Goal: Task Accomplishment & Management: Manage account settings

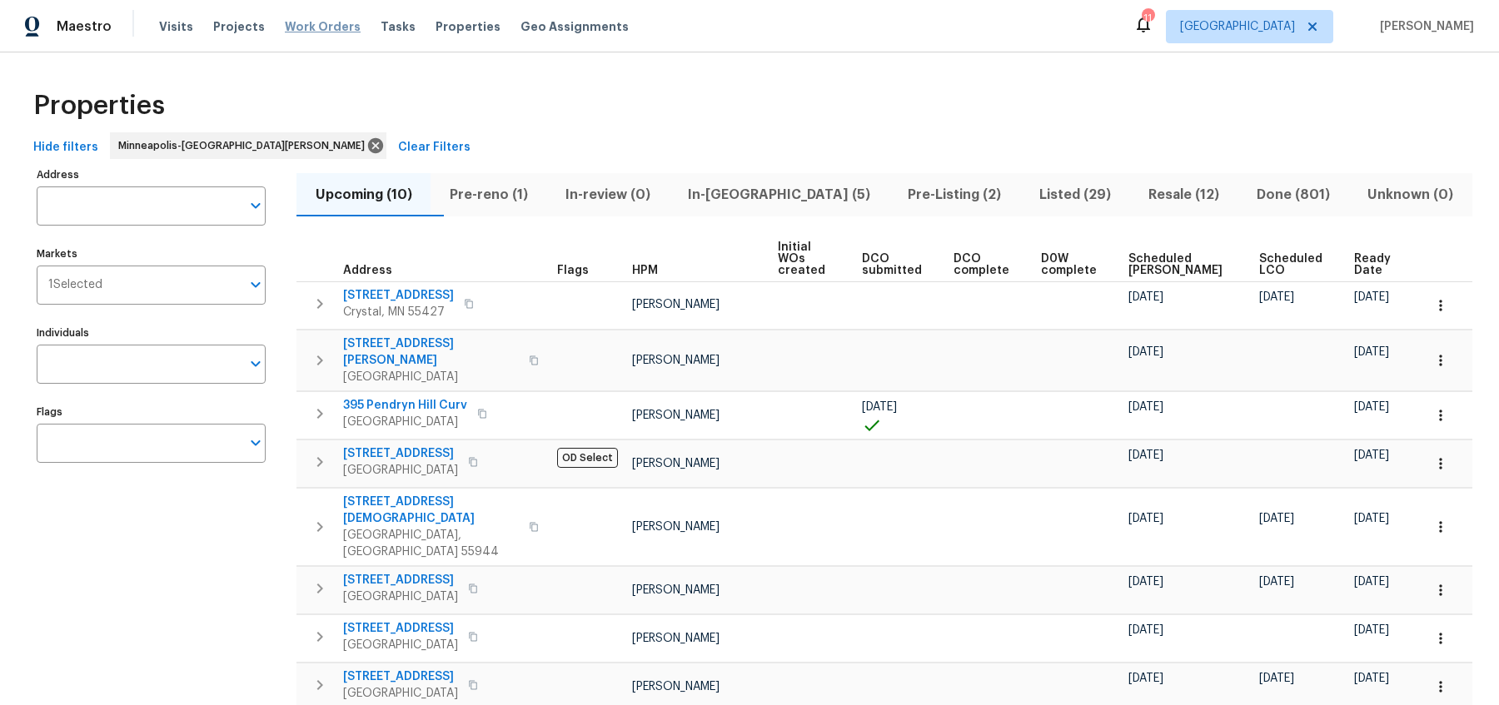
click at [301, 27] on span "Work Orders" at bounding box center [323, 26] width 76 height 17
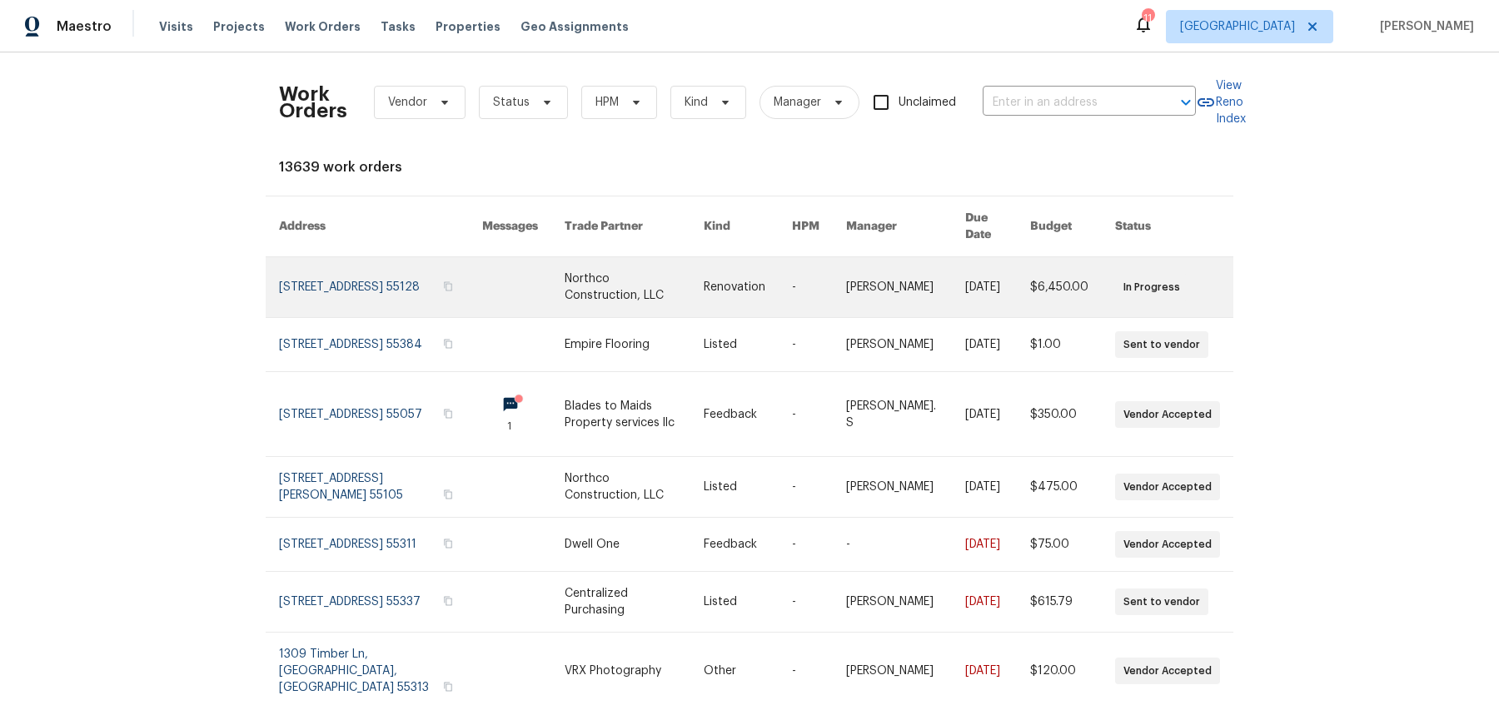
click at [367, 266] on link at bounding box center [380, 287] width 203 height 60
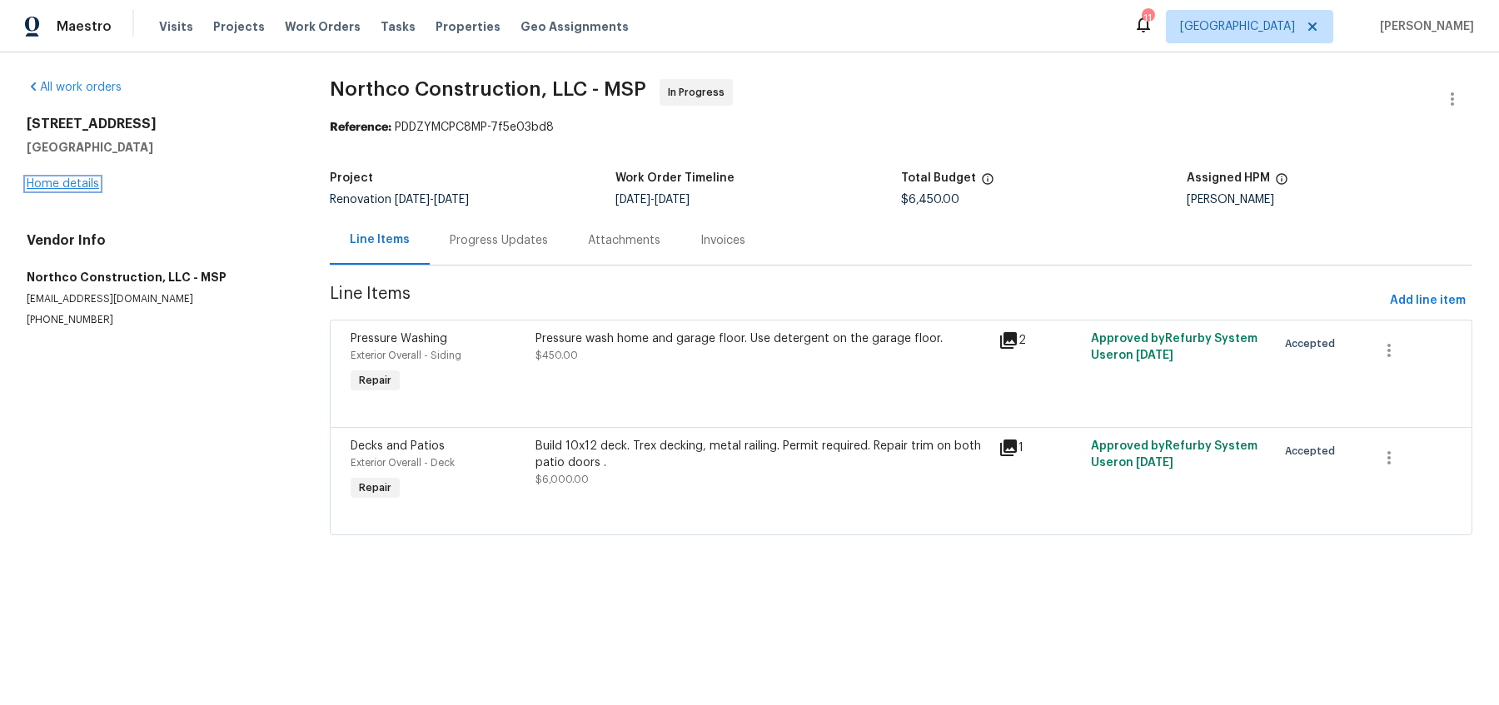
click at [59, 187] on link "Home details" at bounding box center [63, 184] width 72 height 12
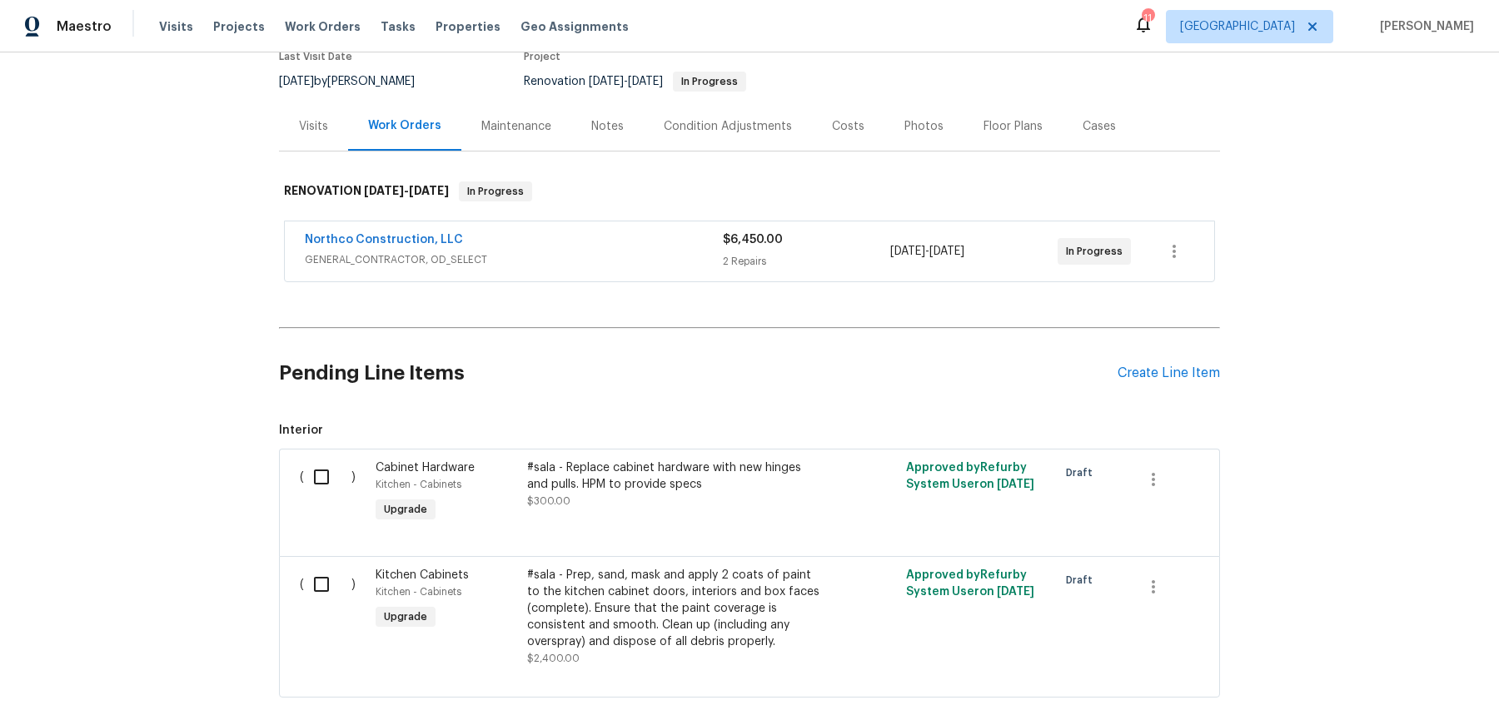
scroll to position [54, 0]
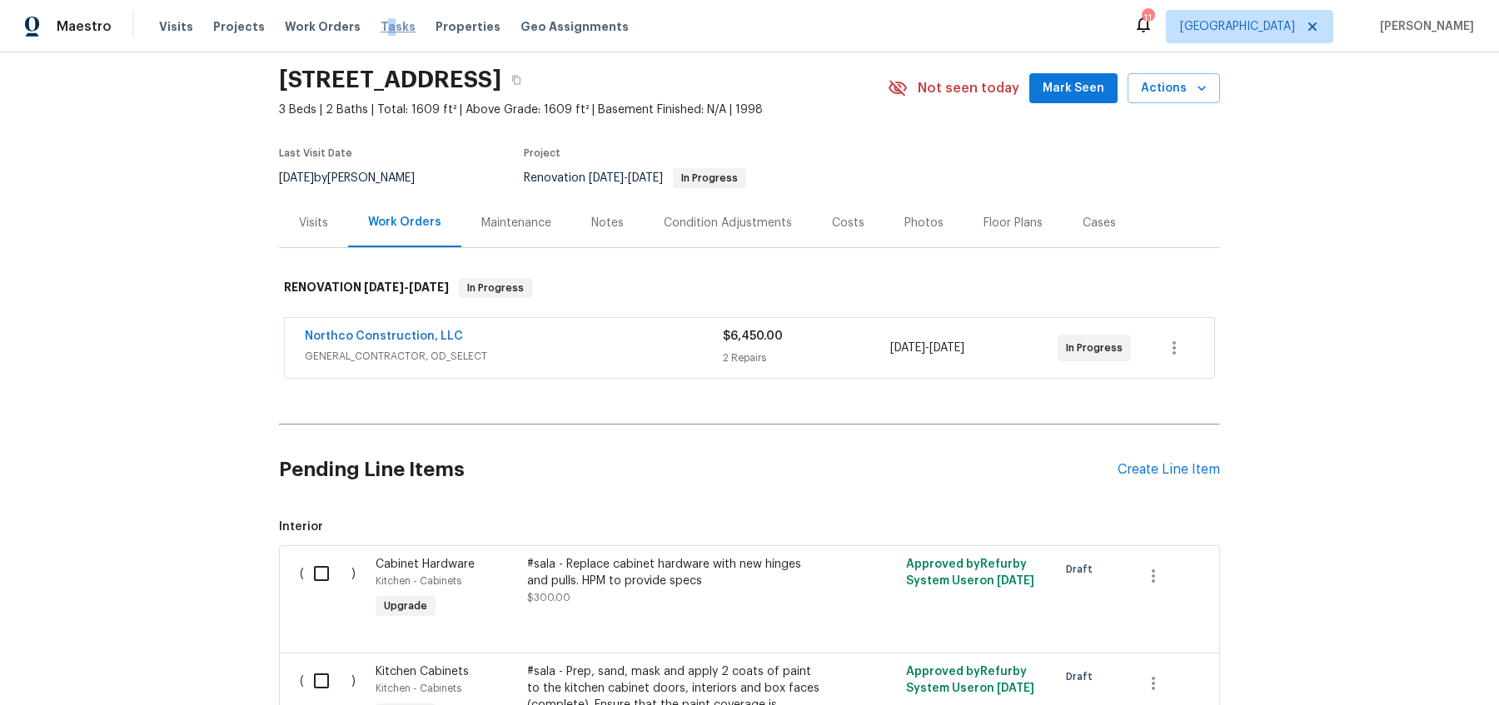
click at [381, 29] on span "Tasks" at bounding box center [398, 27] width 35 height 12
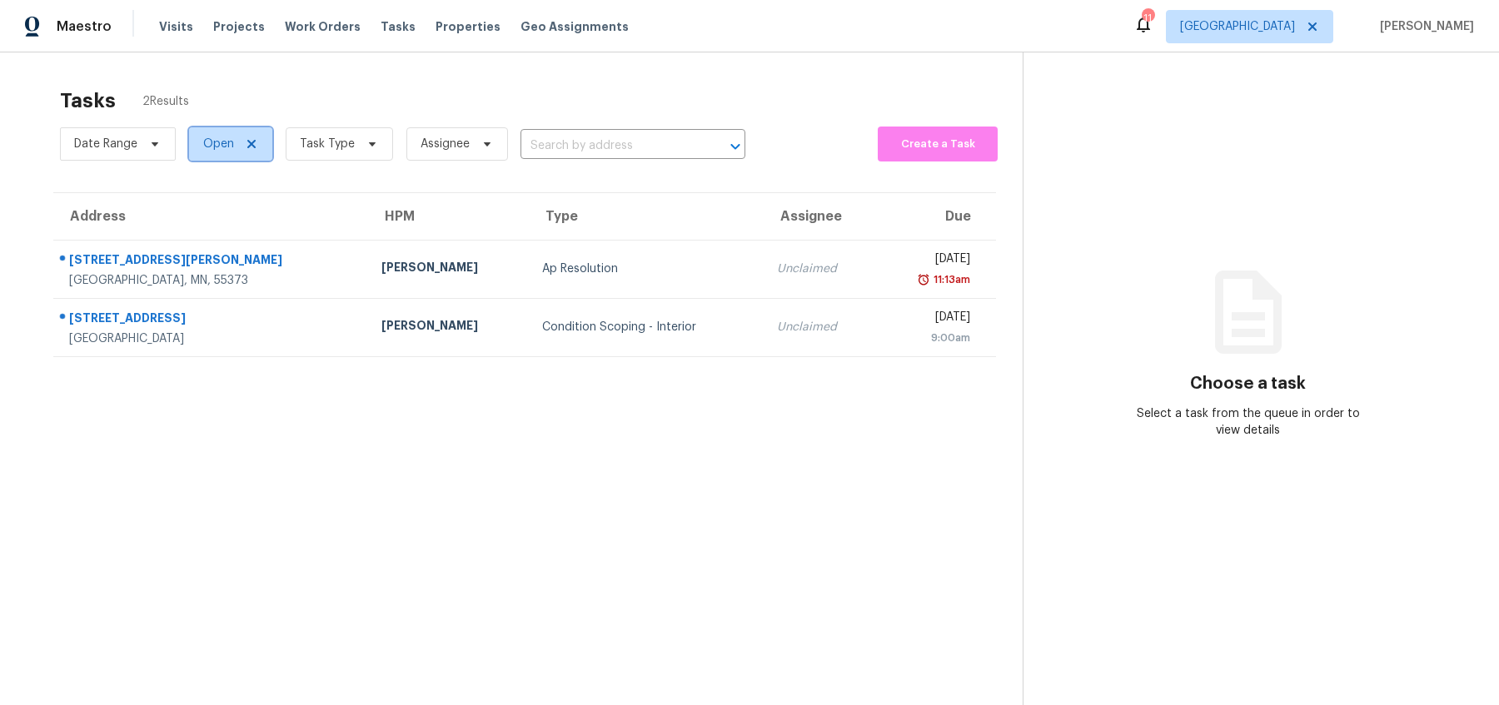
click at [198, 146] on span "Open" at bounding box center [230, 143] width 83 height 33
click at [214, 221] on label "Closed" at bounding box center [228, 215] width 60 height 17
click at [209, 217] on input "Closed" at bounding box center [203, 212] width 11 height 11
checkbox input "true"
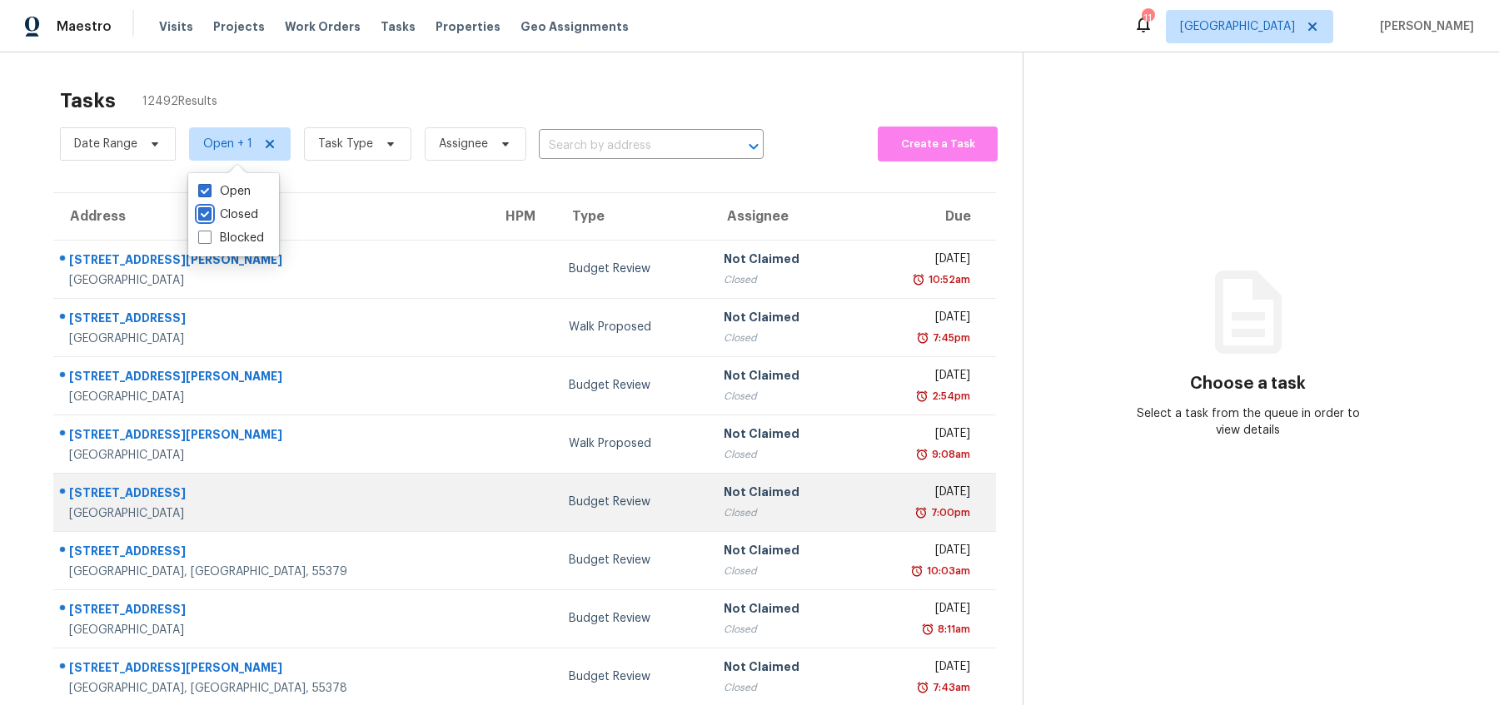
scroll to position [161, 0]
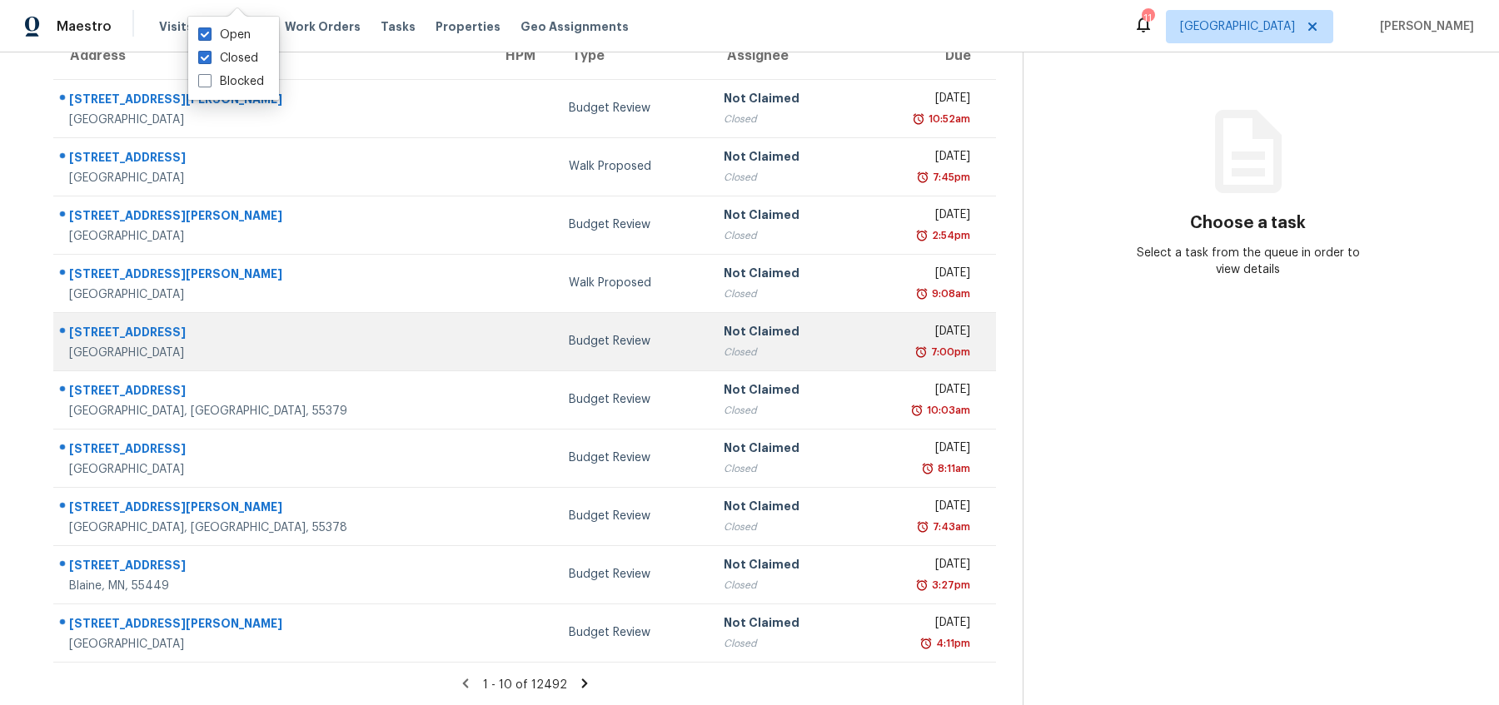
click at [563, 527] on td "Budget Review" at bounding box center [632, 516] width 155 height 58
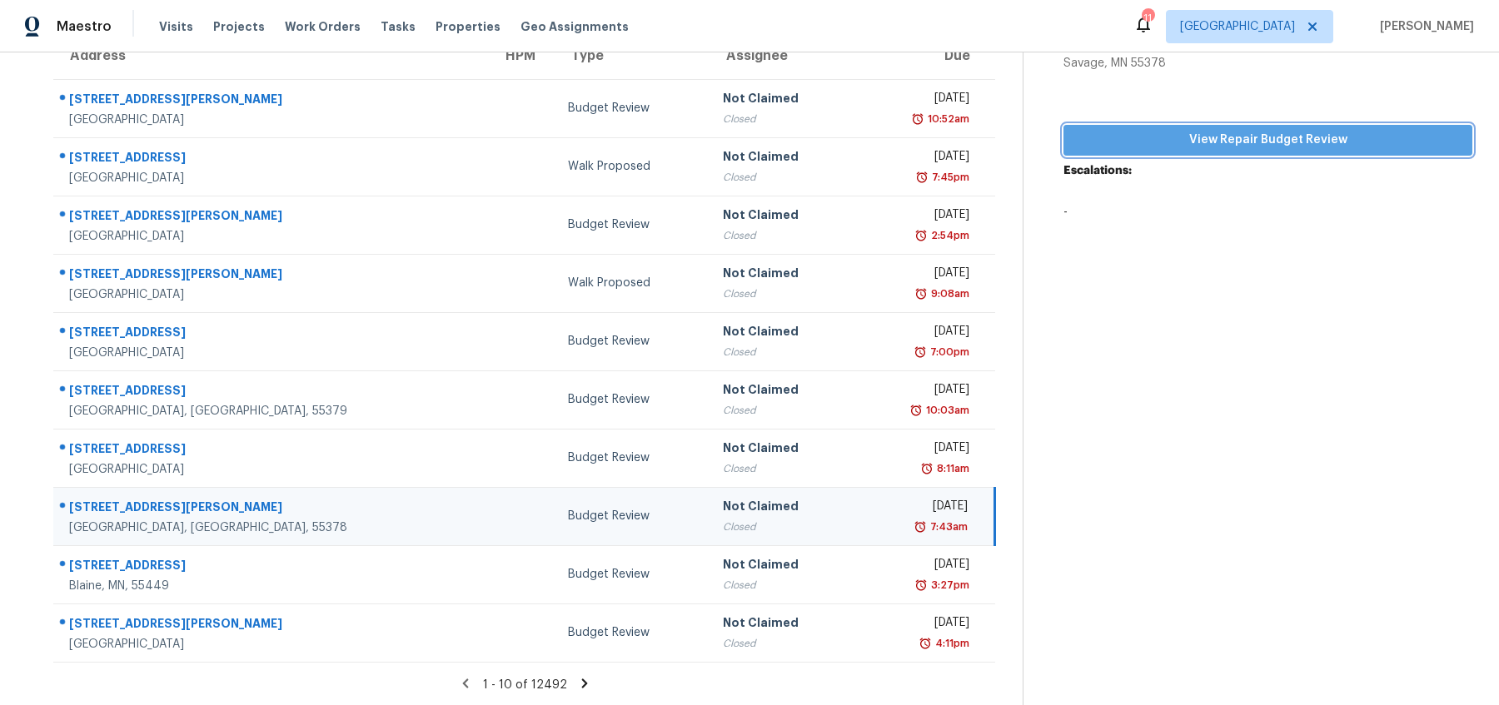
click at [1249, 148] on span "View Repair Budget Review" at bounding box center [1268, 140] width 382 height 21
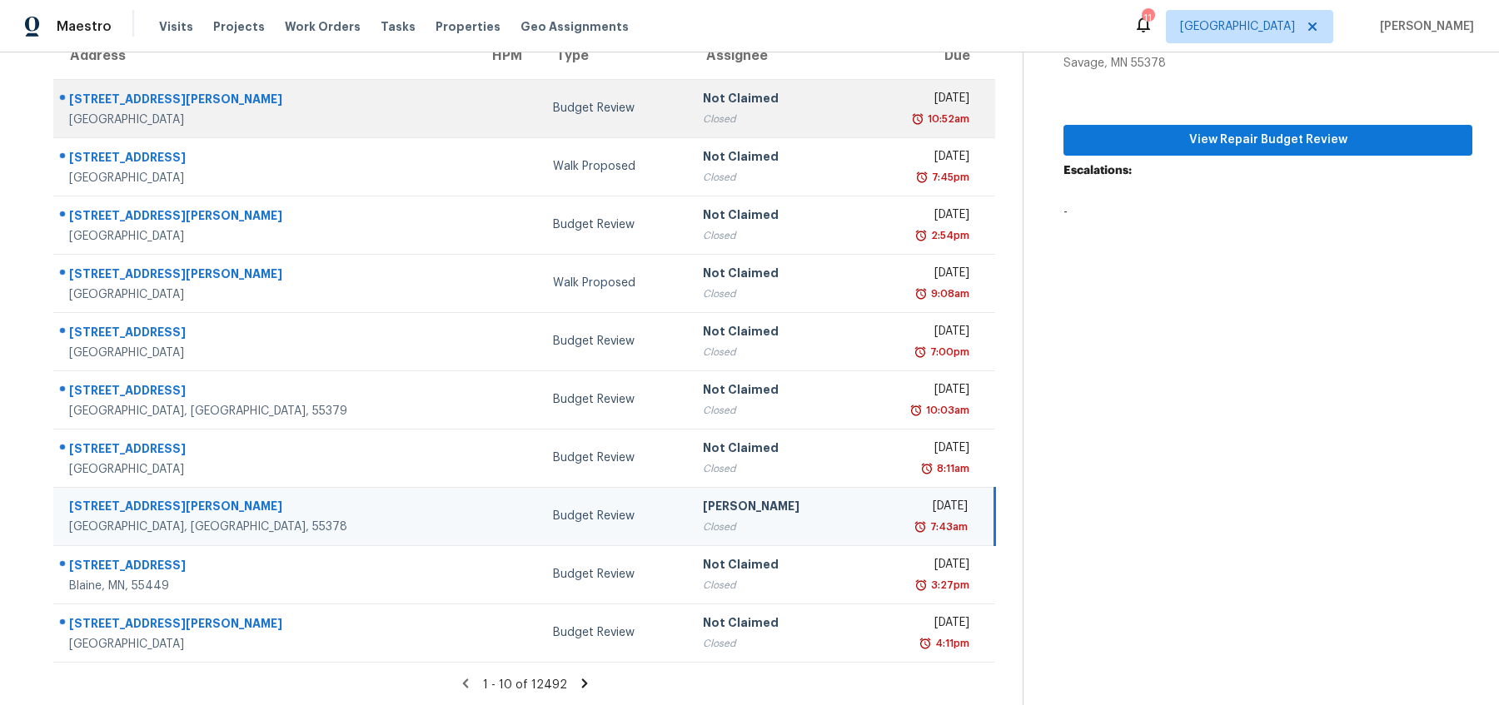
scroll to position [0, 0]
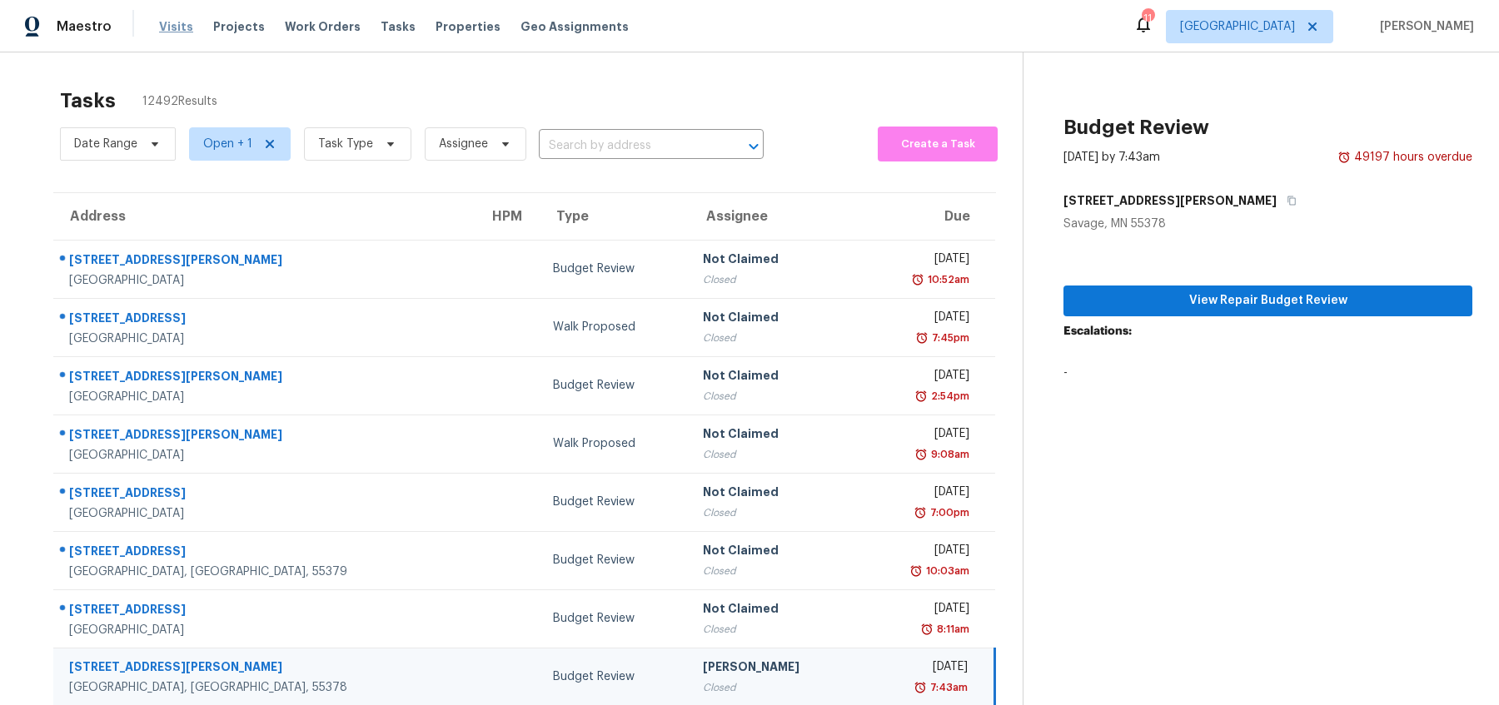
click at [187, 27] on span "Visits" at bounding box center [176, 26] width 34 height 17
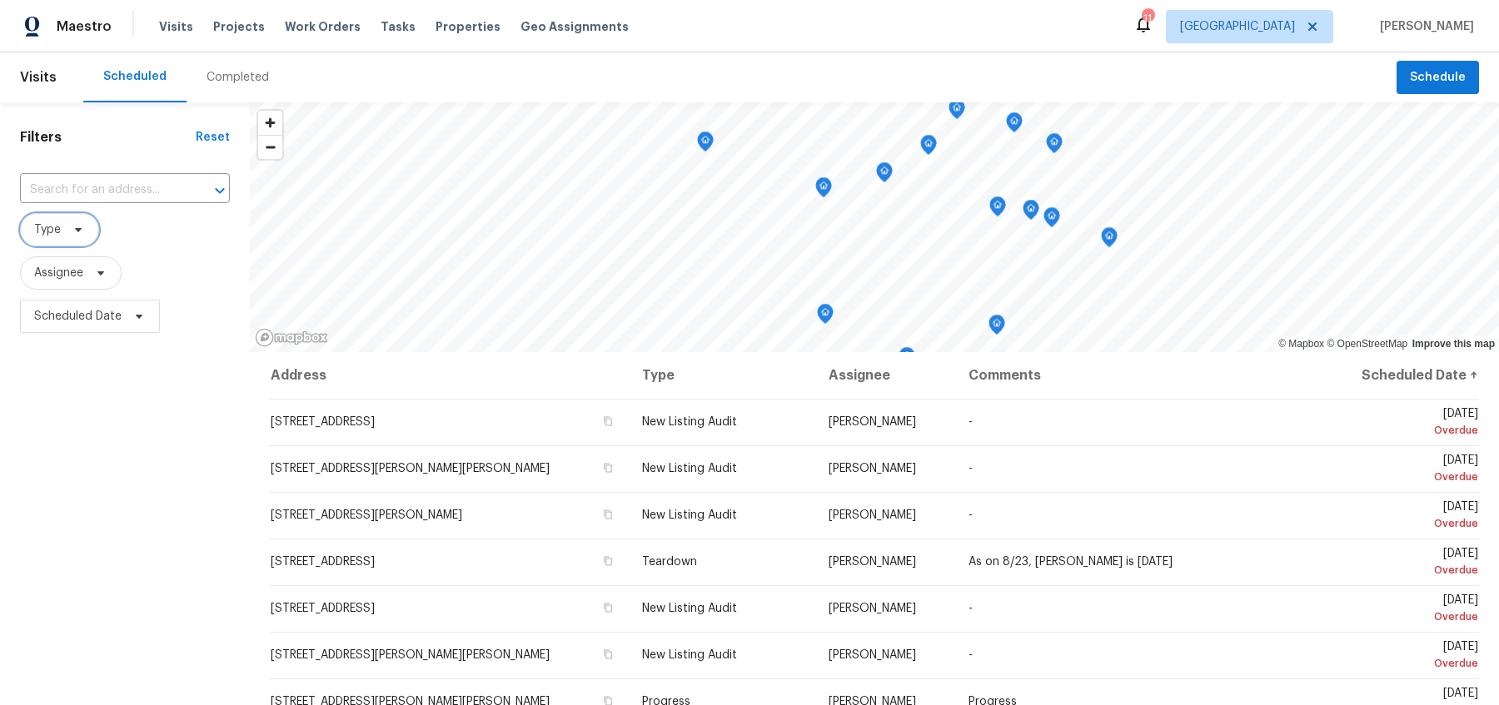
click at [48, 232] on span "Type" at bounding box center [47, 230] width 27 height 17
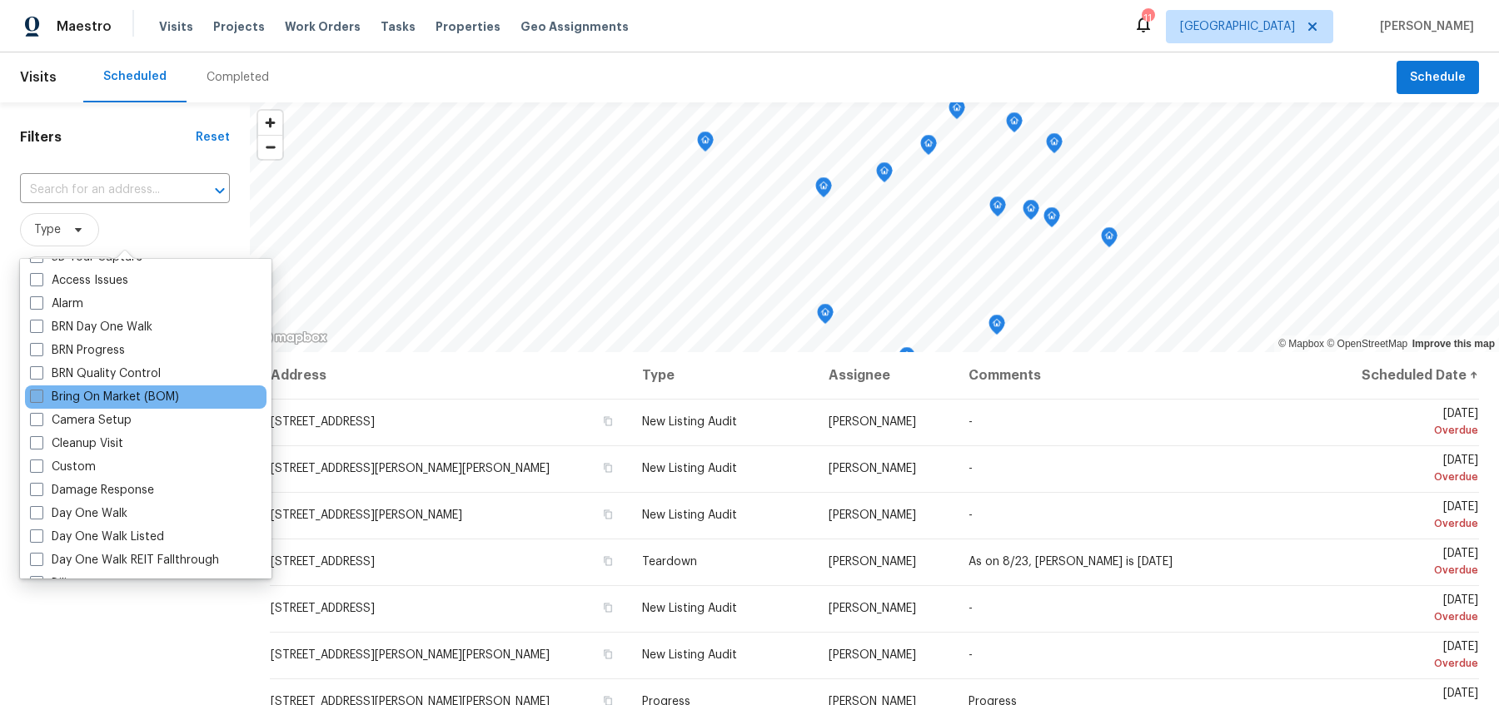
scroll to position [64, 0]
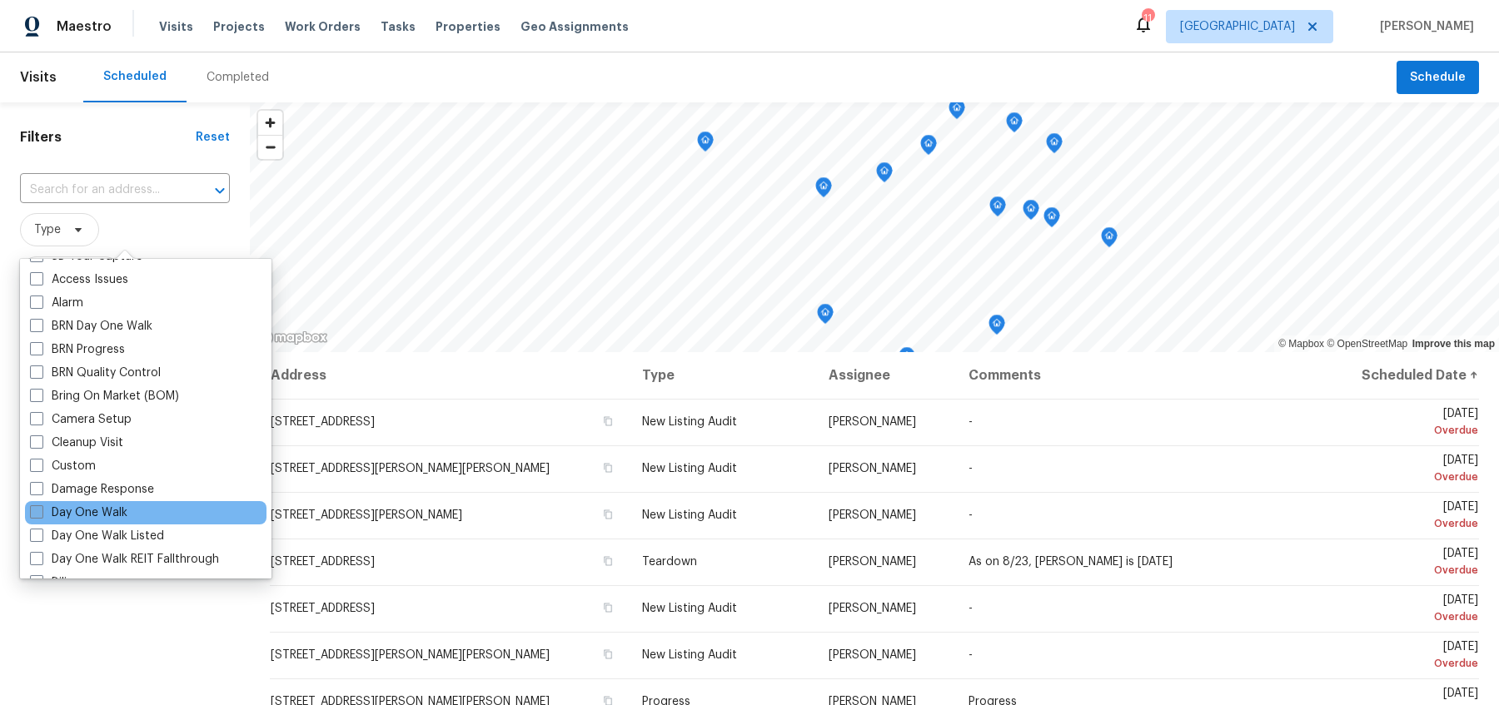
click at [97, 518] on label "Day One Walk" at bounding box center [78, 513] width 97 height 17
click at [41, 515] on input "Day One Walk" at bounding box center [35, 510] width 11 height 11
checkbox input "true"
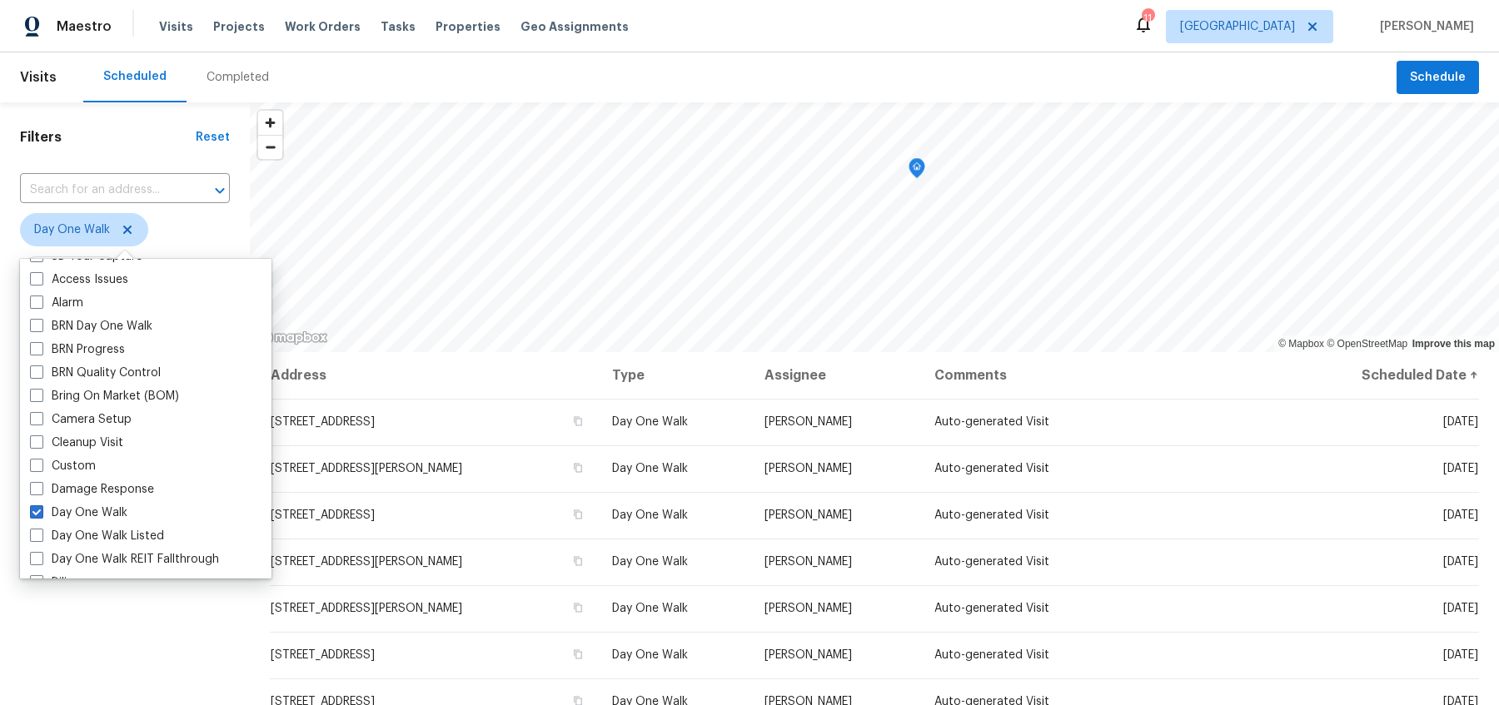
click at [181, 620] on div "Filters Reset ​ Day One Walk Assignee Scheduled Date" at bounding box center [125, 509] width 250 height 814
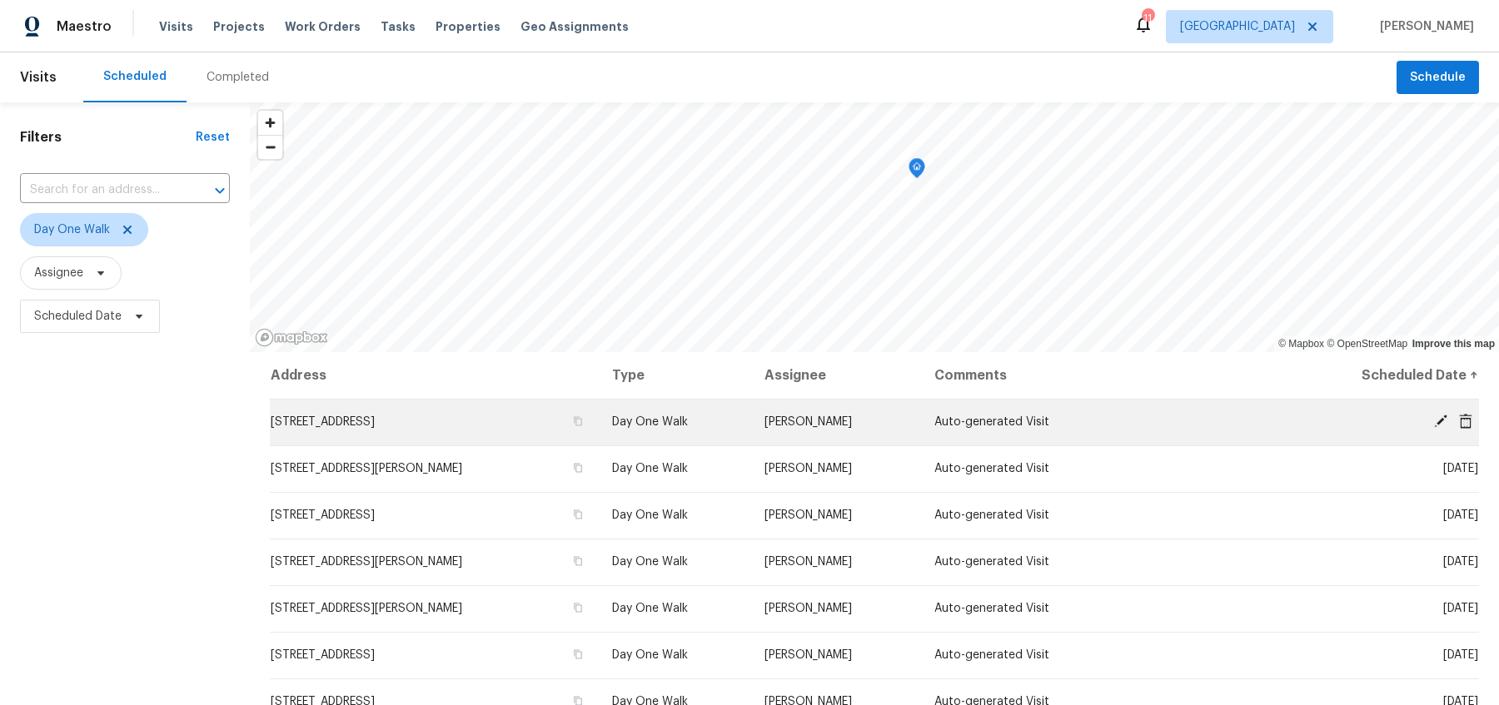
click at [391, 413] on td "8610 31st Ave N, Crystal, MN 55427" at bounding box center [434, 422] width 329 height 47
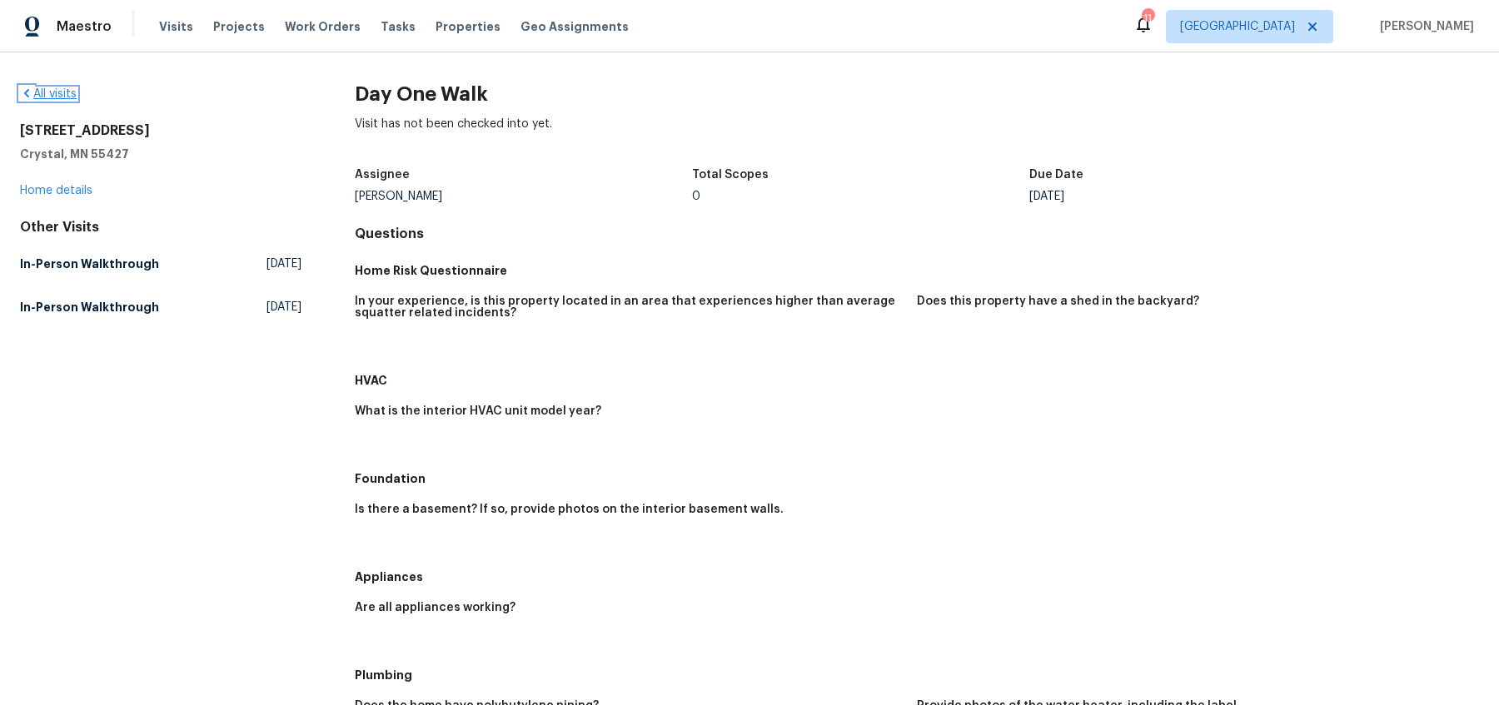
click at [62, 94] on link "All visits" at bounding box center [48, 94] width 57 height 12
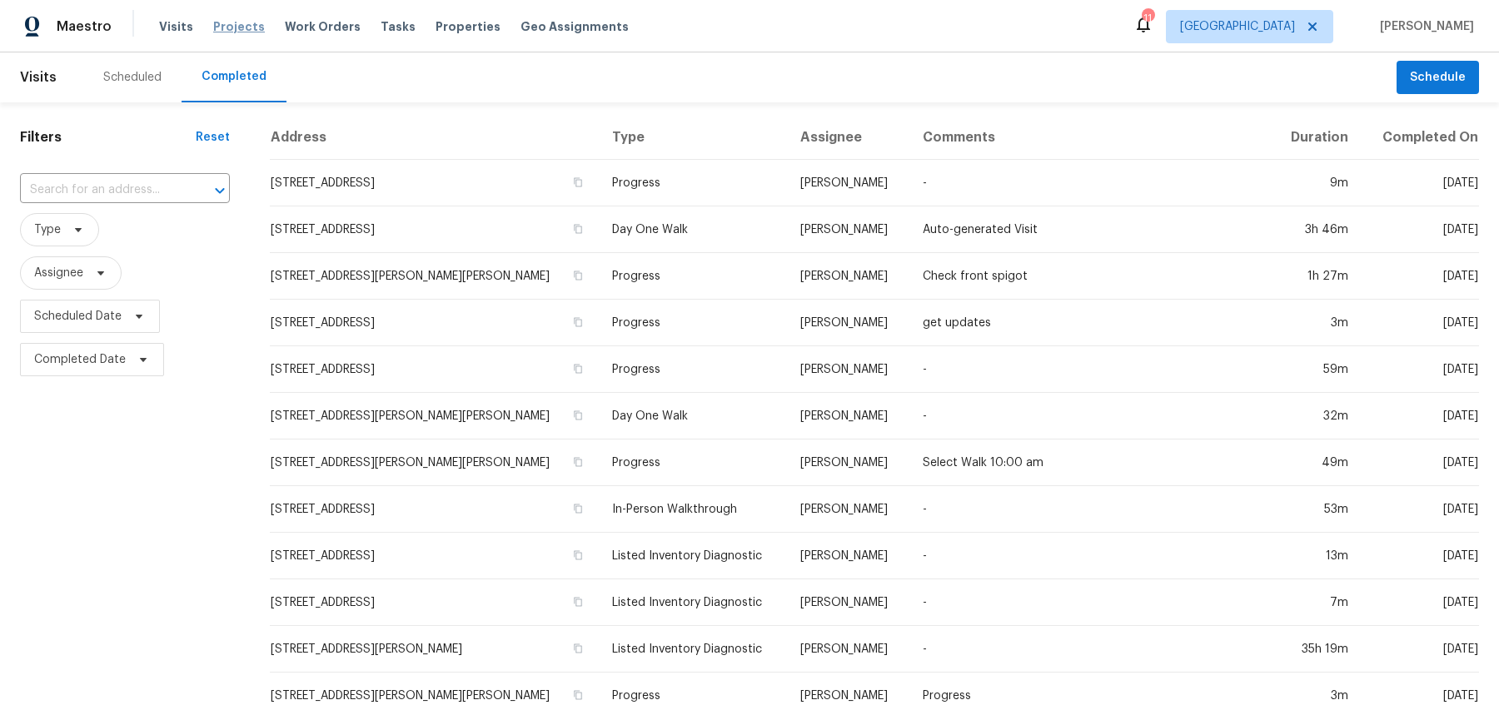
click at [241, 26] on span "Projects" at bounding box center [239, 26] width 52 height 17
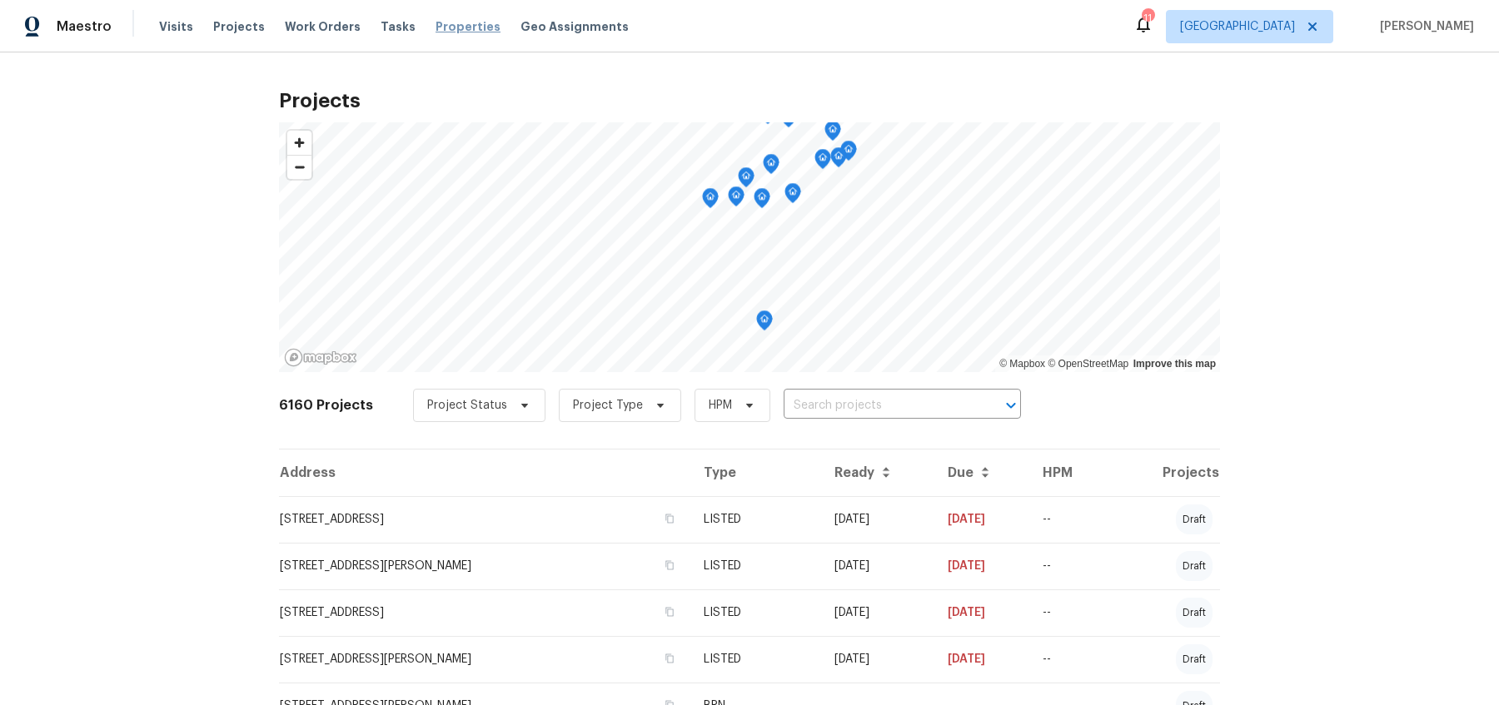
click at [436, 32] on span "Properties" at bounding box center [468, 26] width 65 height 17
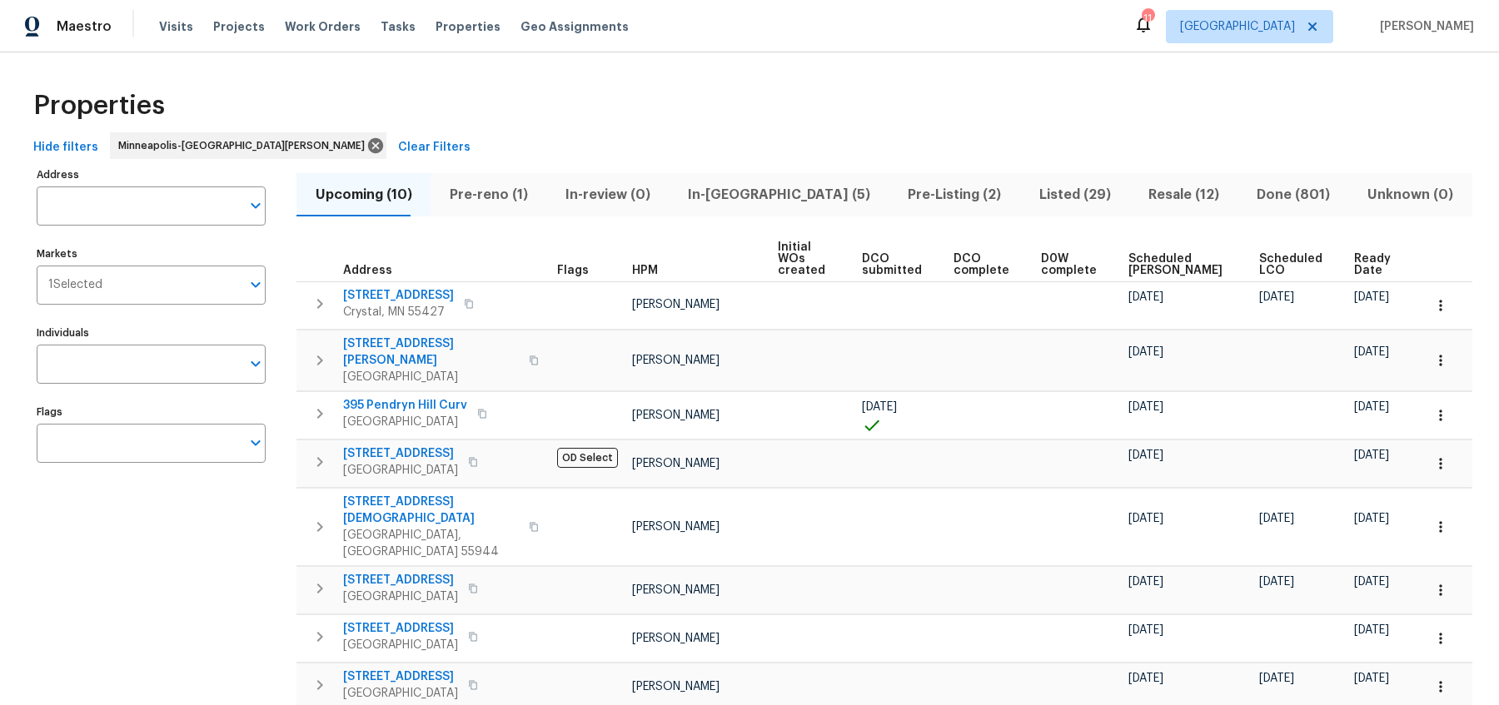
click at [650, 192] on span "In-review (0)" at bounding box center [607, 194] width 102 height 23
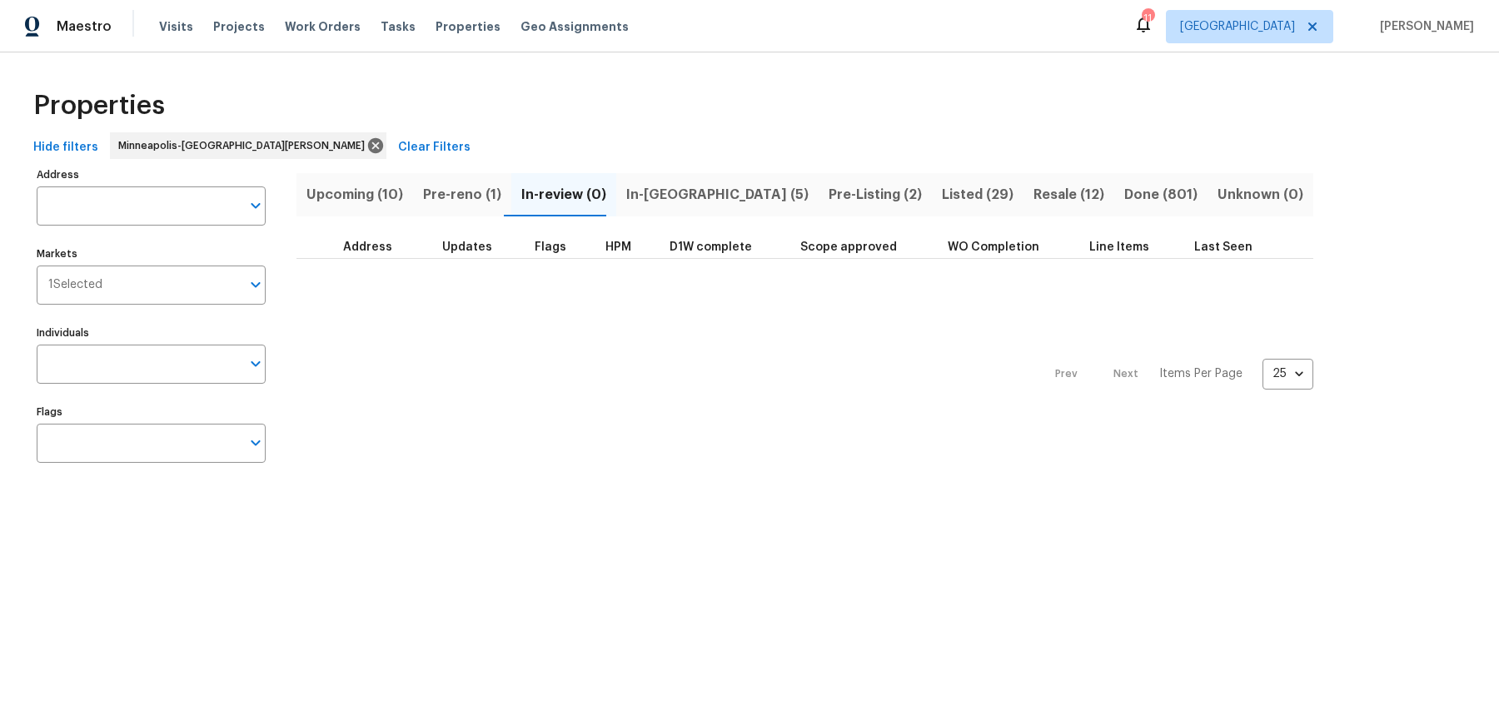
click at [645, 197] on span "In-reno (5)" at bounding box center [717, 194] width 182 height 23
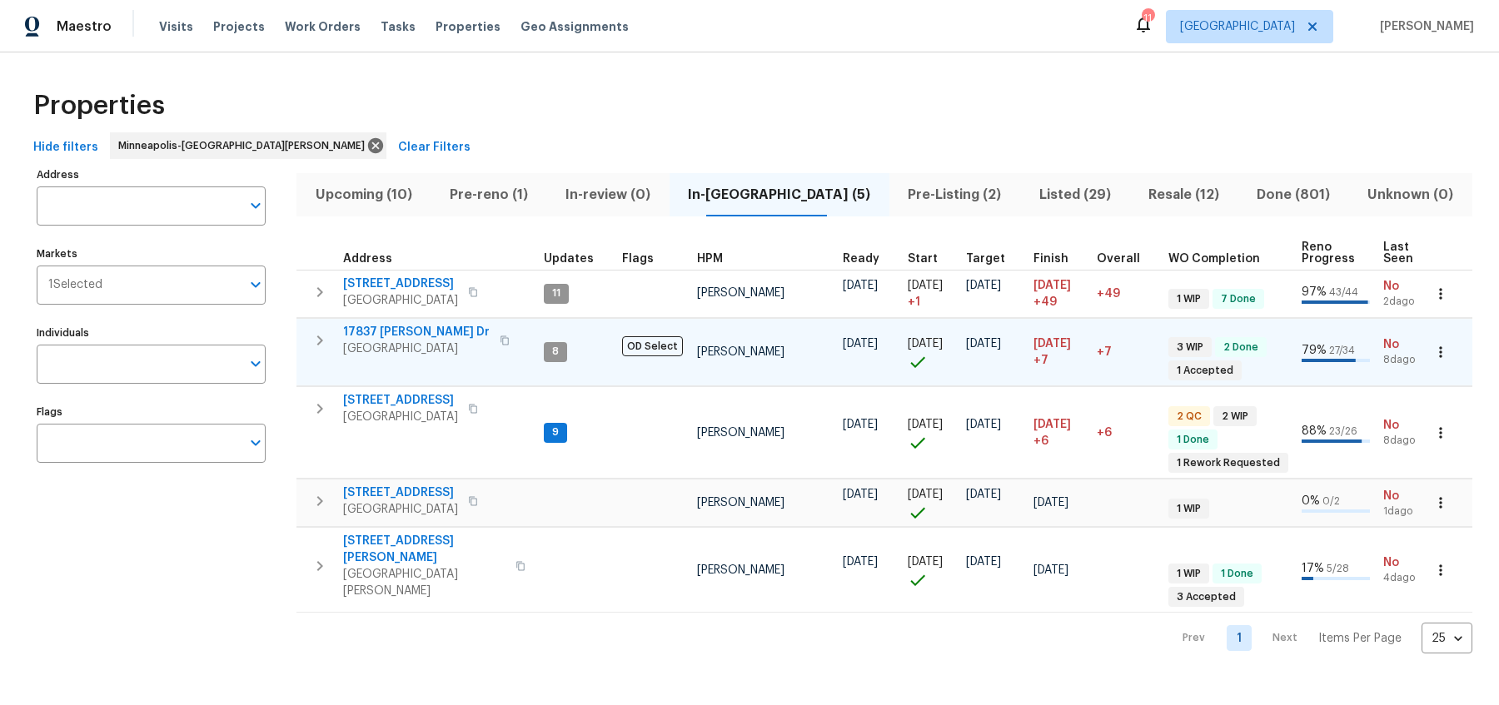
click at [406, 329] on span "17837 Haralson Dr" at bounding box center [416, 332] width 147 height 17
click at [635, 376] on td "OD Select" at bounding box center [652, 352] width 75 height 68
click at [321, 340] on icon "button" at bounding box center [320, 341] width 20 height 20
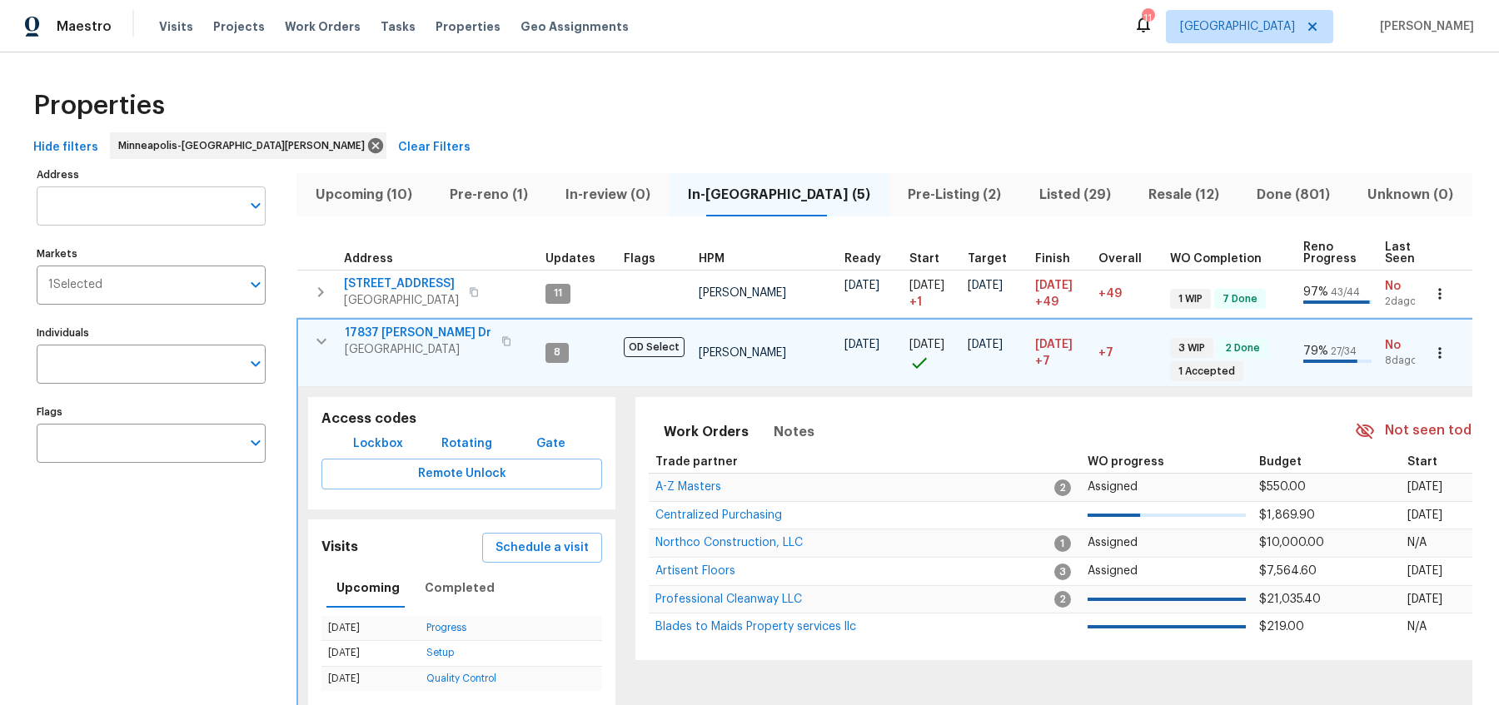
click at [154, 211] on input "Address" at bounding box center [139, 206] width 204 height 39
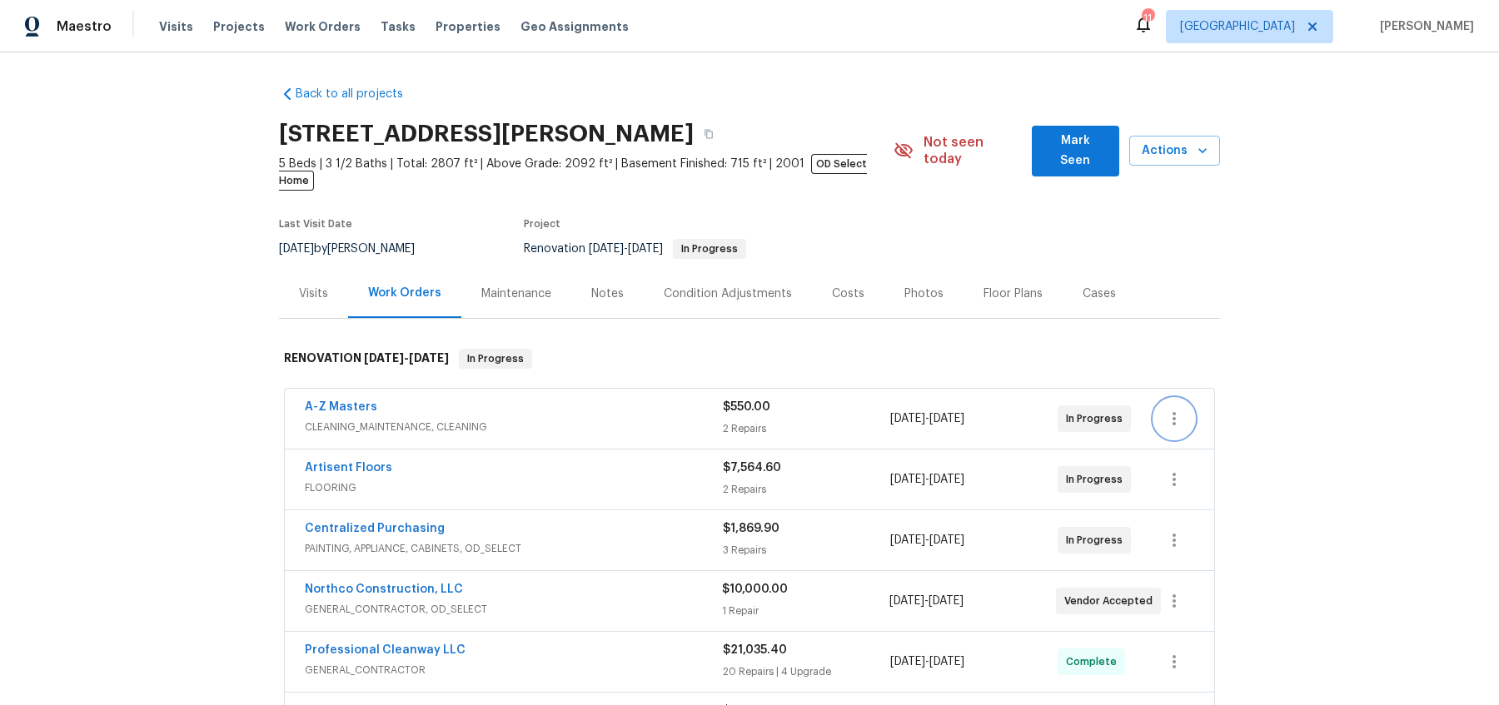
click at [1178, 409] on icon "button" at bounding box center [1174, 419] width 20 height 20
click at [625, 399] on div at bounding box center [749, 352] width 1499 height 705
click at [570, 400] on div "A-Z Masters" at bounding box center [514, 409] width 418 height 20
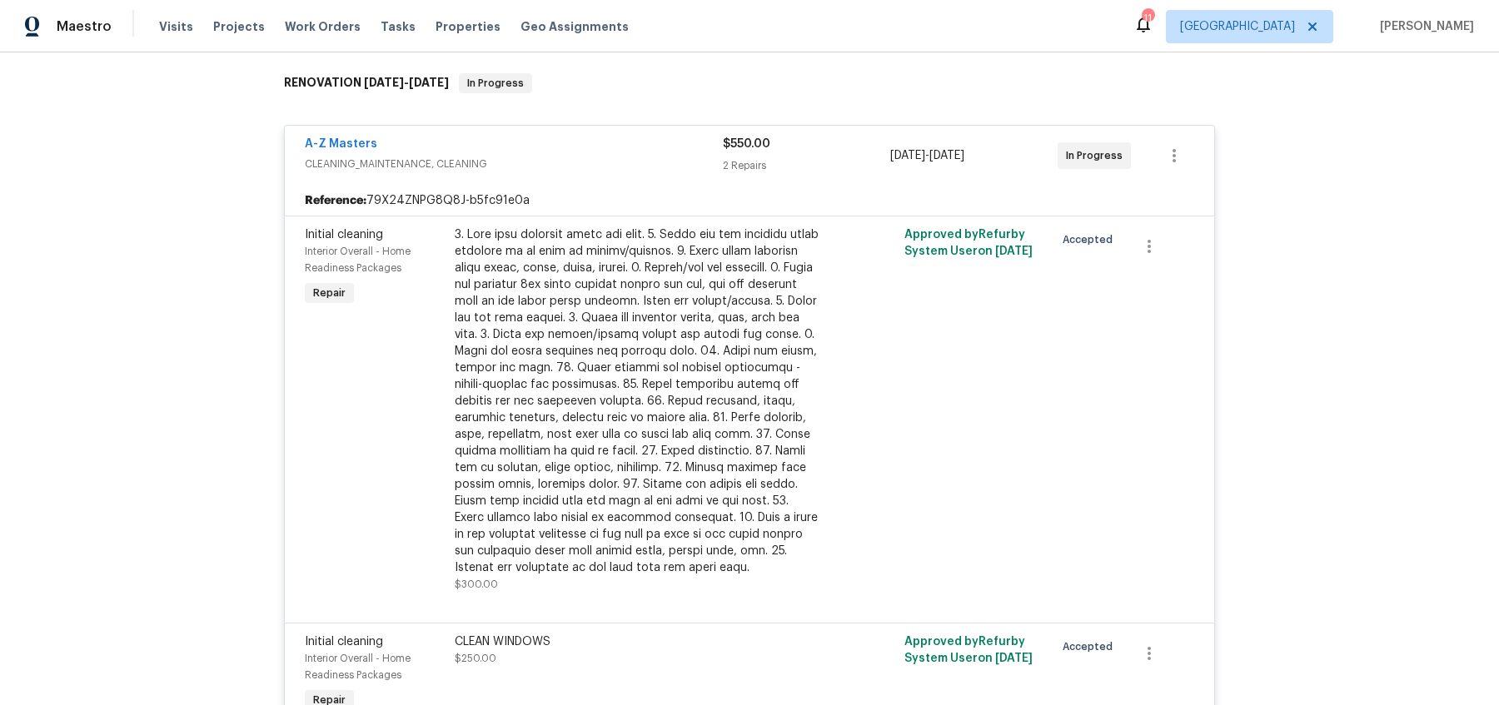
scroll to position [280, 0]
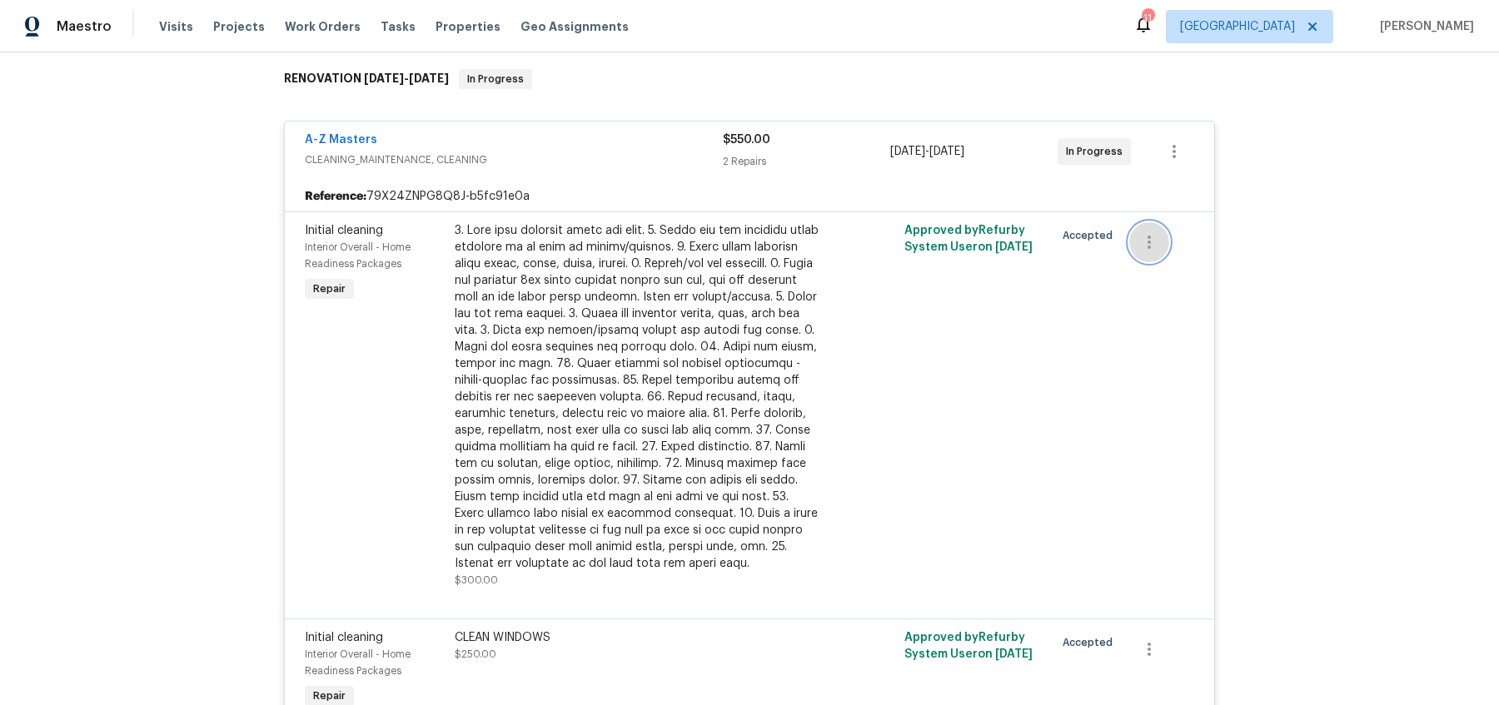
click at [1151, 232] on icon "button" at bounding box center [1149, 242] width 20 height 20
click at [1159, 438] on div at bounding box center [749, 352] width 1499 height 705
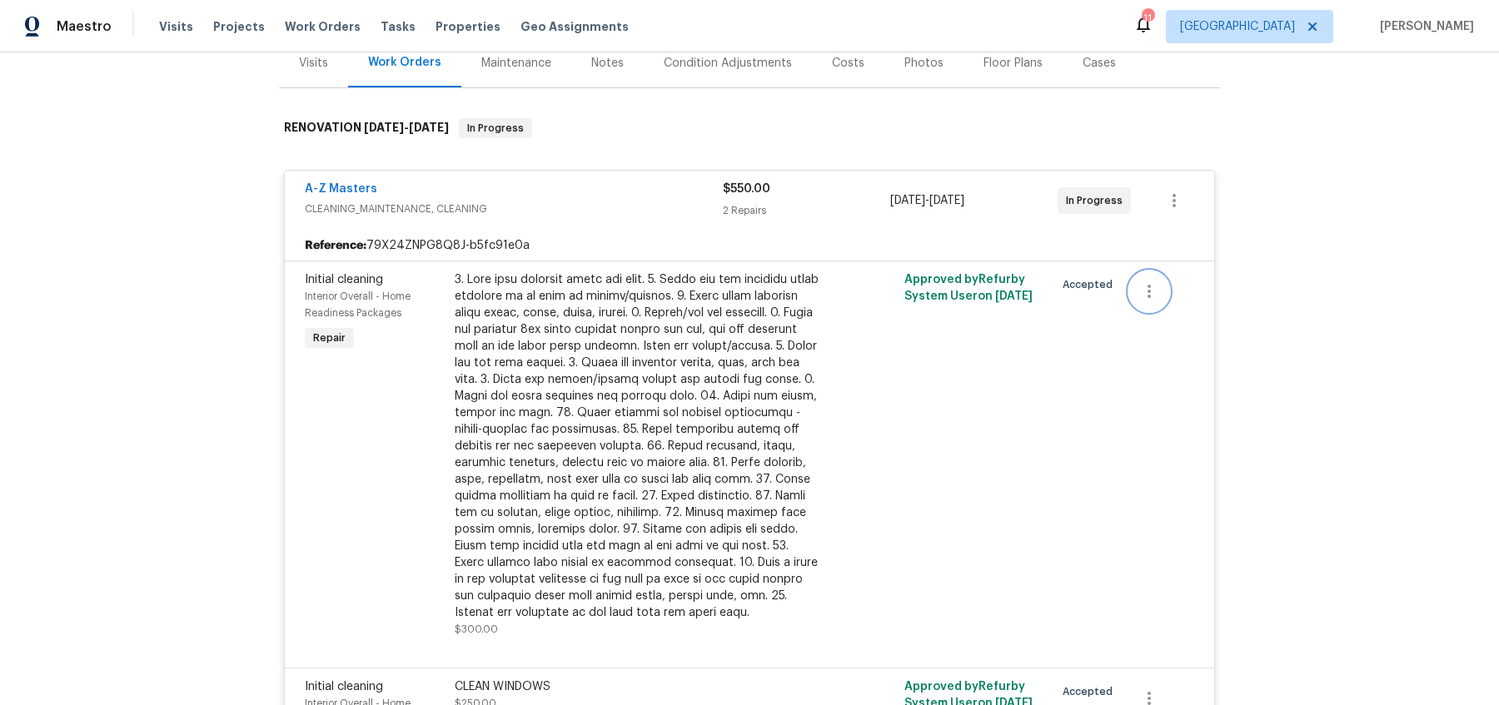
scroll to position [190, 0]
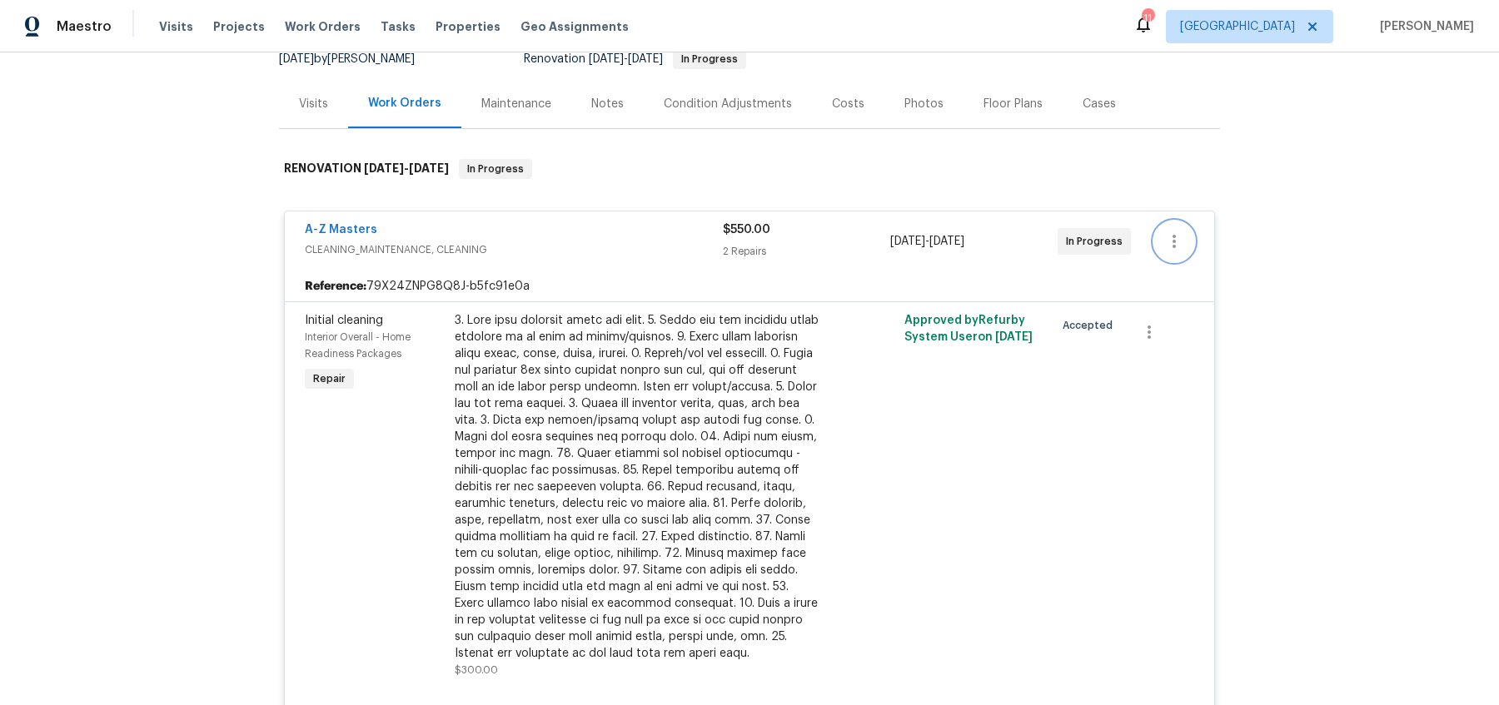
click at [1167, 232] on icon "button" at bounding box center [1174, 242] width 20 height 20
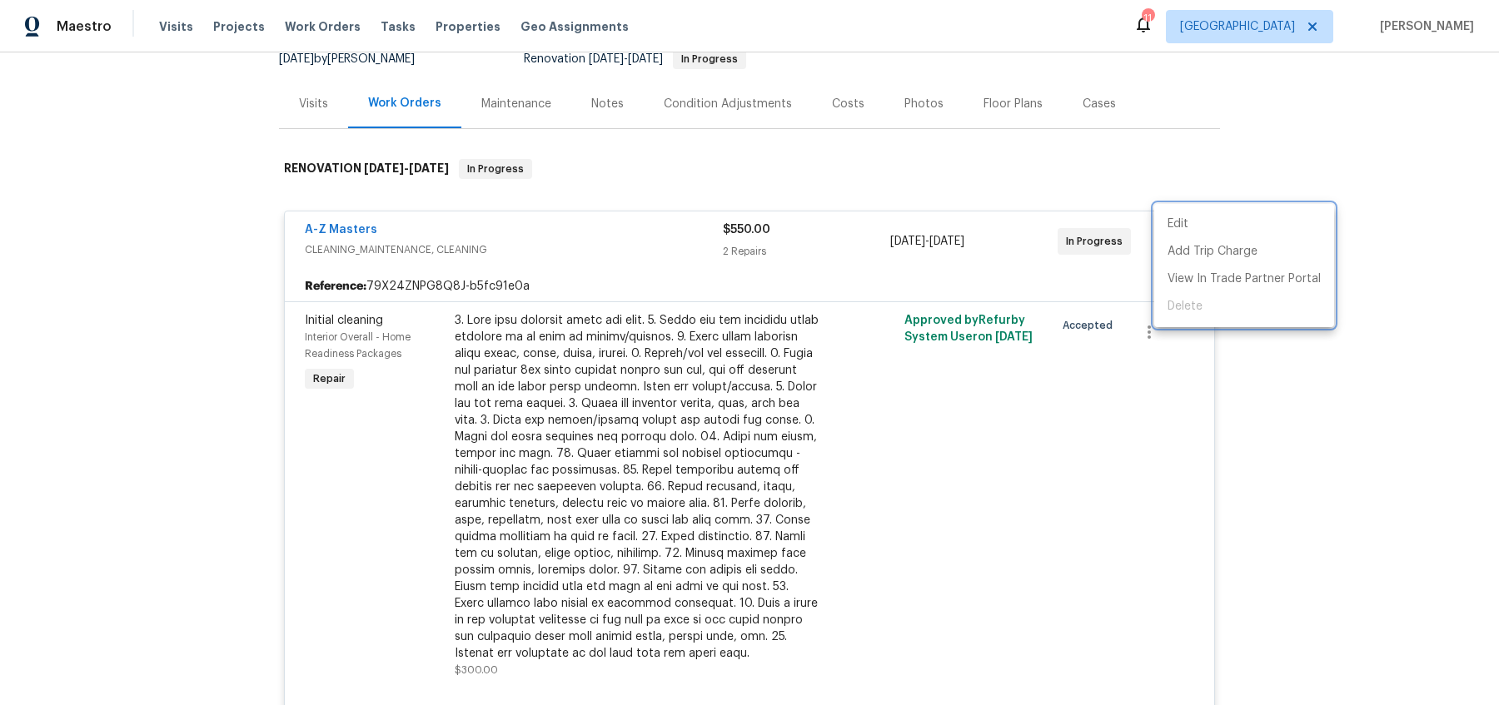
click at [1267, 398] on div at bounding box center [749, 352] width 1499 height 705
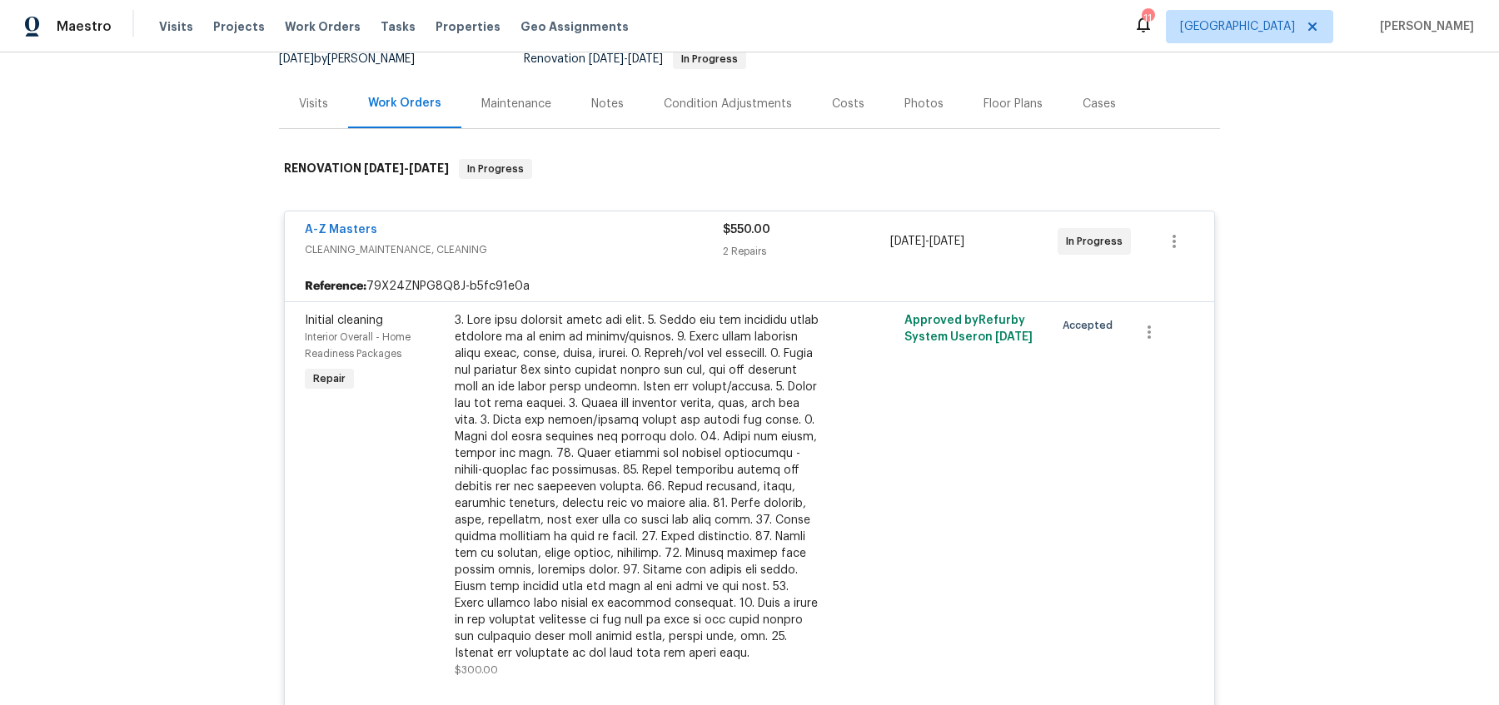
click at [1185, 241] on div at bounding box center [1174, 242] width 40 height 40
click at [1186, 240] on div at bounding box center [1174, 242] width 40 height 40
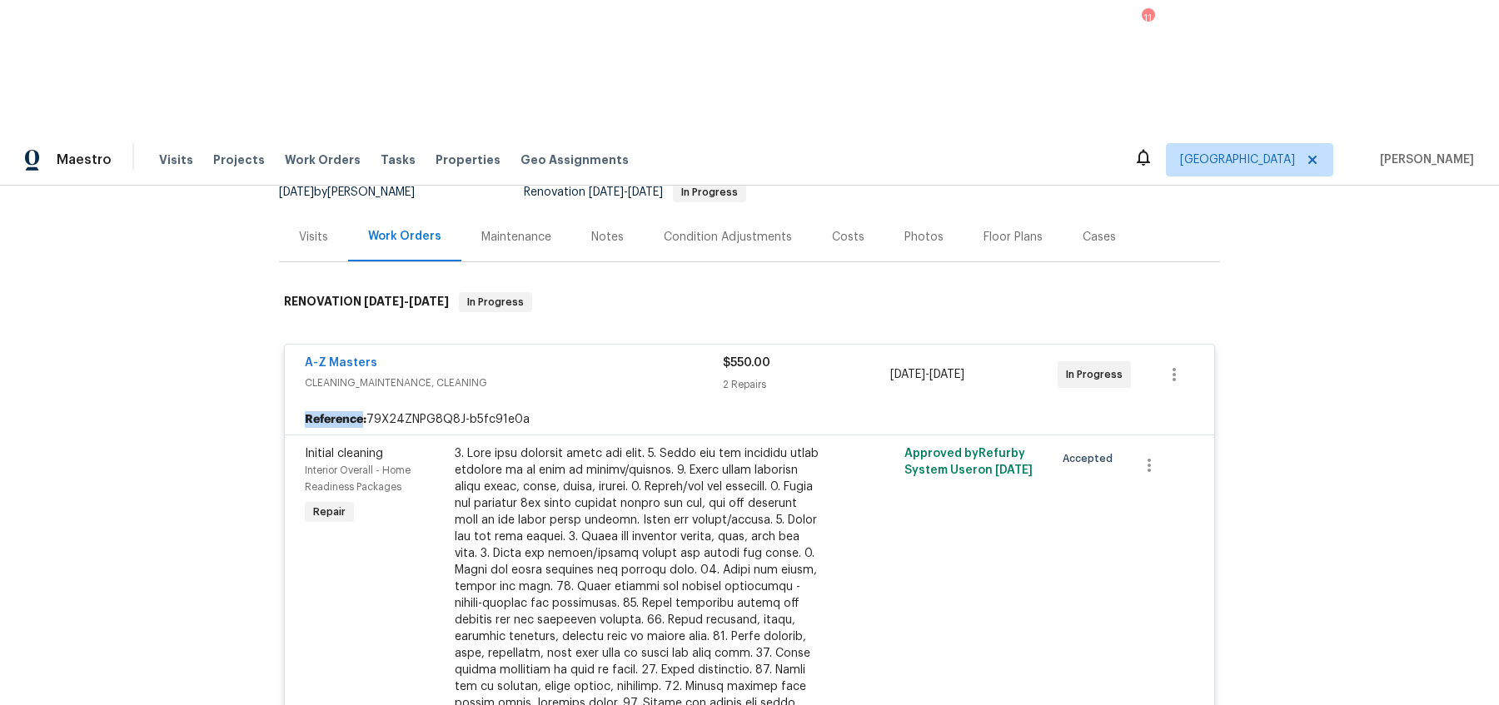
click at [1262, 266] on div "Back to all projects 17837 Haralson Dr, Eden Prairie, MN 55347 5 Beds | 3 1/2 B…" at bounding box center [749, 512] width 1499 height 653
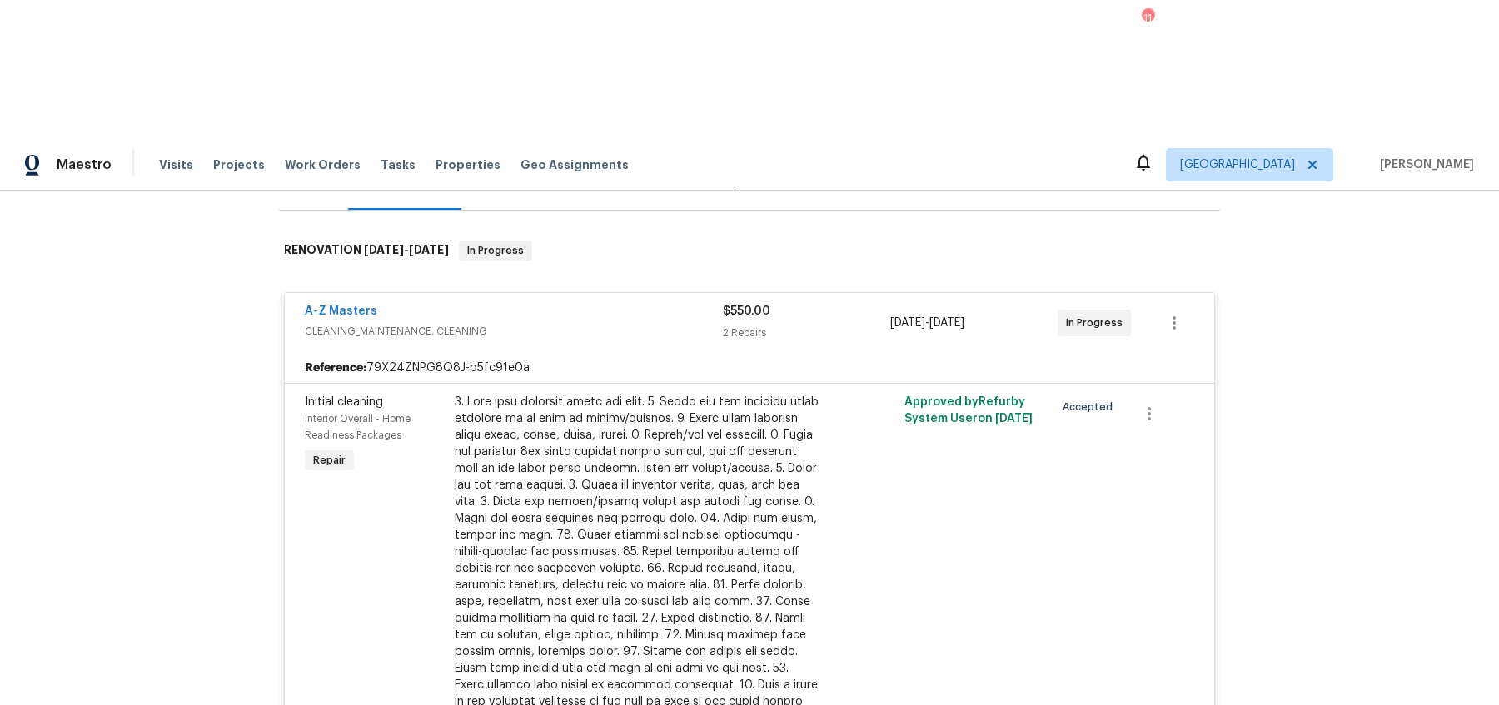
scroll to position [233, 0]
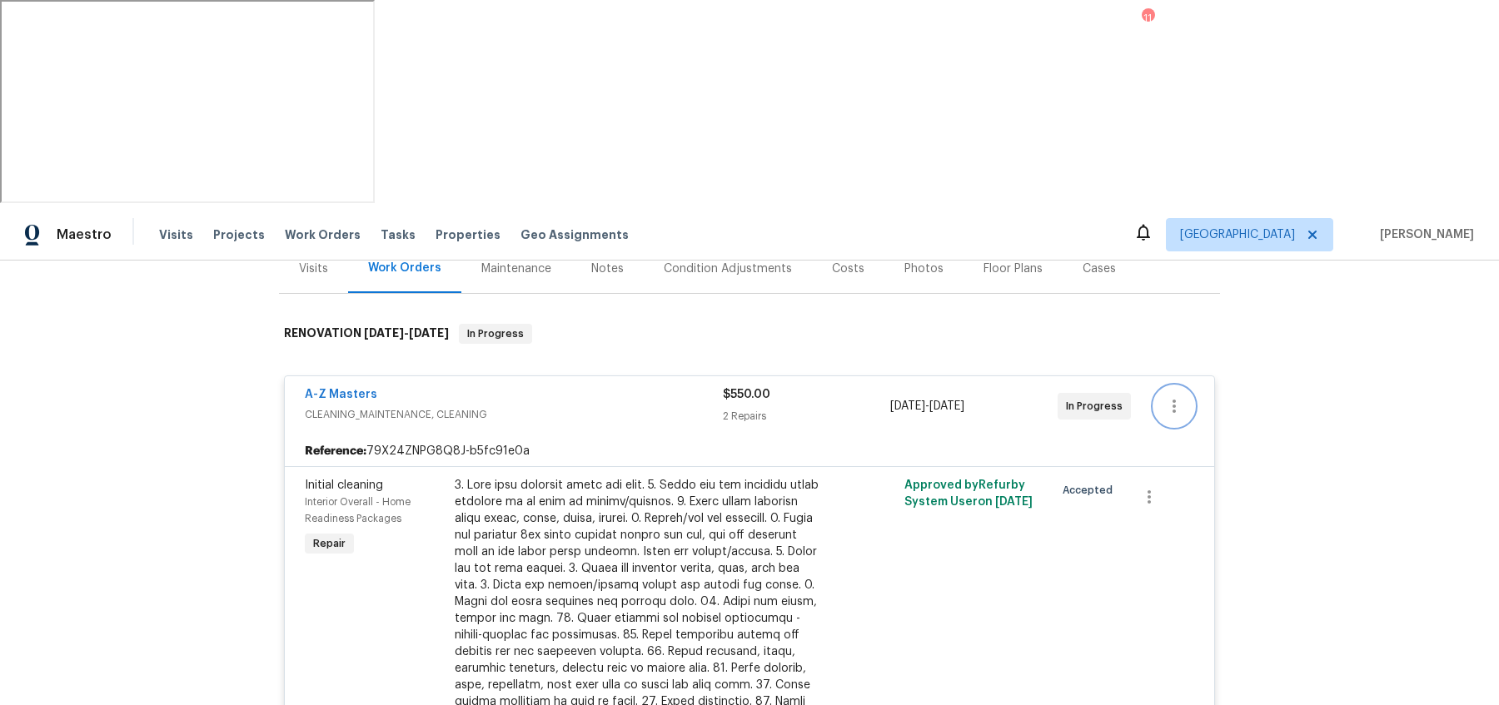
click at [1179, 396] on icon "button" at bounding box center [1174, 406] width 20 height 20
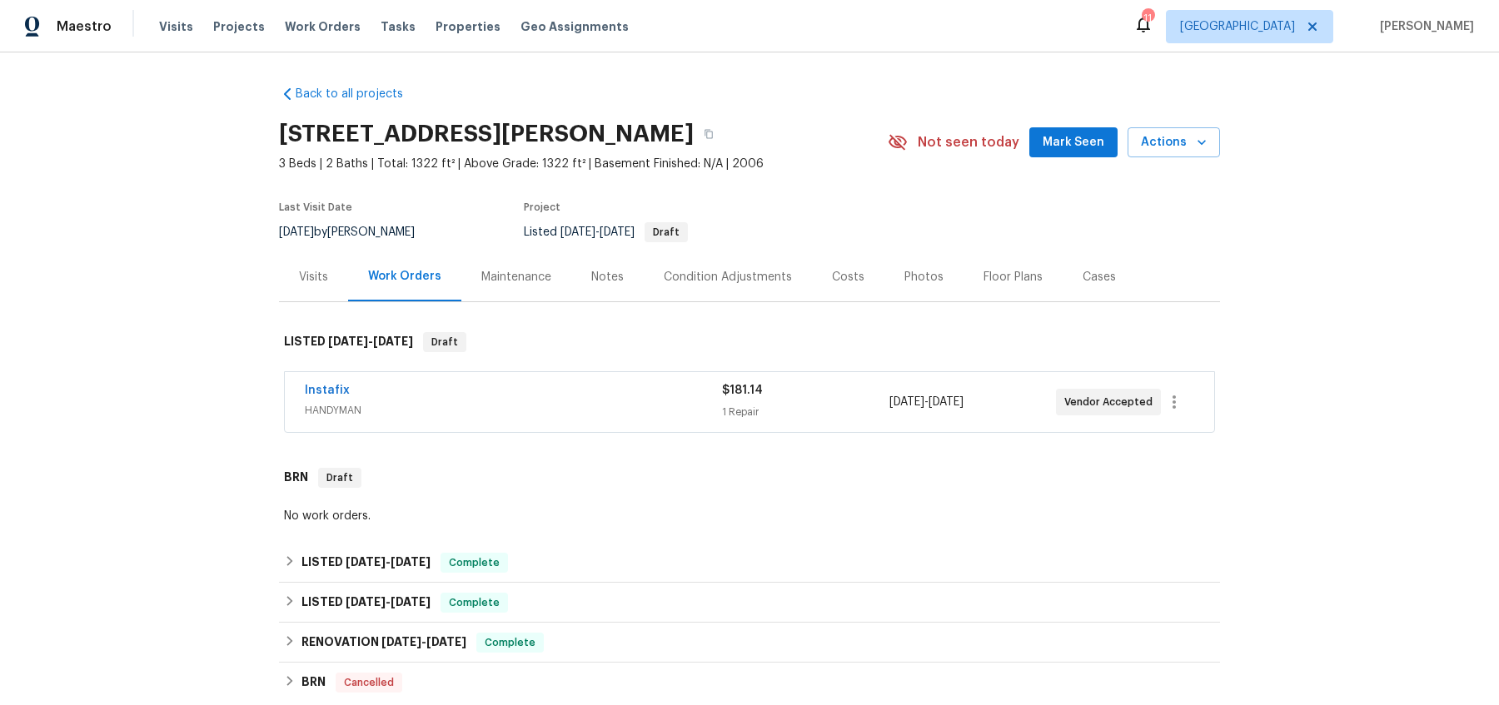
scroll to position [138, 0]
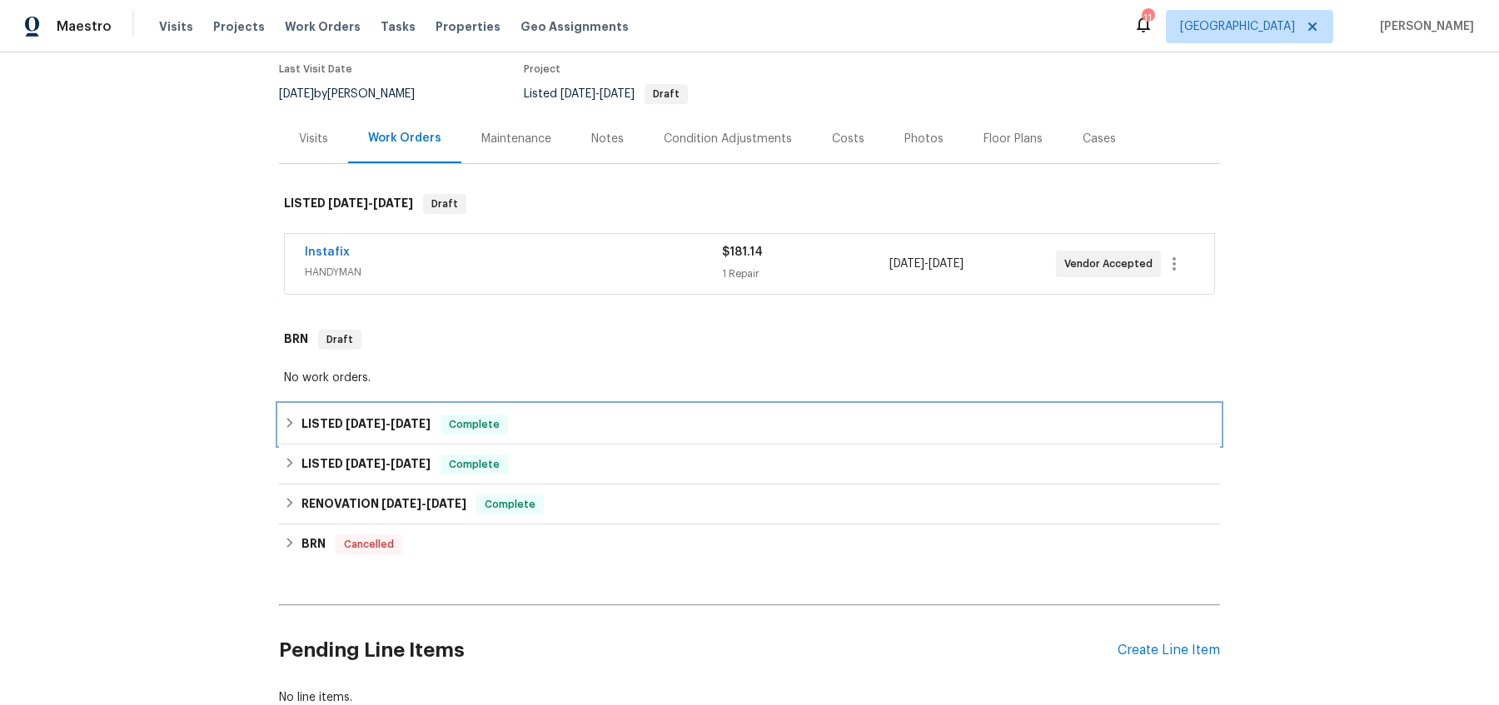
click at [286, 422] on icon at bounding box center [290, 423] width 12 height 12
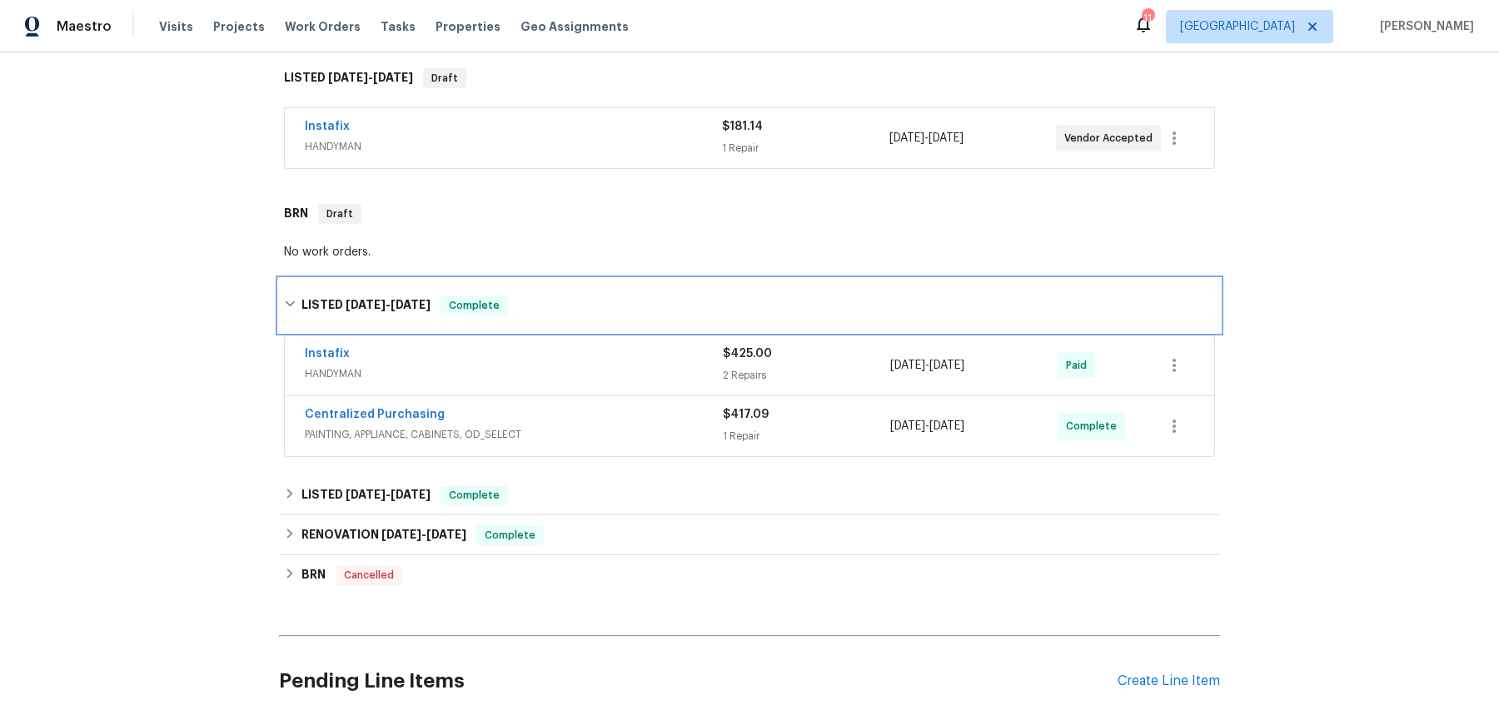
scroll to position [265, 0]
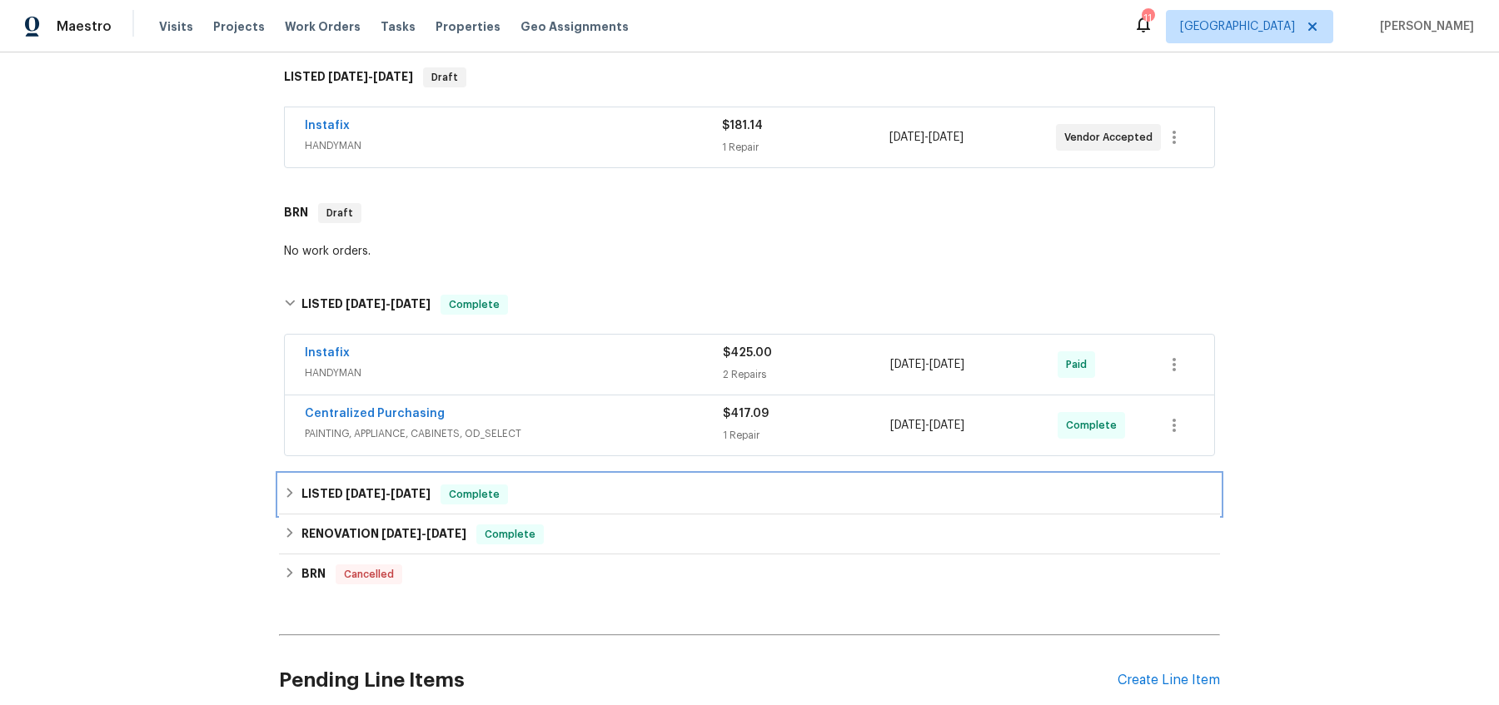
click at [291, 489] on icon at bounding box center [290, 493] width 6 height 10
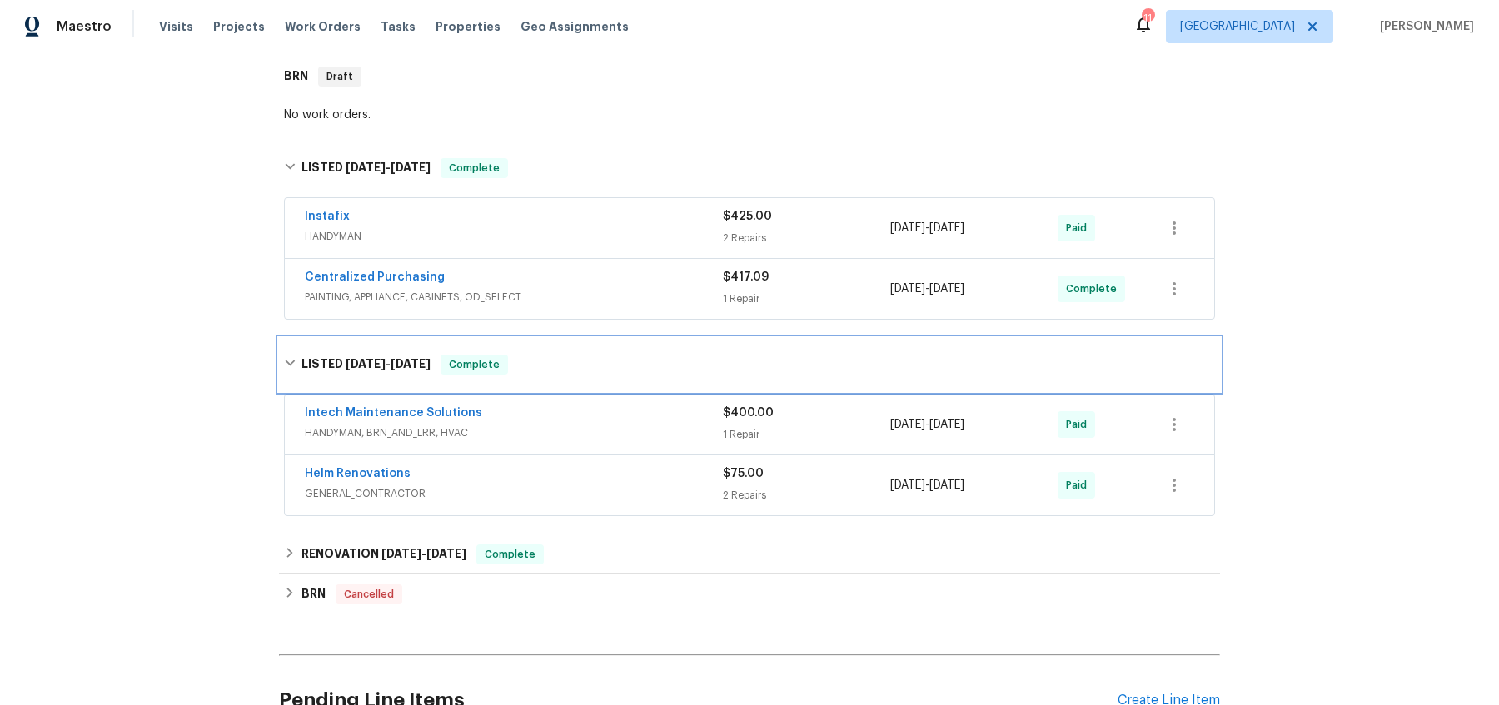
scroll to position [412, 0]
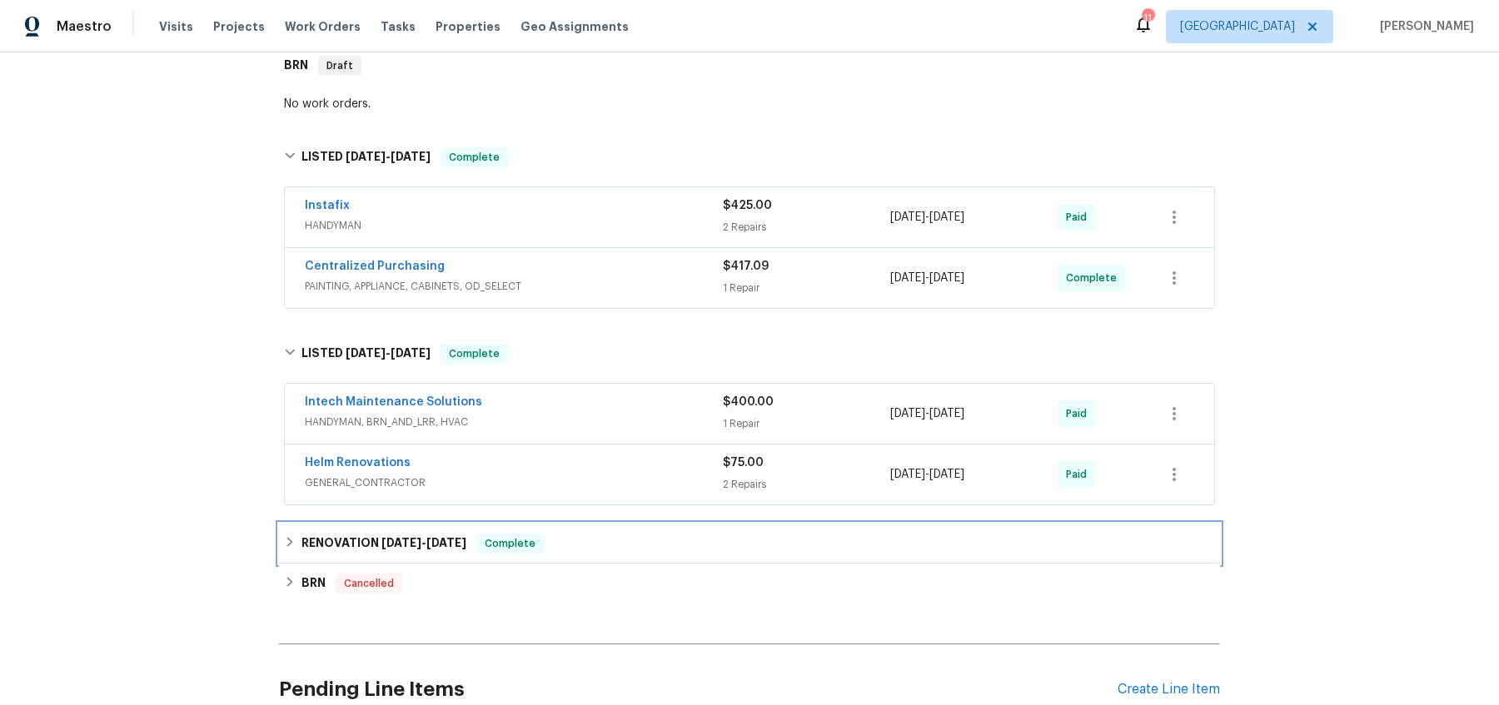
click at [287, 537] on icon at bounding box center [290, 542] width 12 height 12
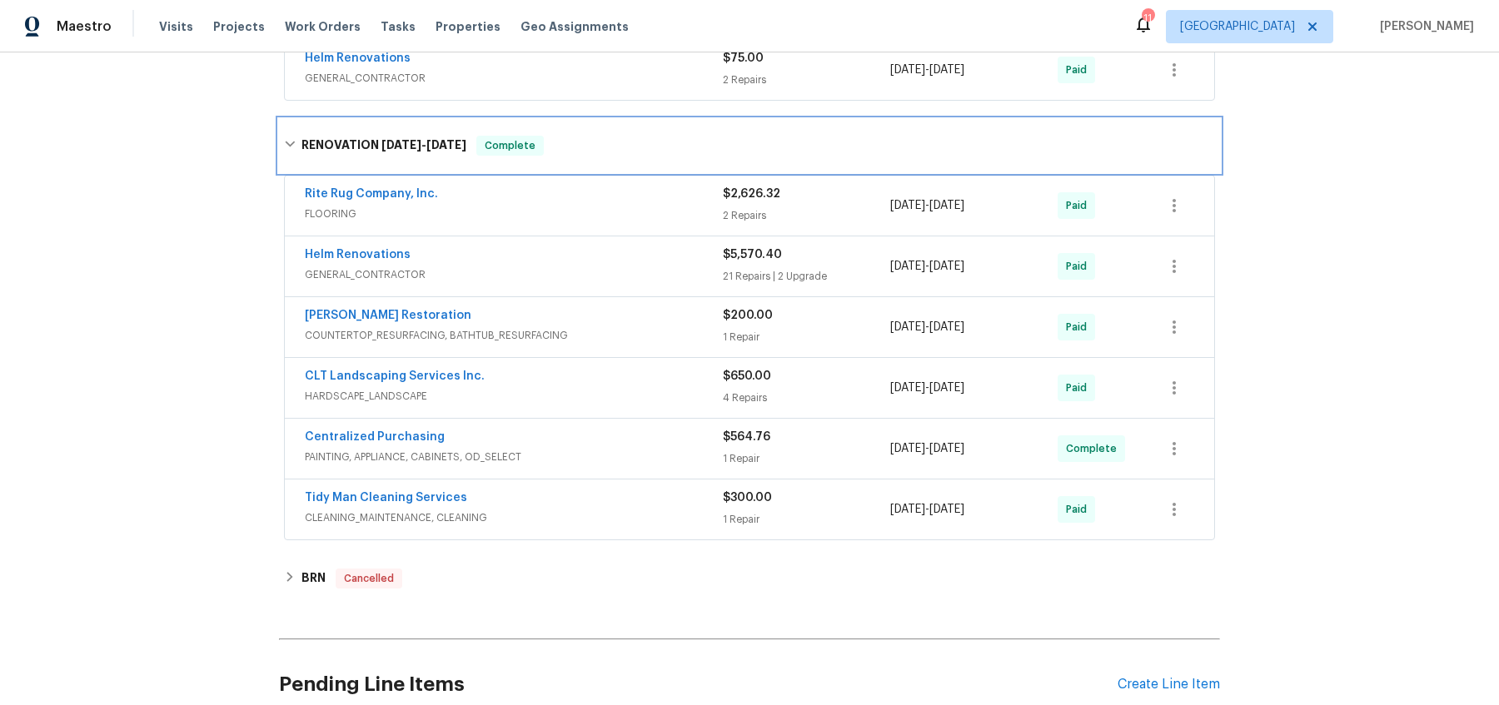
scroll to position [826, 0]
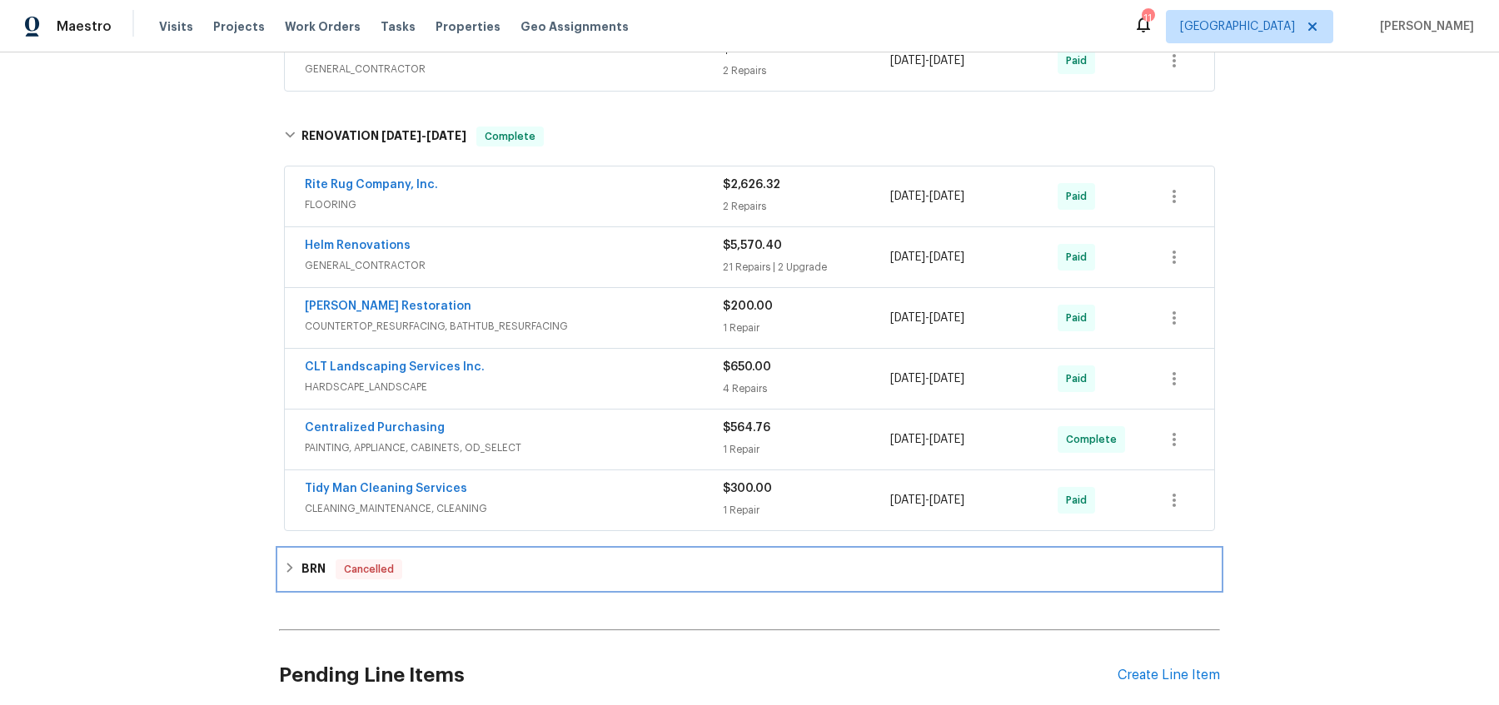
click at [291, 563] on icon at bounding box center [290, 568] width 12 height 12
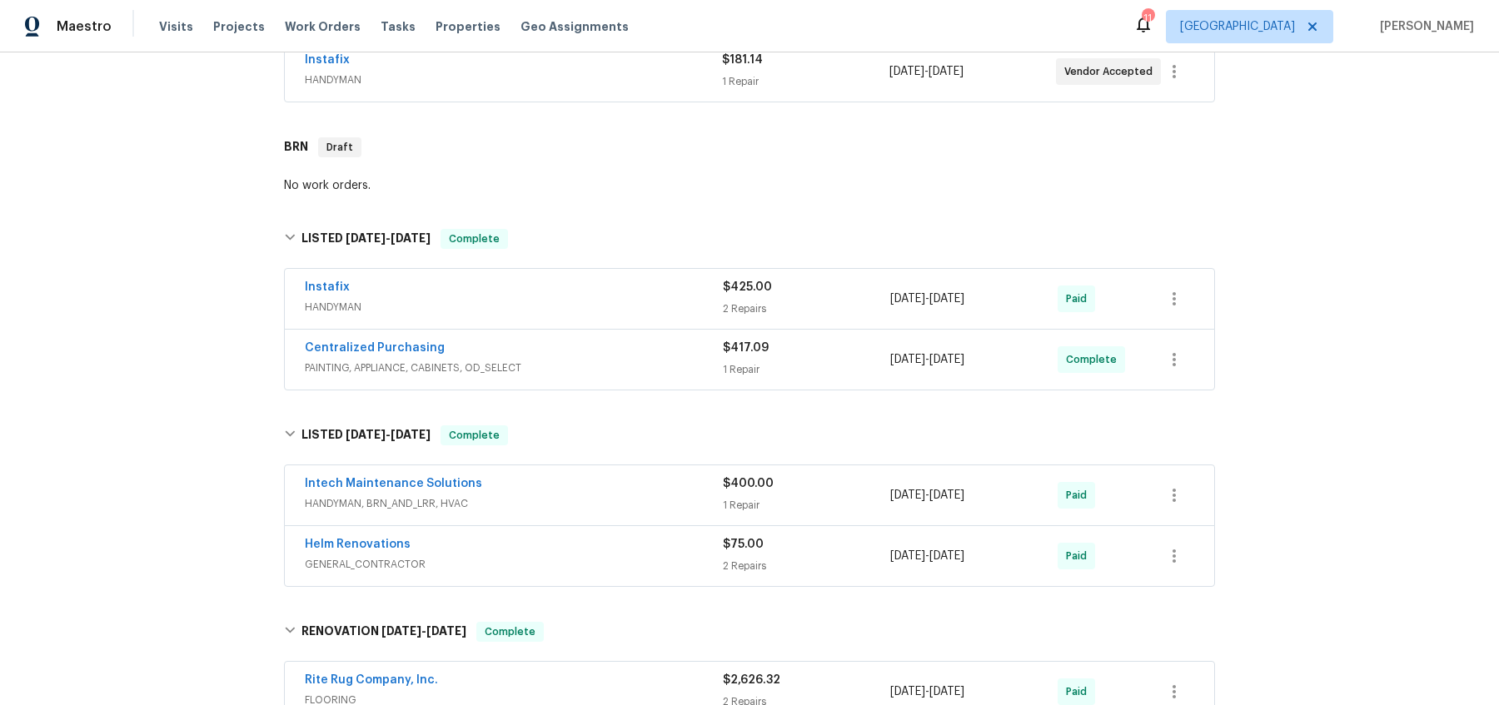
scroll to position [179, 0]
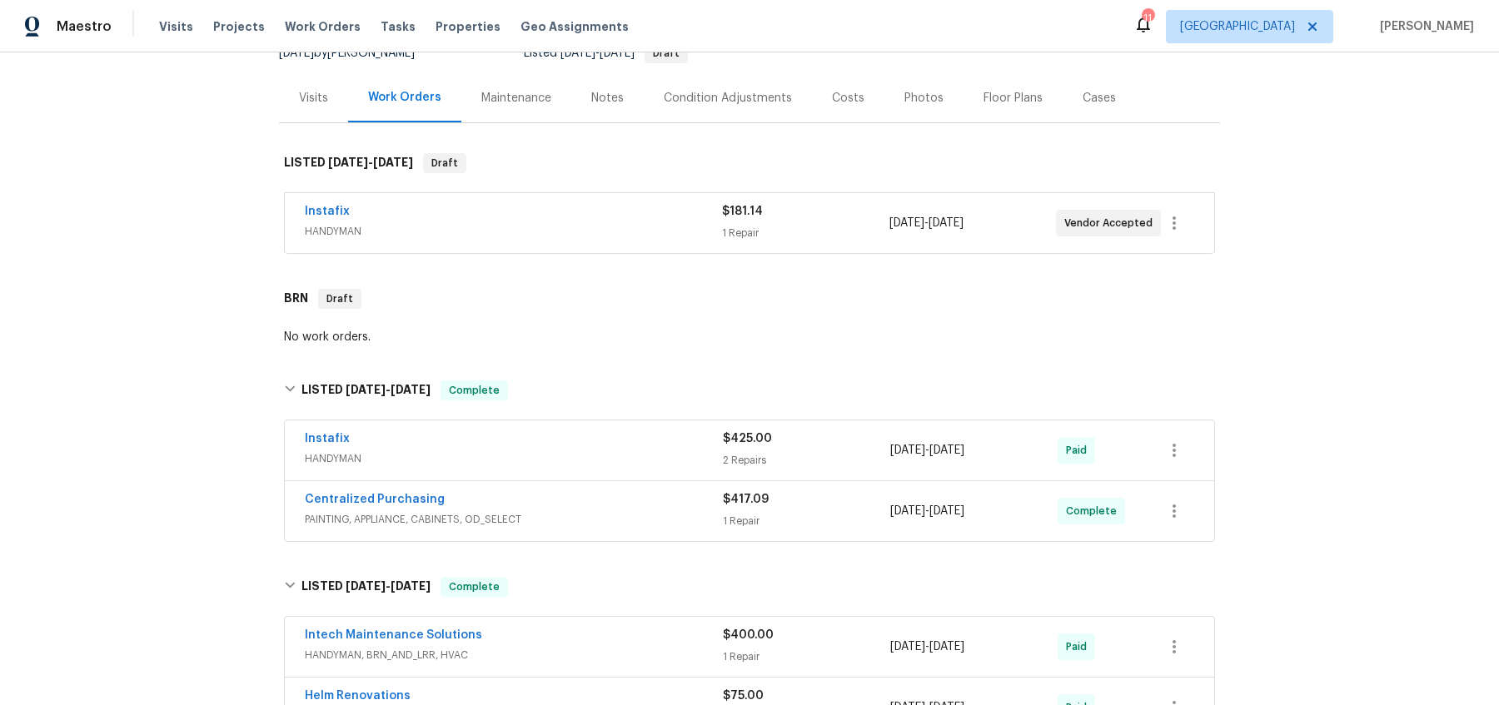
click at [555, 219] on div "Instafix" at bounding box center [513, 213] width 417 height 20
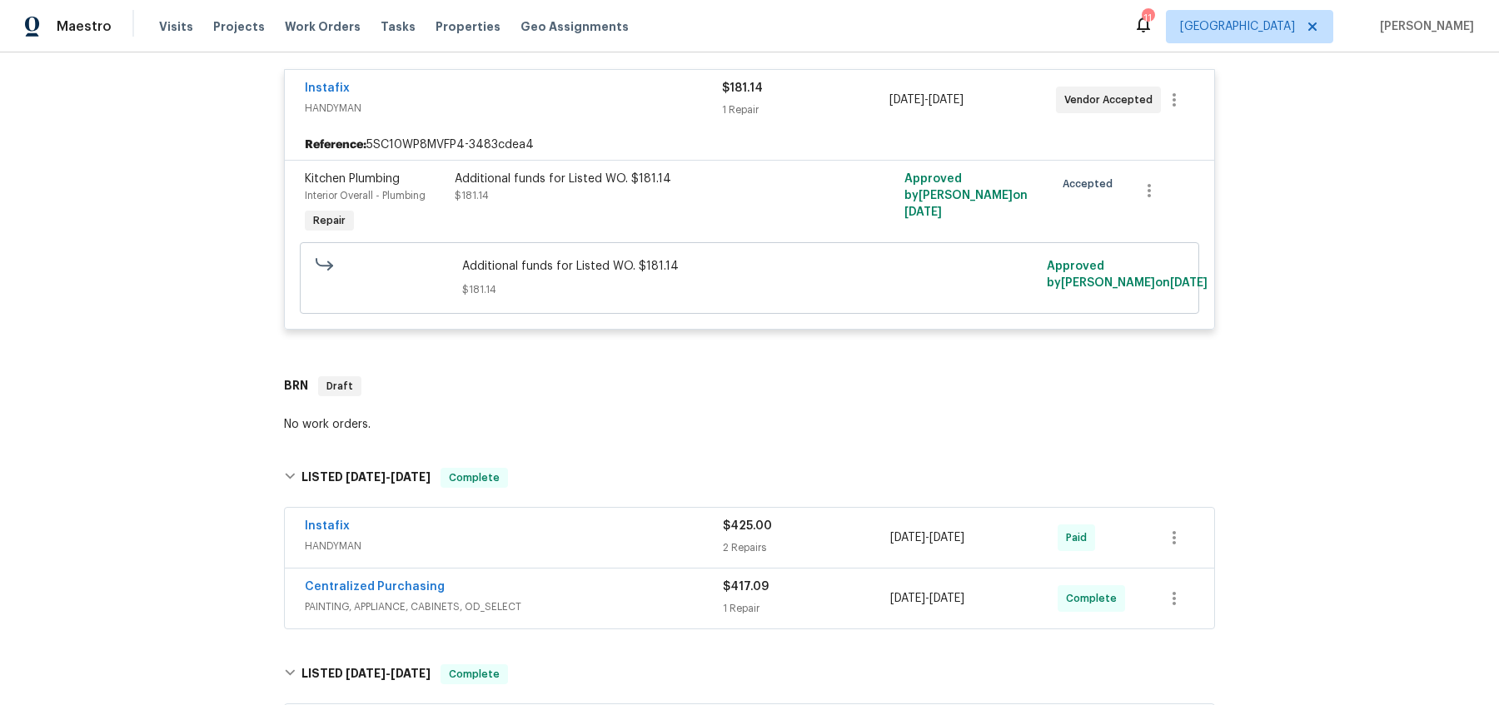
scroll to position [317, 0]
click at [431, 535] on span "HANDYMAN" at bounding box center [514, 543] width 418 height 17
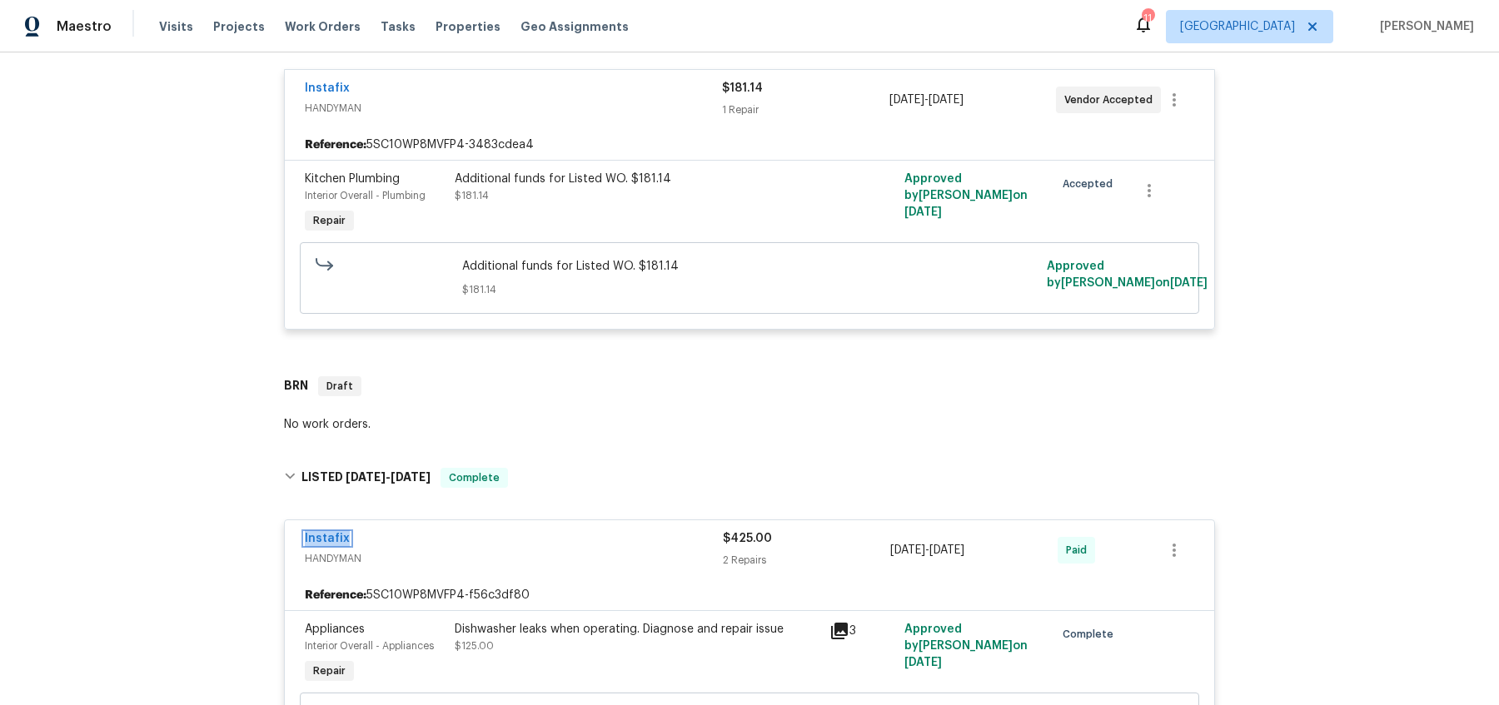
scroll to position [177, 0]
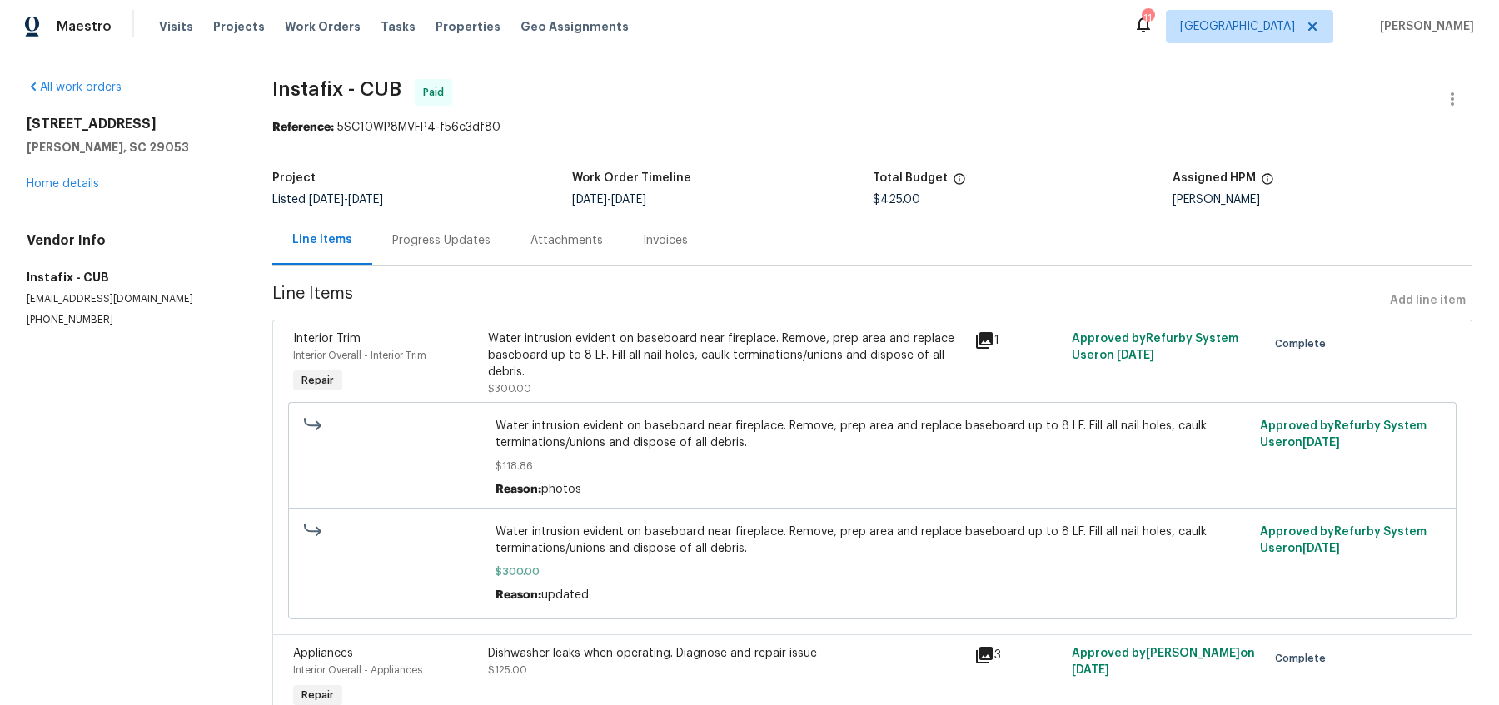
click at [466, 240] on div "Progress Updates" at bounding box center [441, 240] width 98 height 17
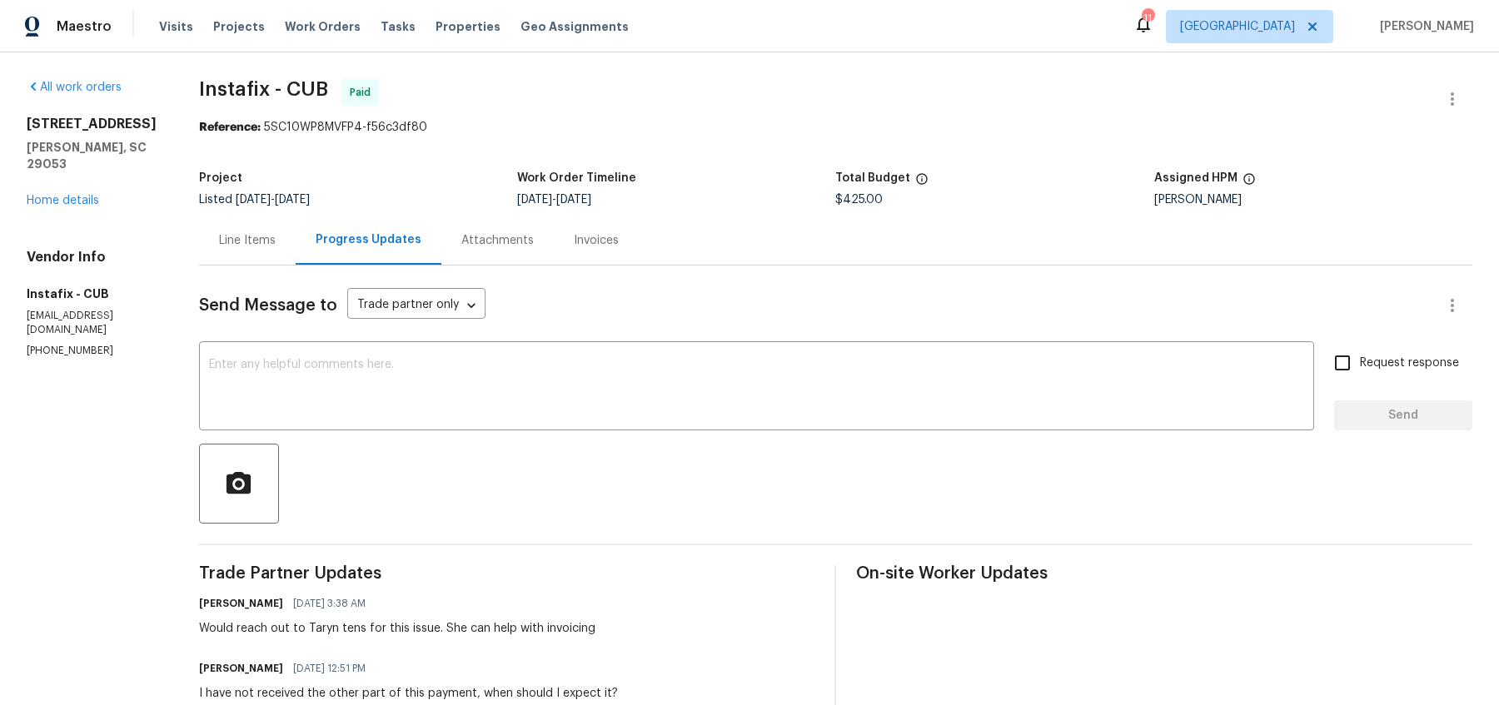
click at [578, 246] on div "Invoices" at bounding box center [596, 240] width 45 height 17
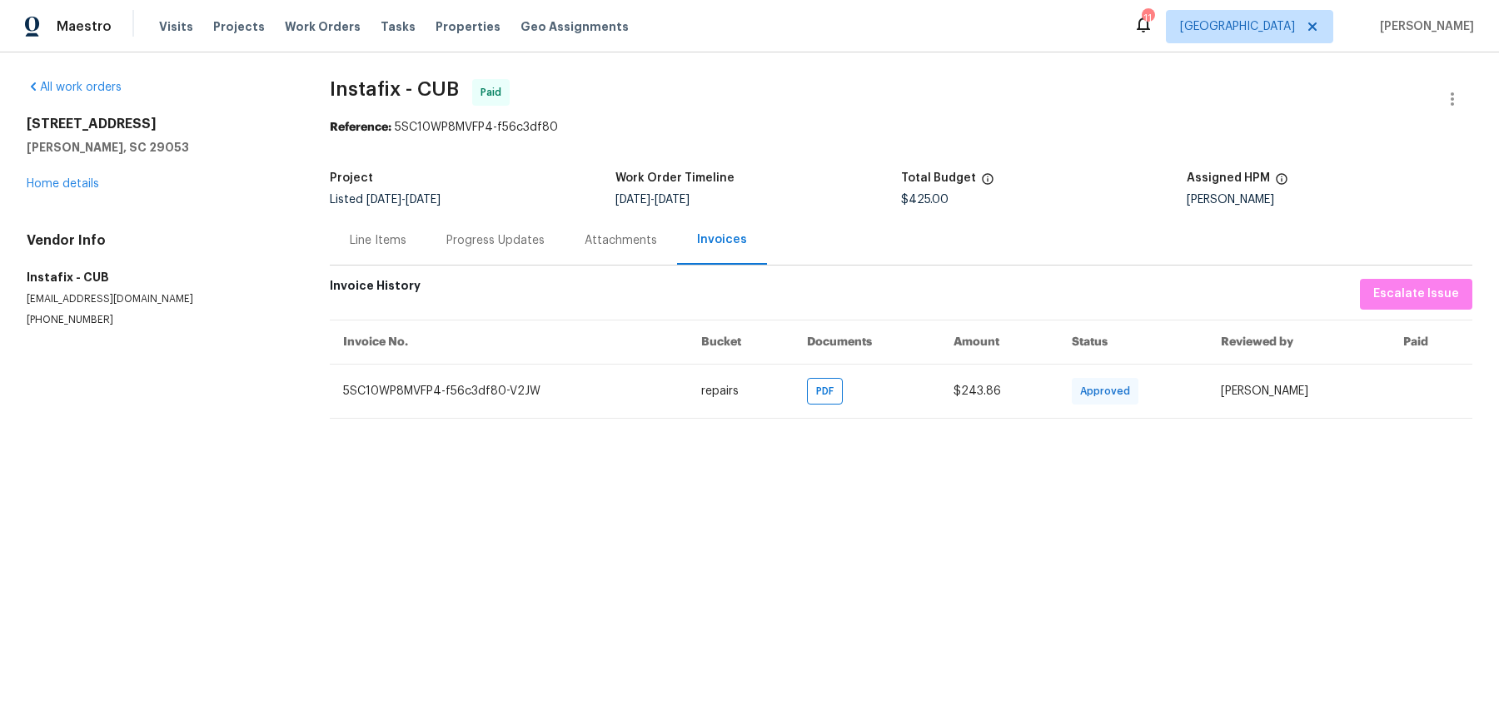
click at [780, 446] on html "Maestro Visits Projects Work Orders Tasks Properties Geo Assignments 11 Minneap…" at bounding box center [749, 223] width 1499 height 446
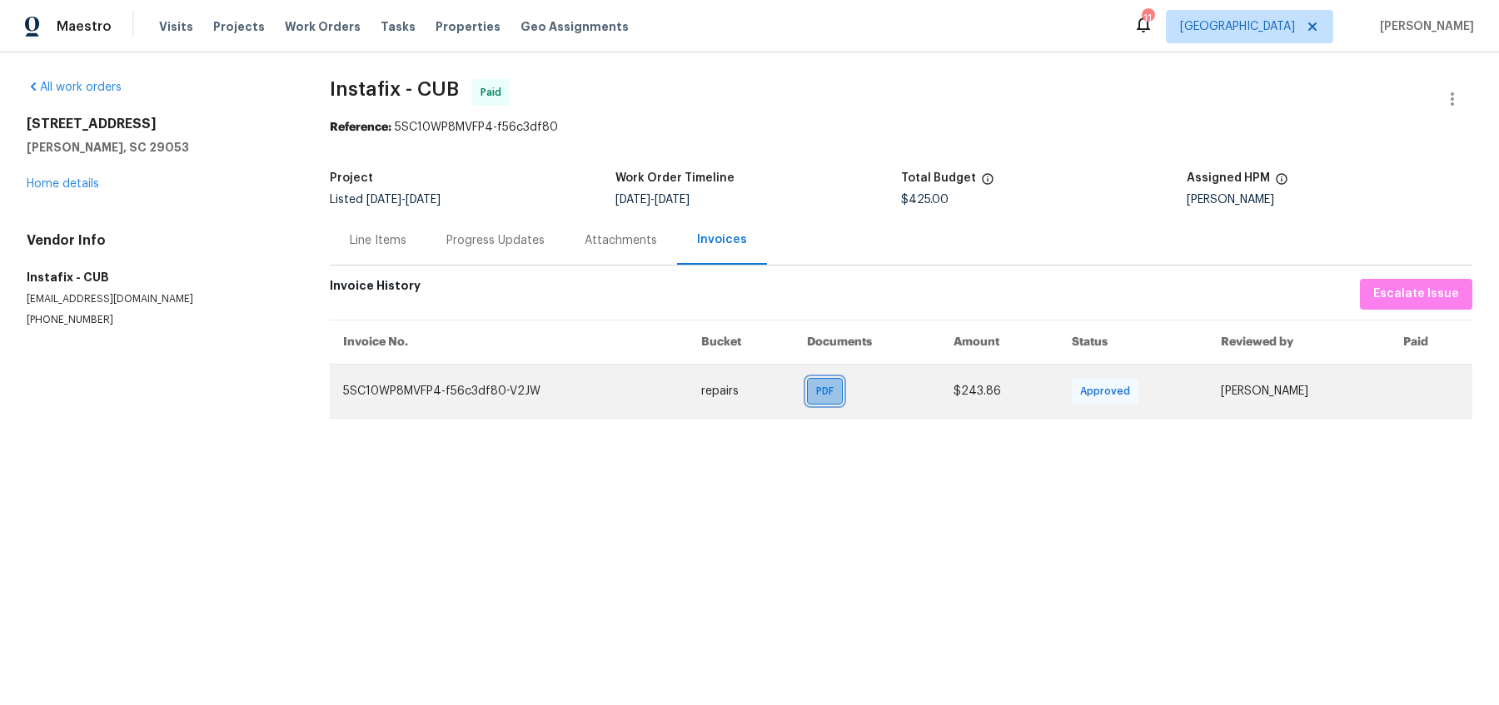
click at [807, 401] on div "PDF" at bounding box center [825, 391] width 36 height 27
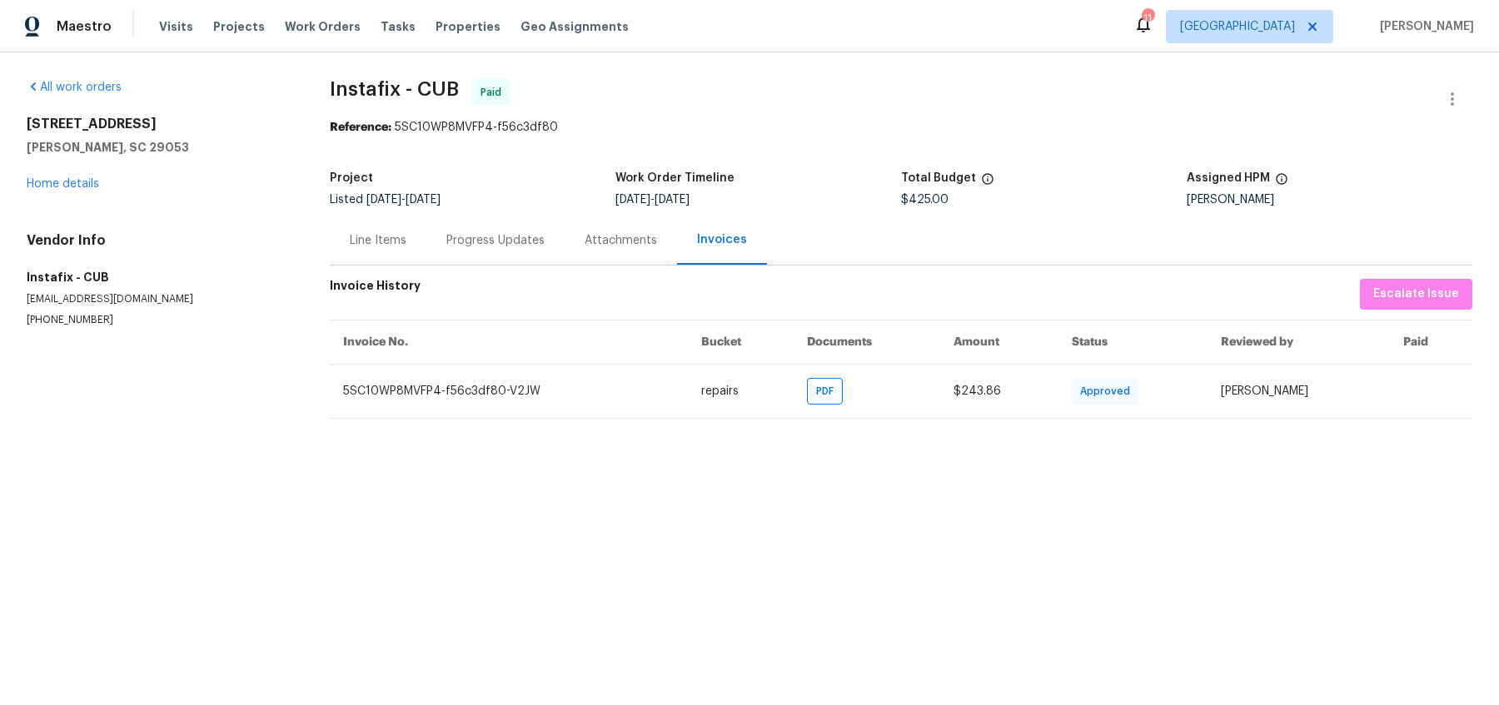
click at [369, 242] on div "Line Items" at bounding box center [378, 240] width 57 height 17
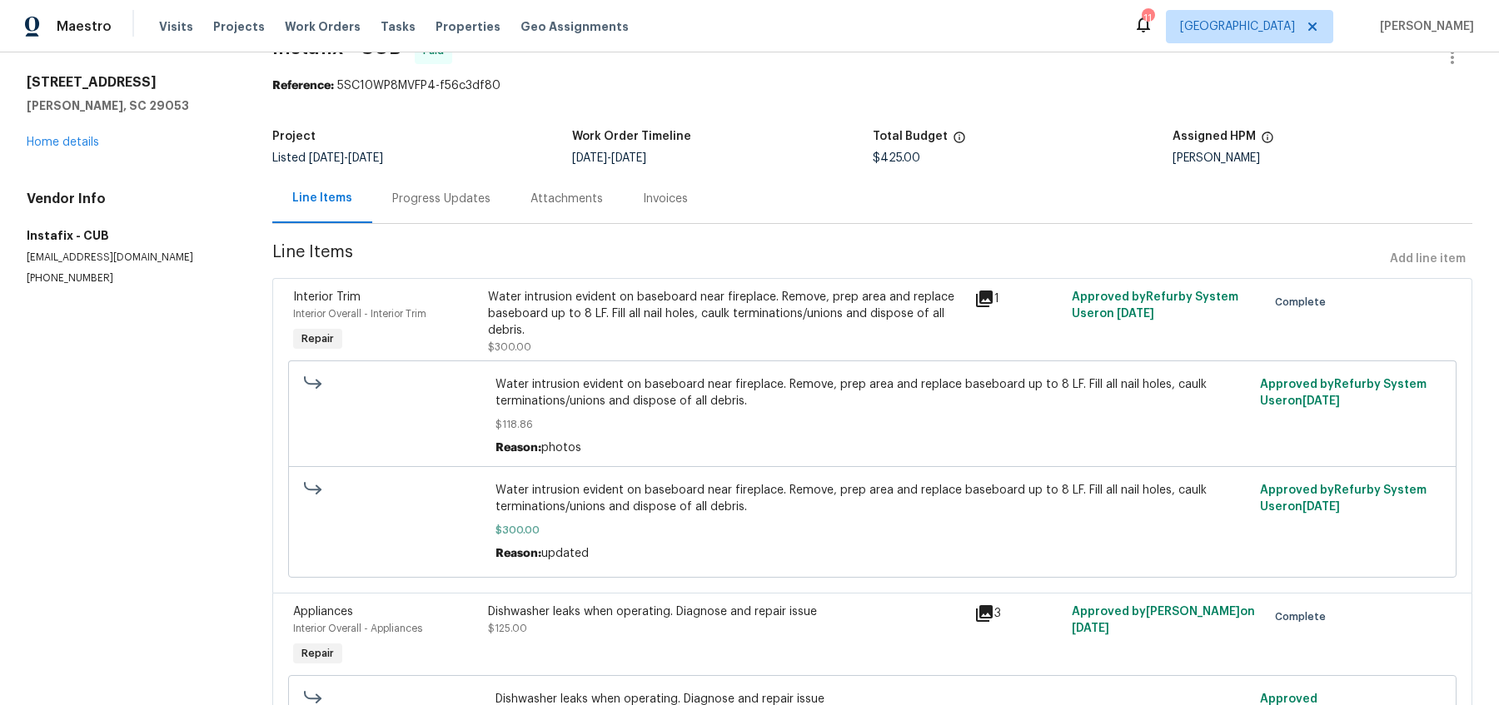
scroll to position [42, 0]
click at [415, 190] on div "Progress Updates" at bounding box center [441, 198] width 98 height 17
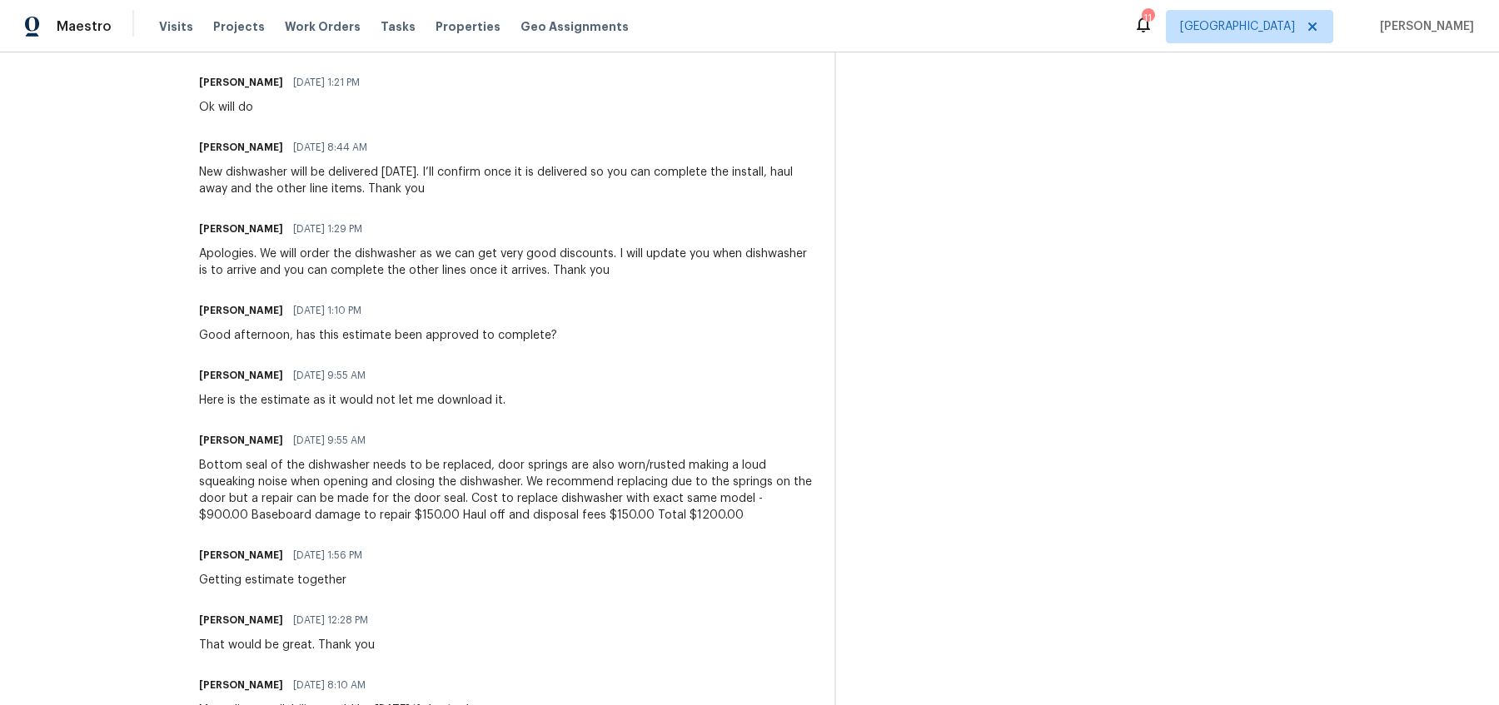
scroll to position [1113, 0]
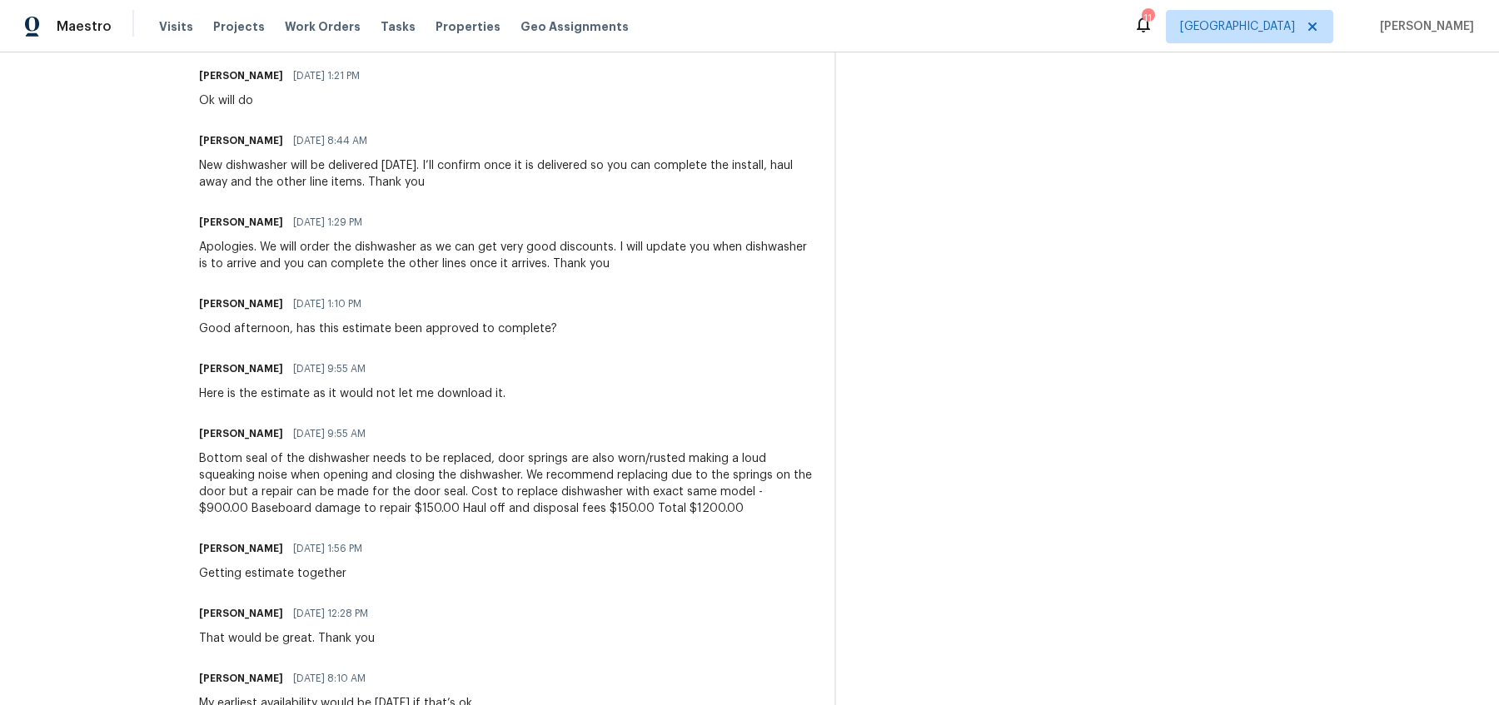
click at [429, 391] on div "Trade Partner Updates Nicholas Russell 08/26/2025 3:38 AM Would reach out to Ta…" at bounding box center [507, 125] width 616 height 1344
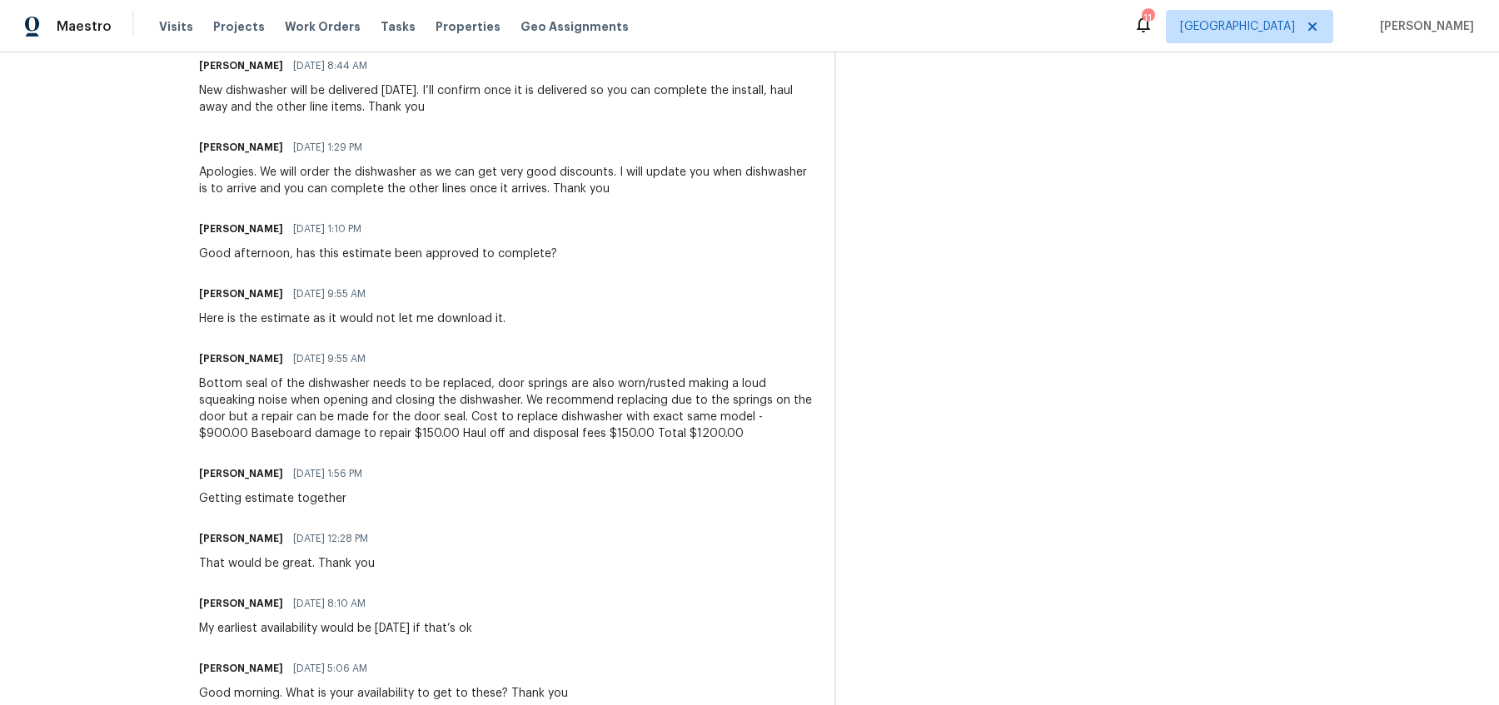
scroll to position [0, 0]
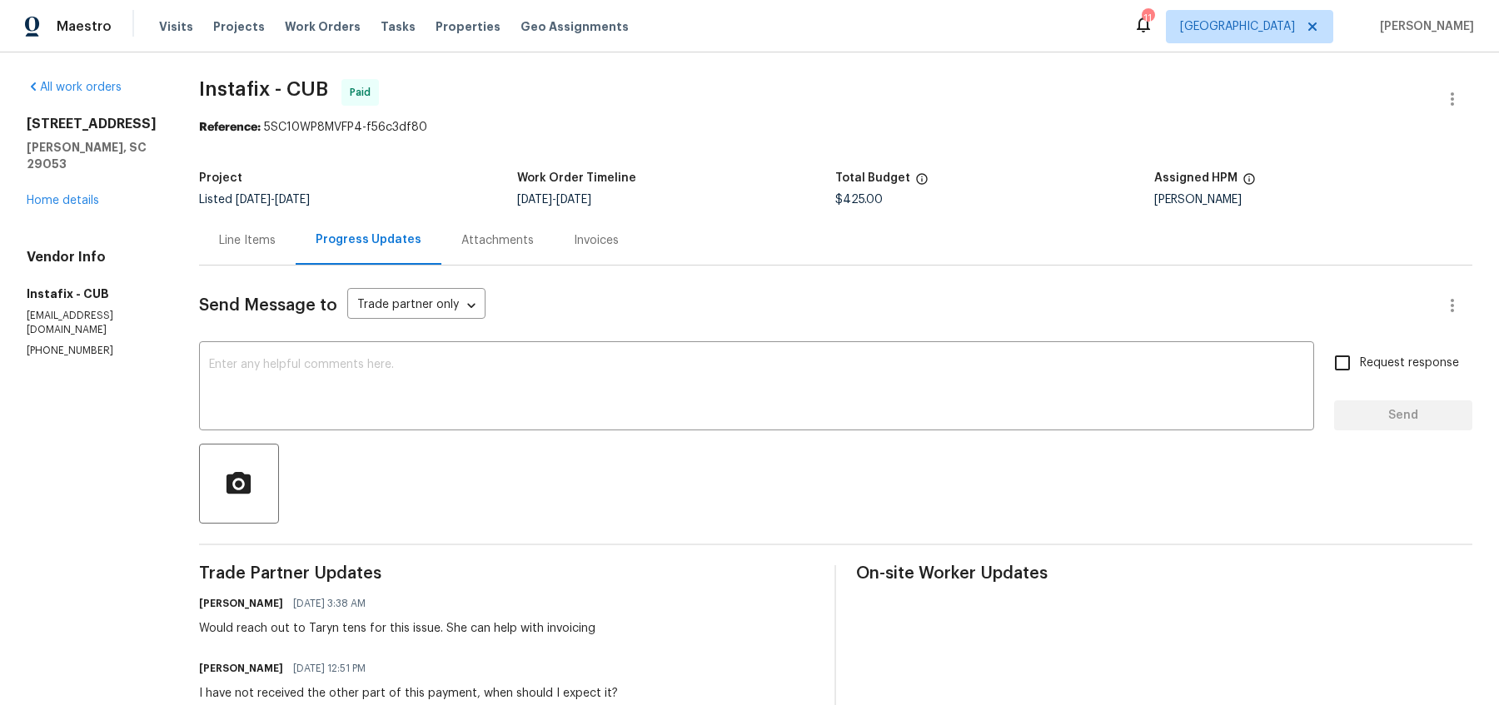
click at [254, 242] on div "Line Items" at bounding box center [247, 240] width 57 height 17
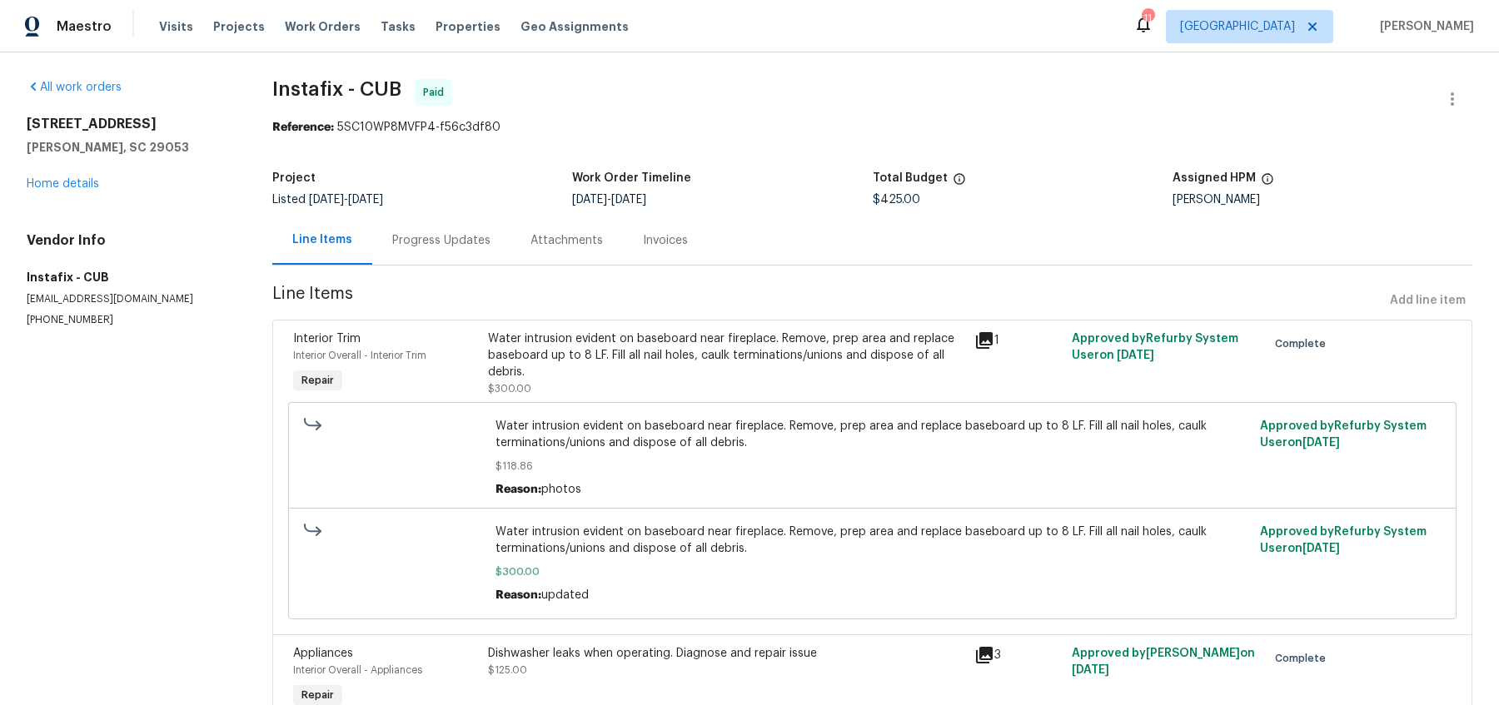
click at [448, 251] on div "Progress Updates" at bounding box center [441, 240] width 138 height 49
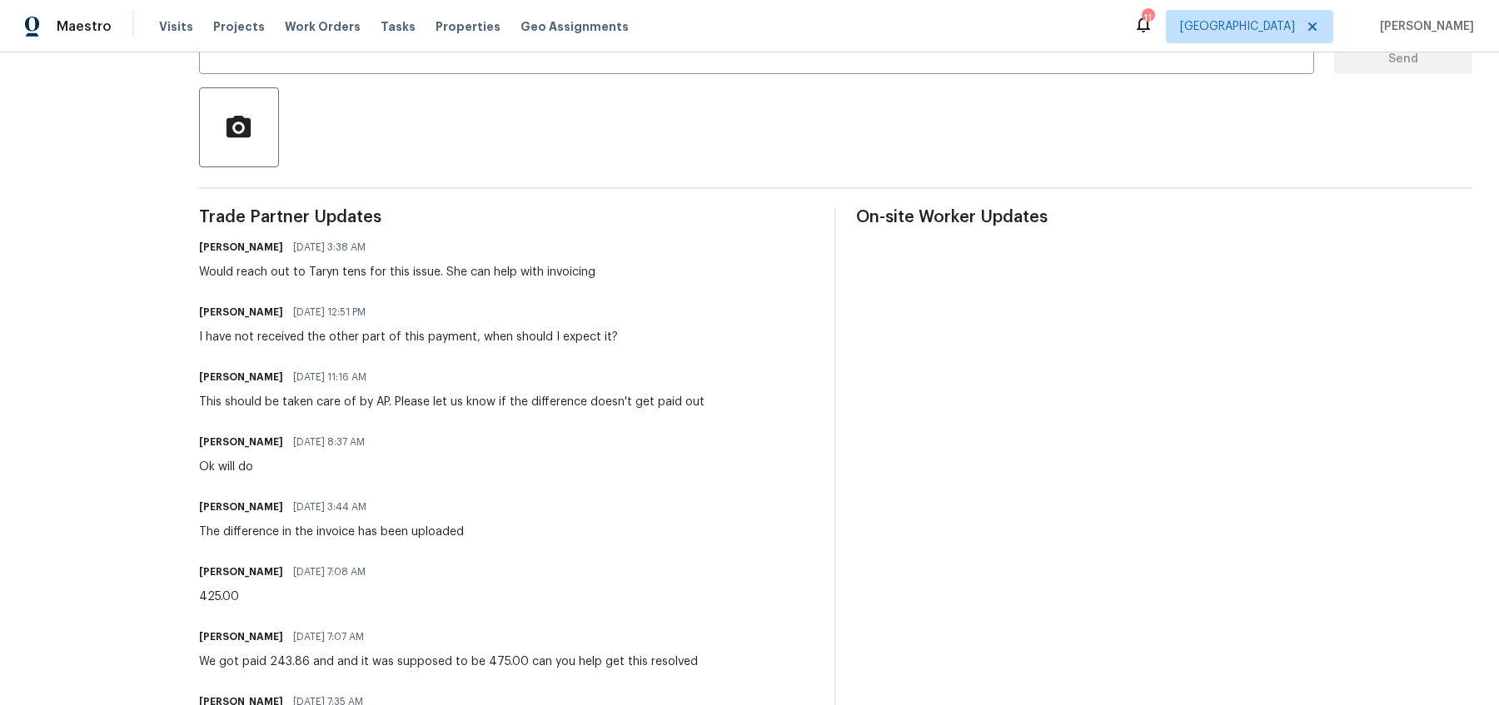
scroll to position [589, 0]
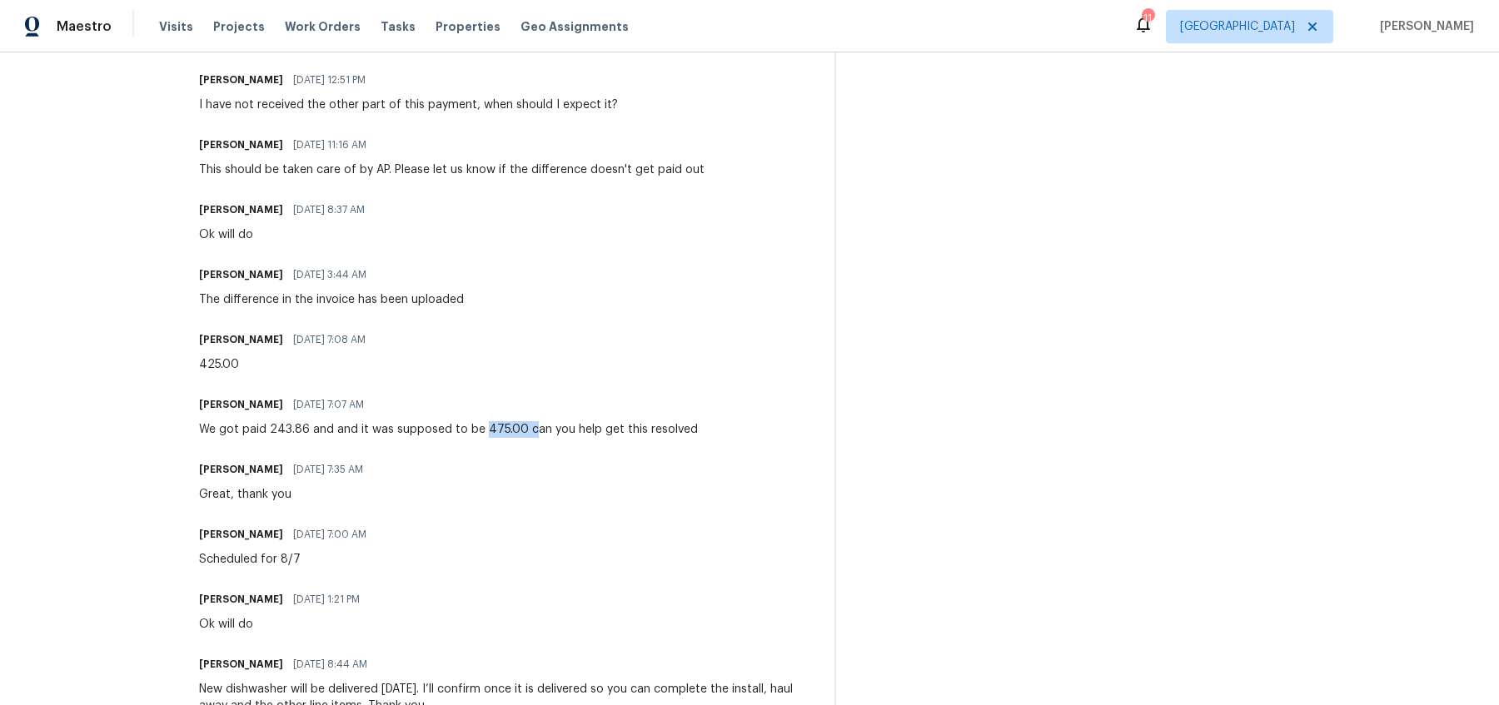
drag, startPoint x: 481, startPoint y: 428, endPoint x: 525, endPoint y: 428, distance: 45.0
click at [525, 428] on div "We got paid 243.86 and and it was supposed to be 475.00 can you help get this r…" at bounding box center [448, 429] width 499 height 17
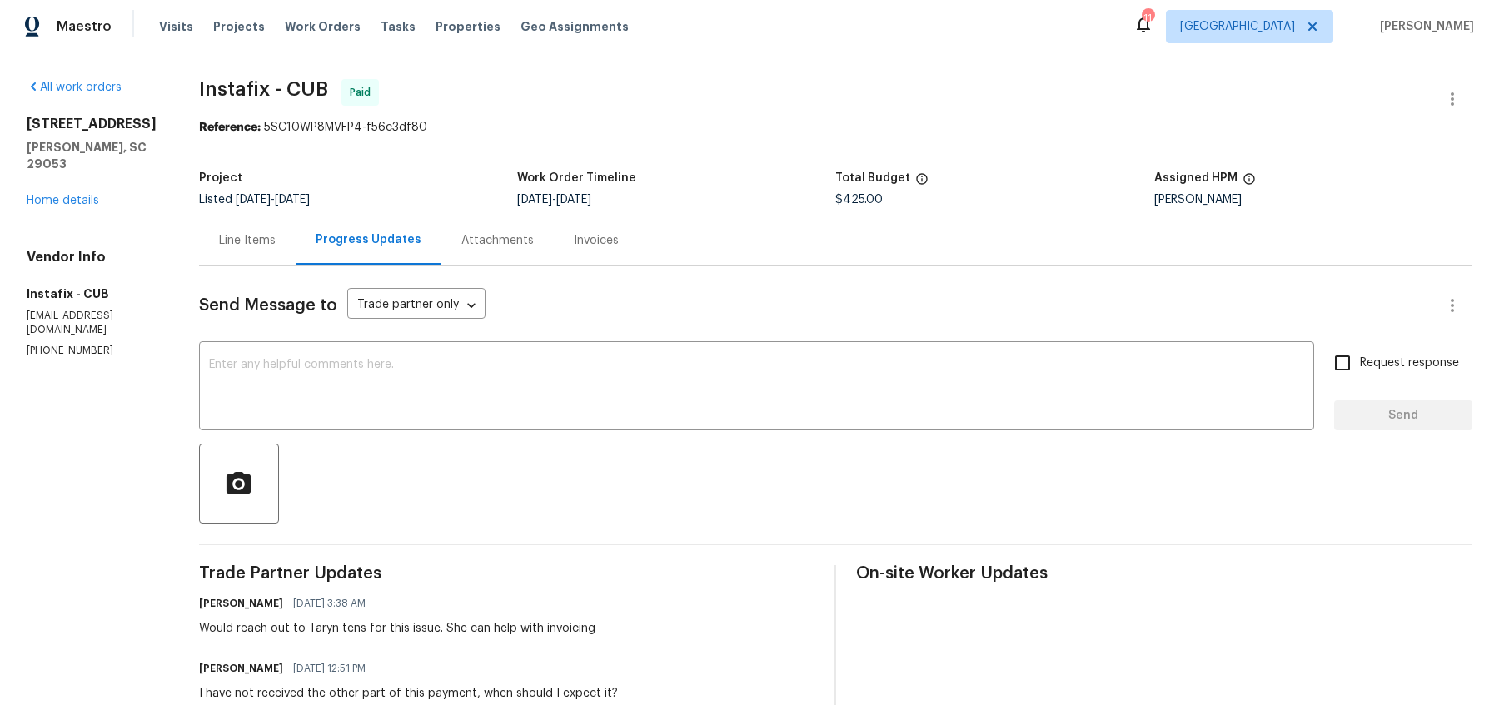
click at [579, 250] on div "Invoices" at bounding box center [596, 240] width 85 height 49
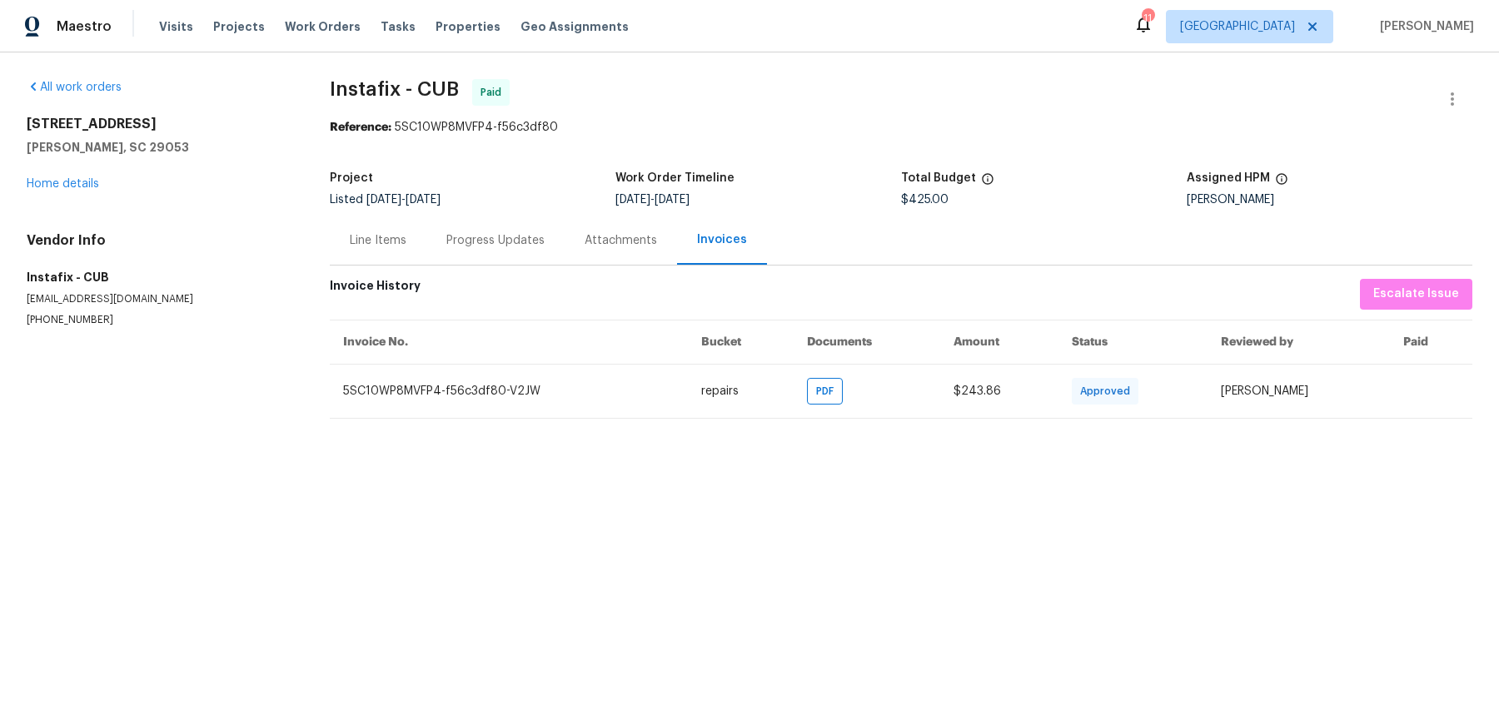
click at [386, 244] on div "Line Items" at bounding box center [378, 240] width 57 height 17
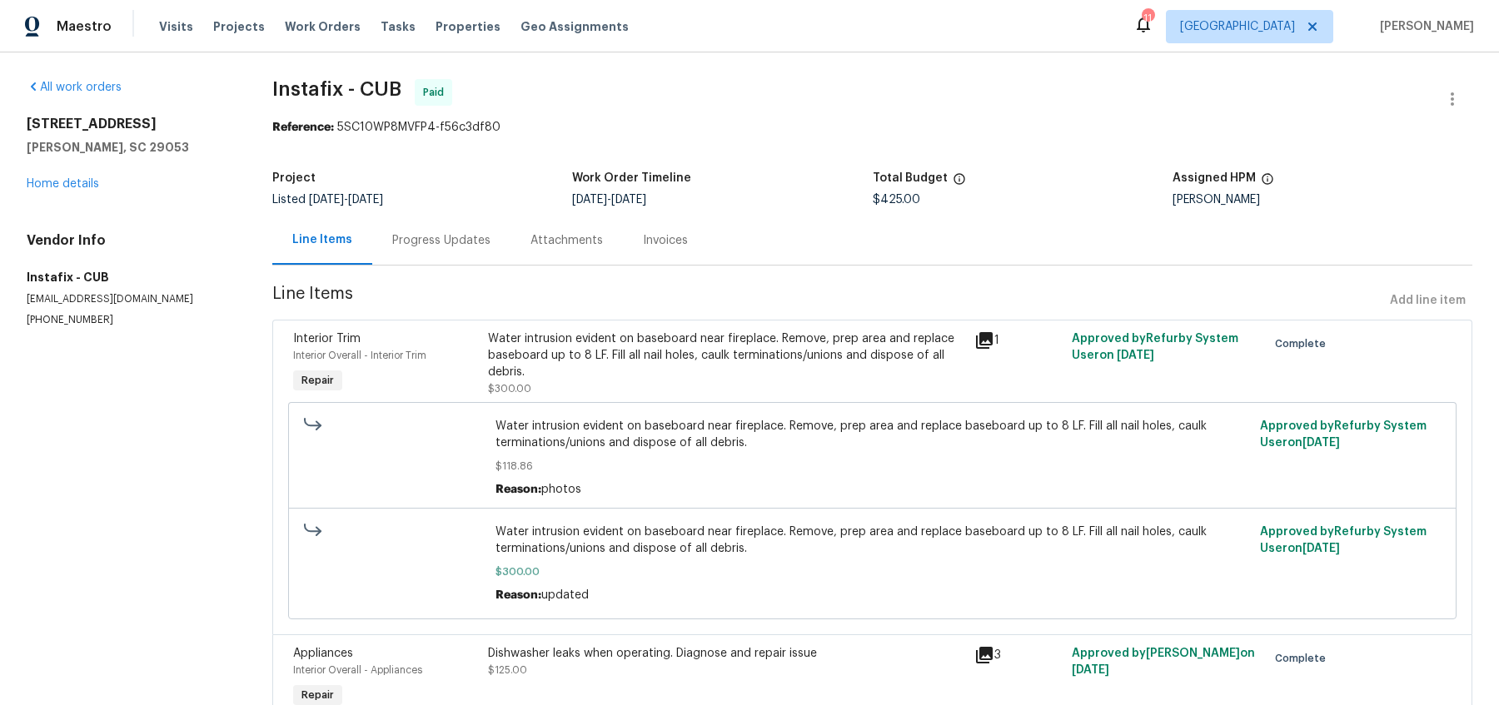
click at [454, 246] on div "Progress Updates" at bounding box center [441, 240] width 98 height 17
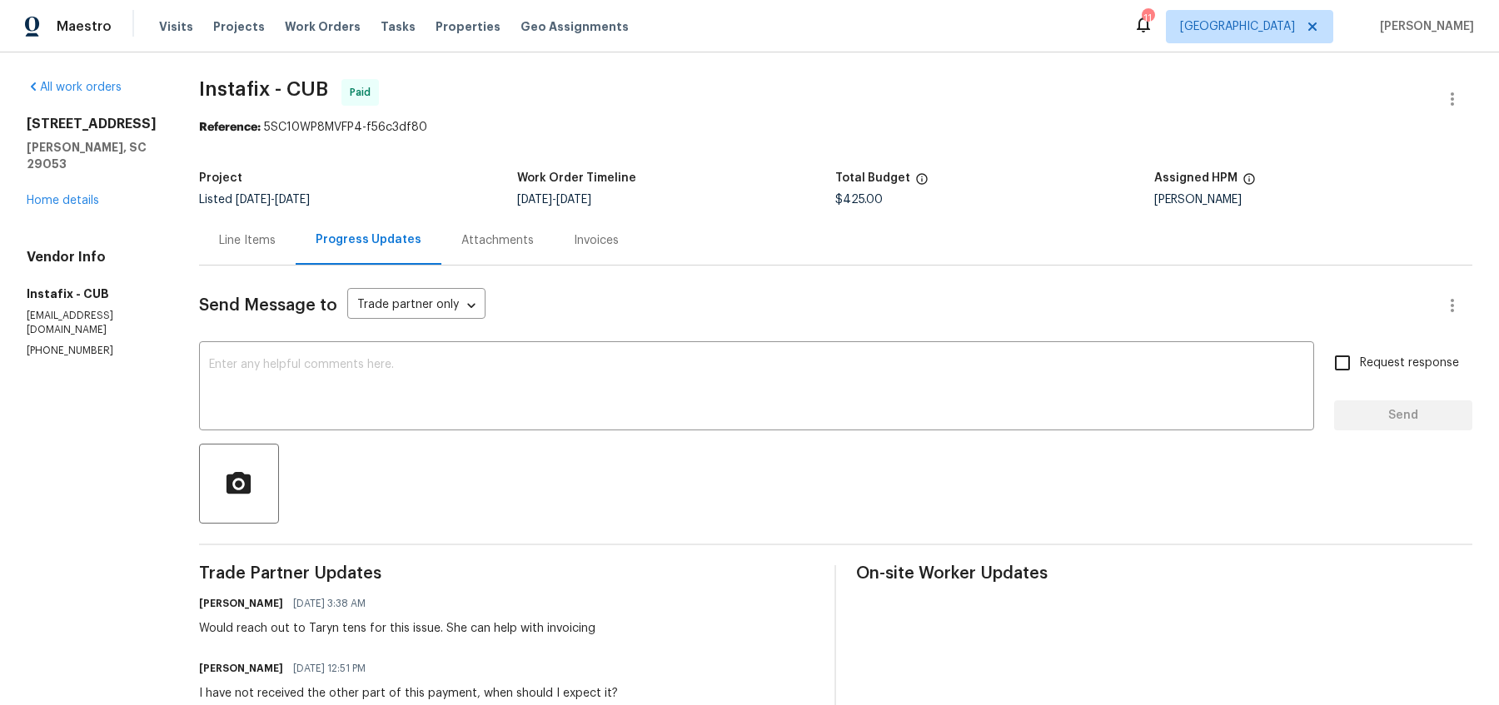
click at [574, 239] on div "Invoices" at bounding box center [596, 240] width 45 height 17
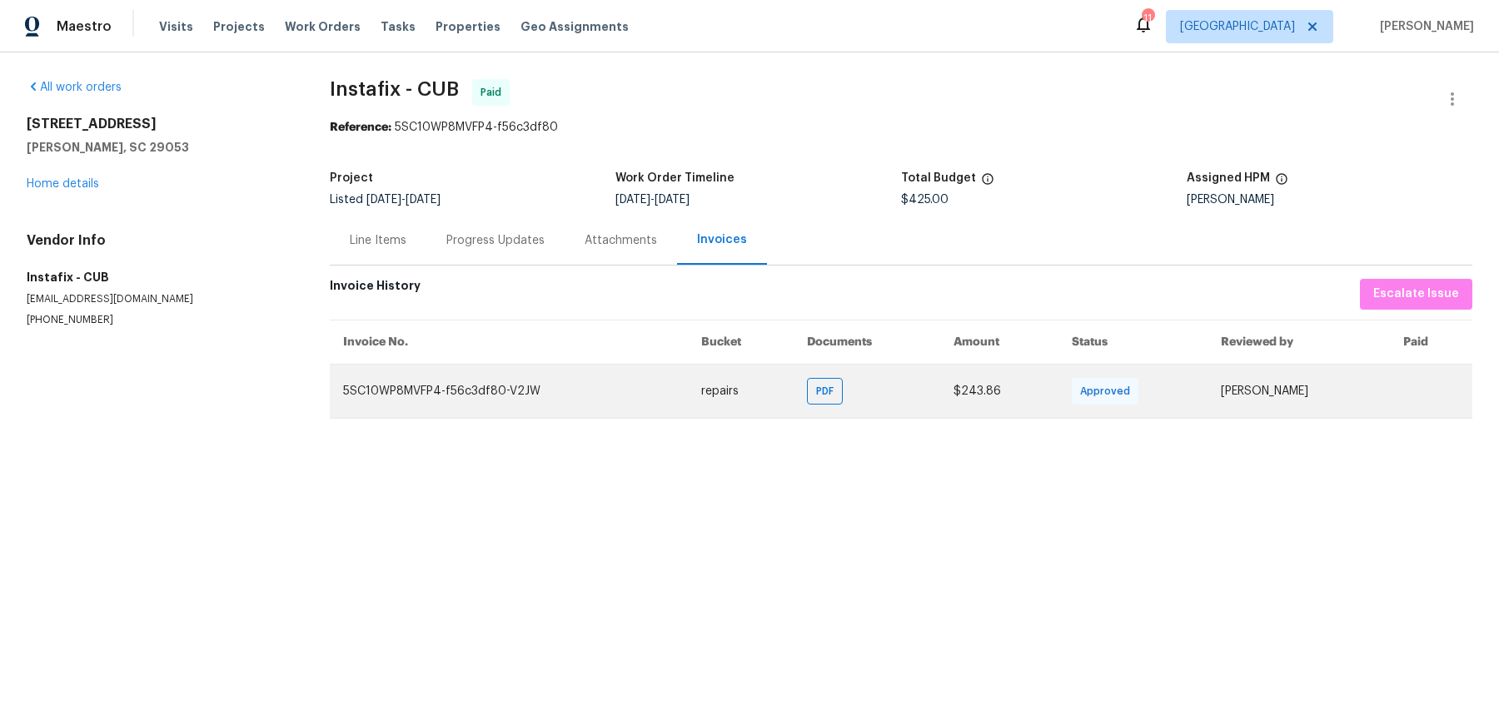
click at [477, 388] on td "5SC10WP8MVFP4-f56c3df80-V2JW" at bounding box center [509, 391] width 358 height 54
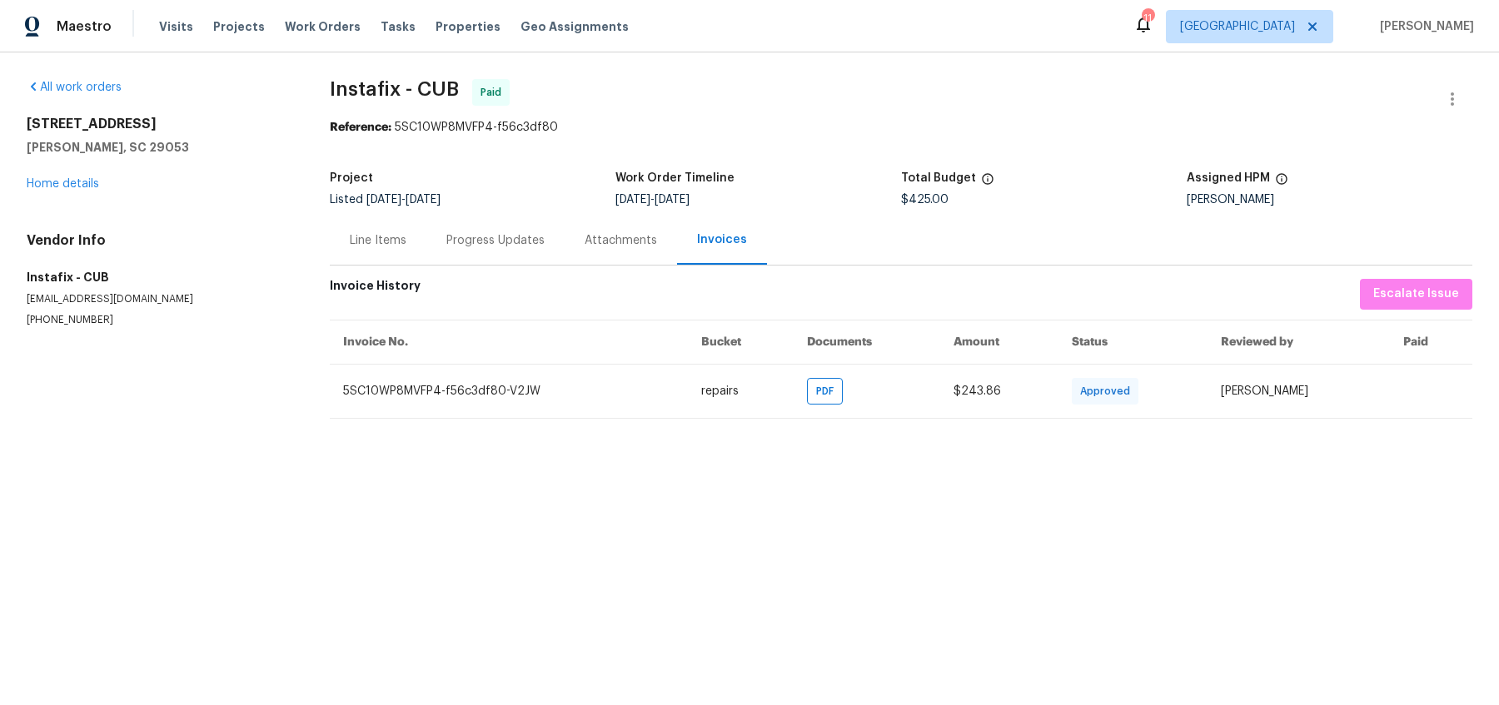
click at [373, 235] on div "Line Items" at bounding box center [378, 240] width 57 height 17
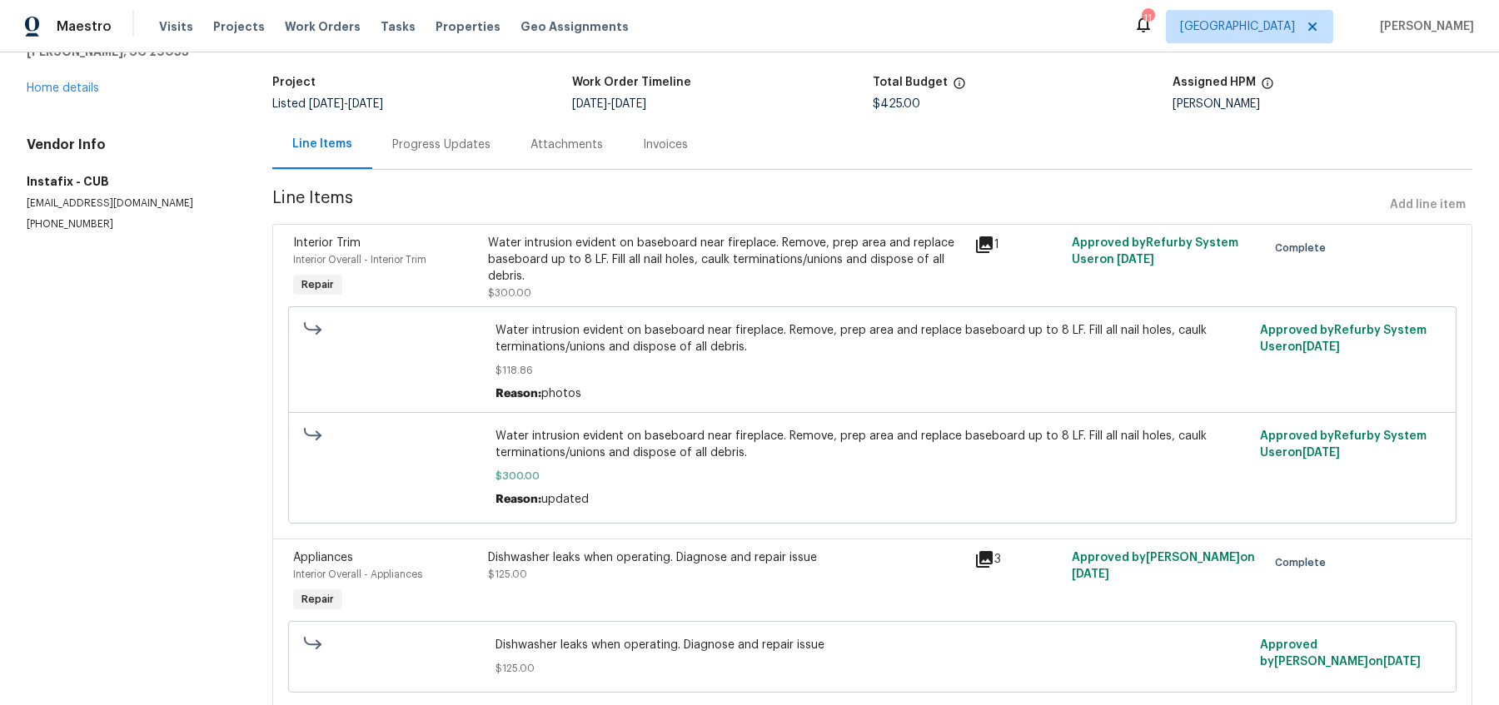
scroll to position [97, 0]
